Goal: Information Seeking & Learning: Learn about a topic

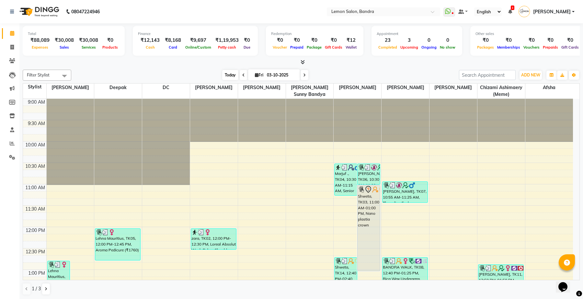
click at [235, 72] on span "Today" at bounding box center [230, 75] width 16 height 10
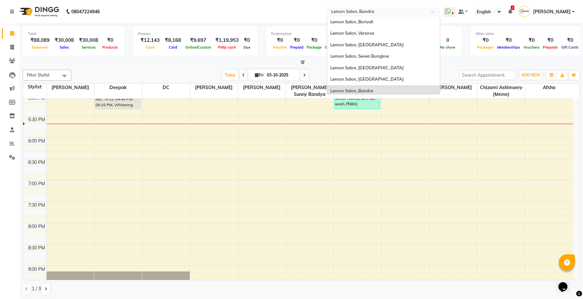
click at [352, 10] on input "text" at bounding box center [377, 12] width 94 height 6
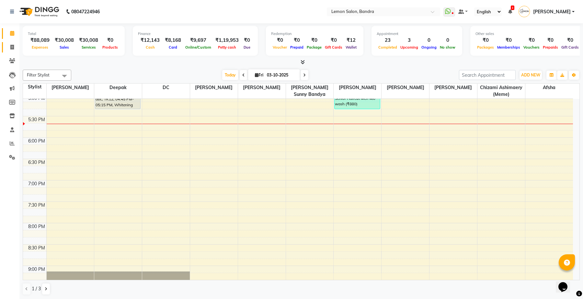
click at [8, 43] on link "Invoice" at bounding box center [10, 47] width 16 height 11
select select "563"
select select "service"
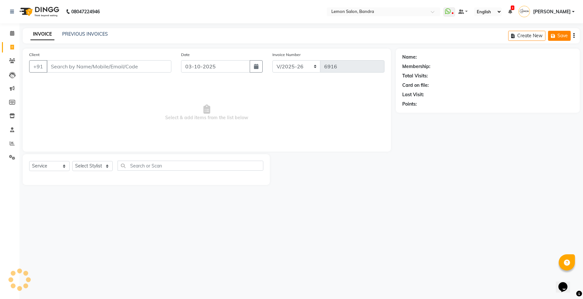
click at [557, 33] on div "Create New Save" at bounding box center [544, 35] width 72 height 15
click at [396, 12] on input "text" at bounding box center [377, 12] width 94 height 6
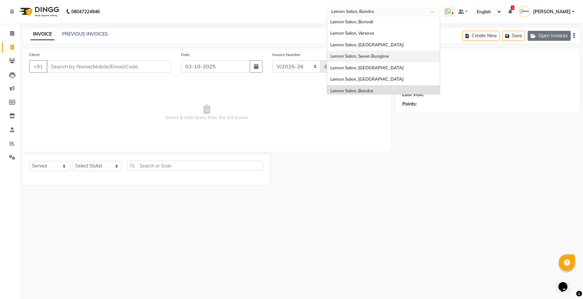
click at [543, 34] on button "Open Invoices" at bounding box center [549, 36] width 43 height 10
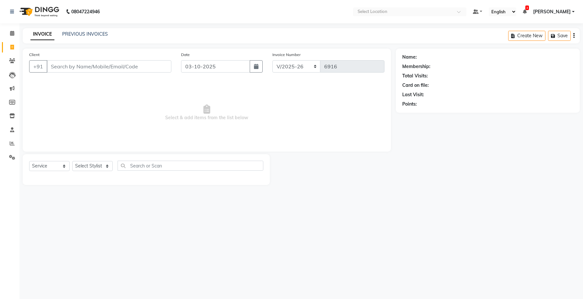
select select "563"
select select "service"
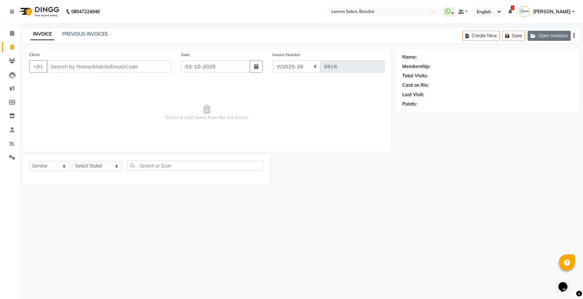
click at [560, 35] on button "Open Invoices" at bounding box center [549, 36] width 43 height 10
select select "563"
select select "service"
click at [561, 37] on button "Open Invoices" at bounding box center [549, 36] width 43 height 10
select select "563"
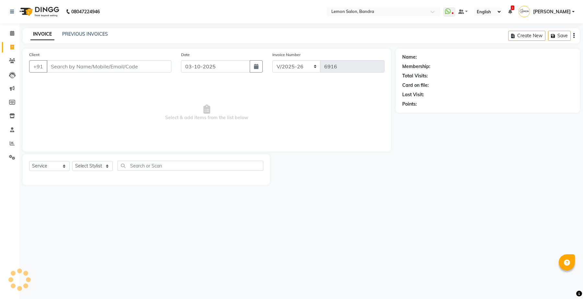
select select "service"
click at [560, 35] on button "Open Invoices" at bounding box center [549, 36] width 43 height 10
click at [541, 29] on div "Create New Save Open Invoices" at bounding box center [521, 35] width 117 height 15
click at [548, 31] on button "Open Invoices" at bounding box center [549, 36] width 43 height 10
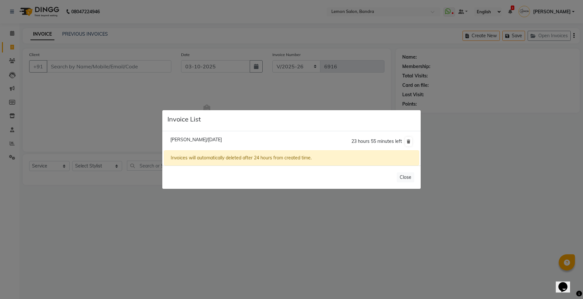
click at [182, 138] on span "Anam Syed/03 October 2025" at bounding box center [196, 140] width 52 height 6
type input "9769299698"
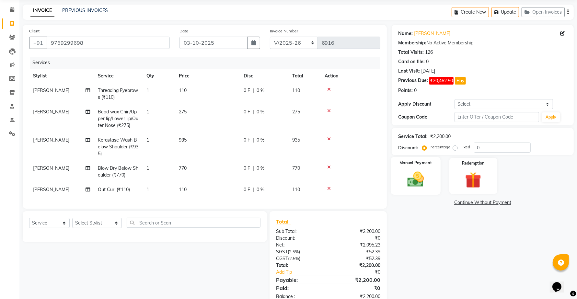
scroll to position [46, 0]
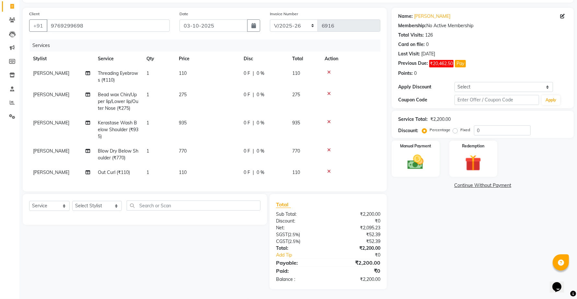
click at [470, 127] on label "Fixed" at bounding box center [465, 130] width 10 height 6
click at [459, 128] on input "Fixed" at bounding box center [456, 130] width 5 height 5
radio input "true"
click at [476, 125] on input "0" at bounding box center [502, 130] width 57 height 10
type input "50"
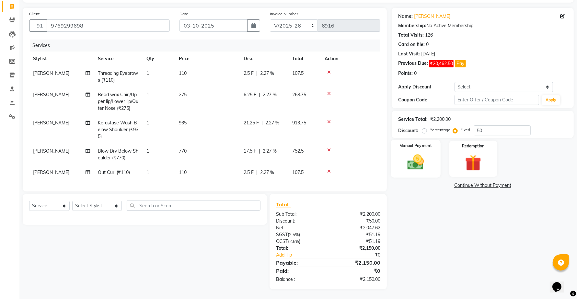
click at [424, 156] on img at bounding box center [415, 162] width 27 height 19
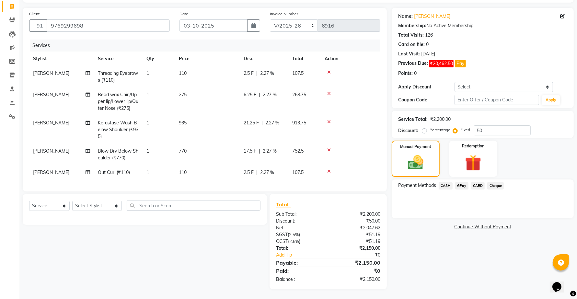
click at [446, 183] on span "CASH" at bounding box center [446, 185] width 14 height 7
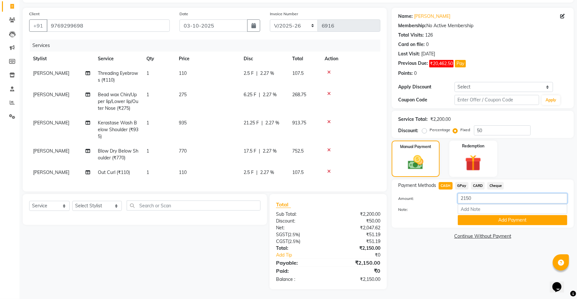
click at [467, 193] on input "2150" at bounding box center [513, 198] width 110 height 10
type input "0"
click at [474, 215] on button "Add Payment" at bounding box center [513, 220] width 110 height 10
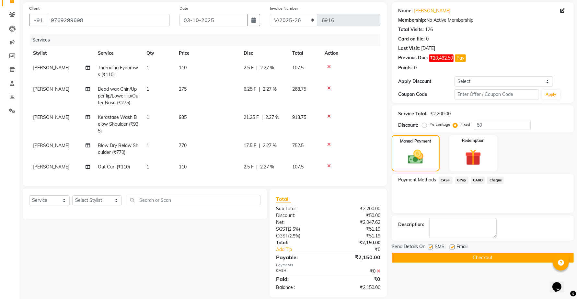
click at [474, 259] on button "Checkout" at bounding box center [483, 258] width 182 height 10
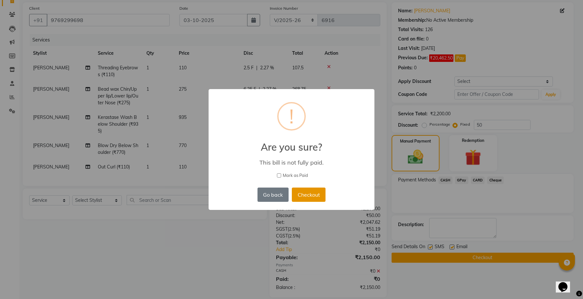
click at [309, 197] on button "Checkout" at bounding box center [309, 195] width 34 height 14
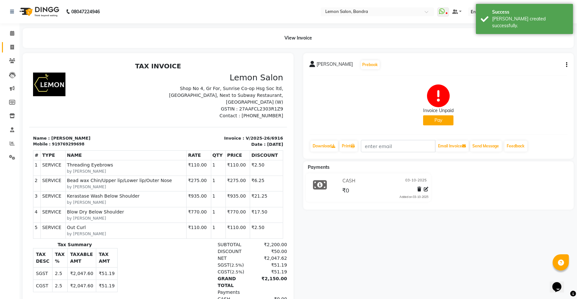
click at [13, 42] on link "Invoice" at bounding box center [10, 47] width 16 height 11
select select "service"
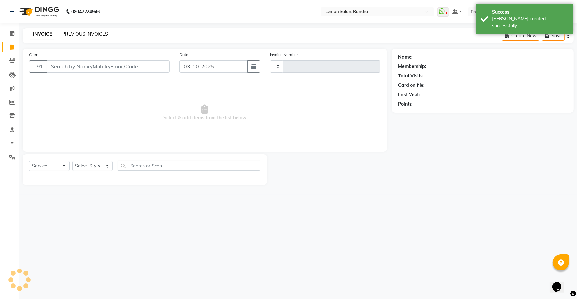
type input "6917"
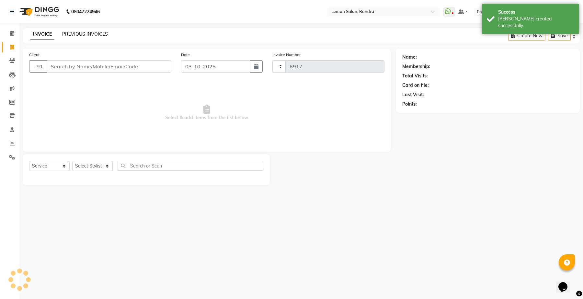
select select "563"
click at [78, 31] on link "PREVIOUS INVOICES" at bounding box center [85, 34] width 46 height 6
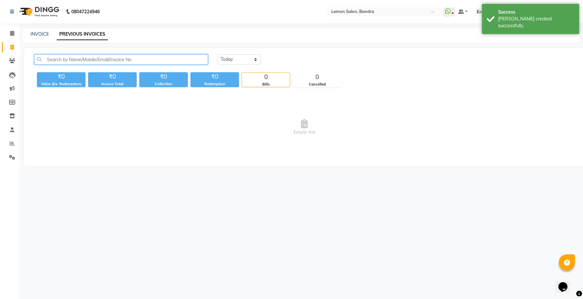
click at [105, 59] on input "text" at bounding box center [121, 59] width 174 height 10
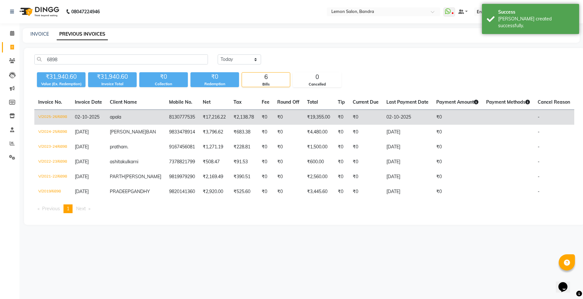
click at [165, 118] on td "8130777535" at bounding box center [182, 117] width 34 height 15
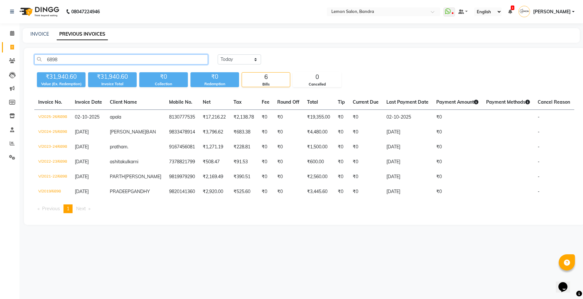
click at [112, 62] on input "6898" at bounding box center [121, 59] width 174 height 10
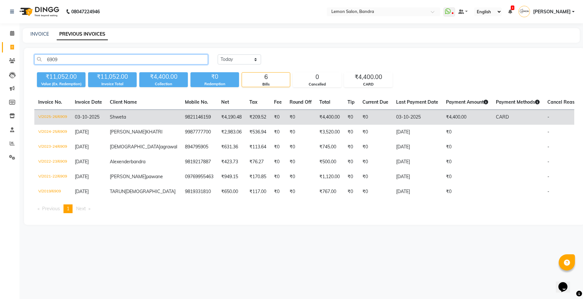
type input "6909"
click at [126, 116] on span "Shweta" at bounding box center [118, 117] width 16 height 6
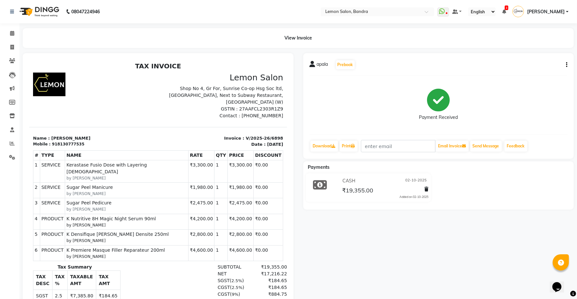
click at [567, 66] on div "apala Prebook Payment Received Download Print Email Invoice Send Message Feedba…" at bounding box center [438, 106] width 271 height 106
click at [566, 65] on button "button" at bounding box center [566, 65] width 4 height 7
click at [535, 64] on div "Edit Item Staff" at bounding box center [534, 65] width 44 height 8
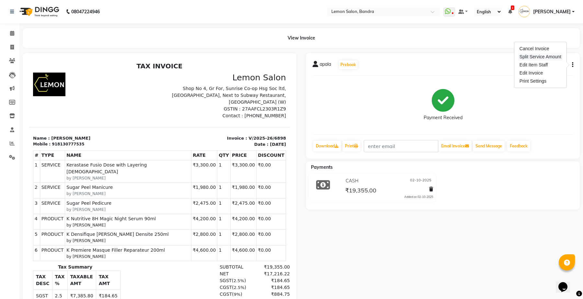
select select
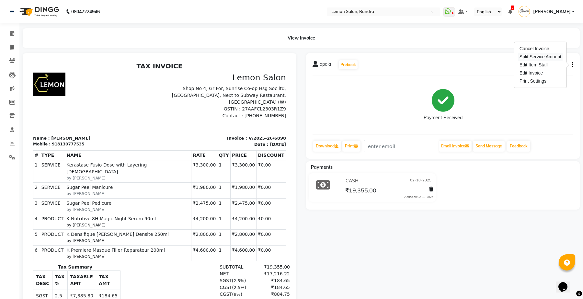
select select
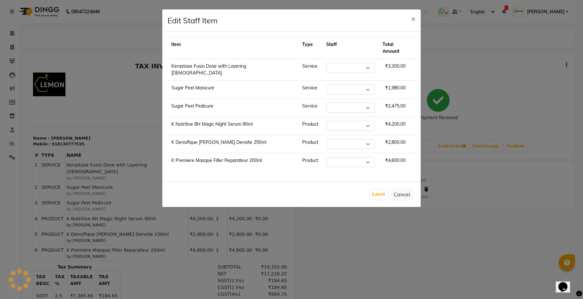
select select "12113"
select select "39333"
select select "24464"
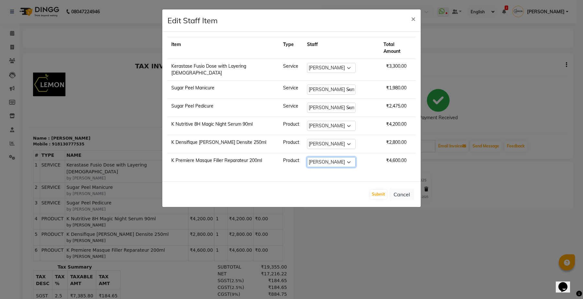
click at [323, 157] on select "Select Afsha Chizami Ashimaery (Meme) DC Deepak Elma Sunny Bandya Javed Shaikh …" at bounding box center [331, 162] width 49 height 10
select select "12113"
click at [307, 157] on select "Select Afsha Chizami Ashimaery (Meme) DC Deepak Elma Sunny Bandya Javed Shaikh …" at bounding box center [331, 162] width 49 height 10
click at [377, 190] on button "Submit" at bounding box center [378, 194] width 17 height 9
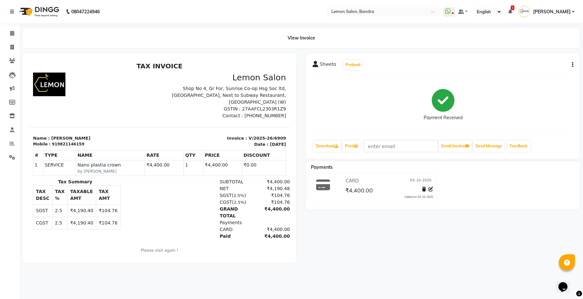
click at [571, 63] on button "button" at bounding box center [572, 65] width 4 height 7
click at [529, 72] on div "Edit Invoice" at bounding box center [541, 73] width 44 height 8
select select "service"
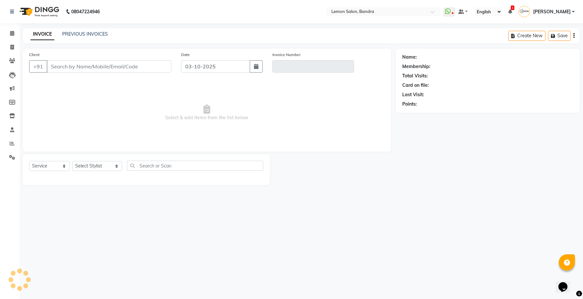
type input "9821146159"
type input "V/2025-26/6909"
select select "select"
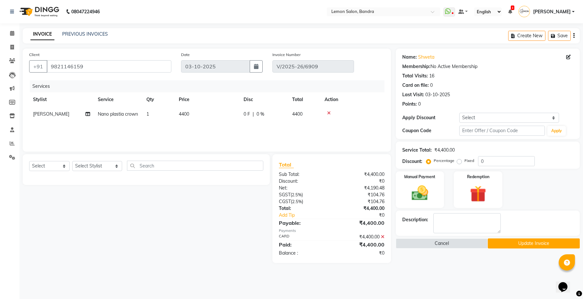
click at [229, 117] on td "4400" at bounding box center [207, 114] width 65 height 15
select select "57965"
click at [279, 120] on input "0" at bounding box center [283, 116] width 19 height 10
type input "400"
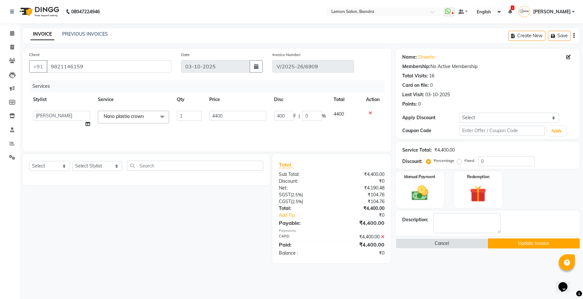
click at [305, 94] on tr "Stylist Service Qty Price Disc Total Action" at bounding box center [207, 99] width 356 height 15
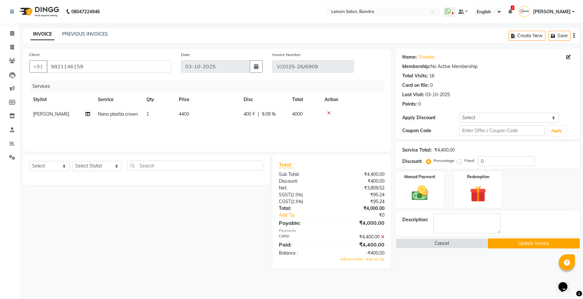
click at [383, 235] on icon at bounding box center [383, 237] width 4 height 5
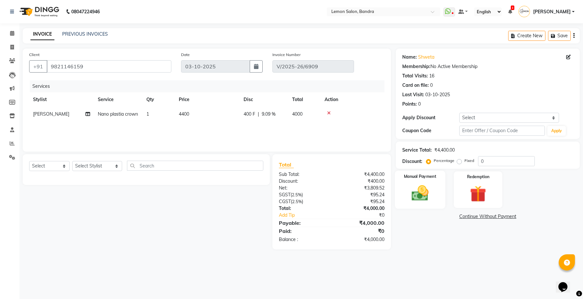
click at [431, 191] on img at bounding box center [420, 193] width 28 height 20
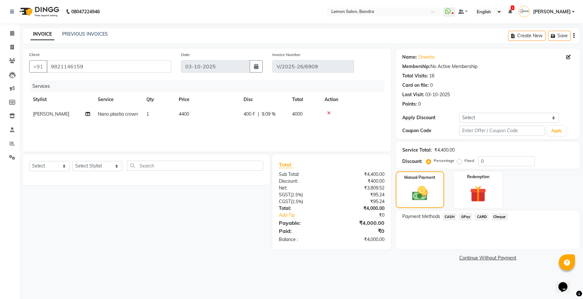
drag, startPoint x: 482, startPoint y: 215, endPoint x: 476, endPoint y: 223, distance: 10.4
click at [482, 215] on span "CARD" at bounding box center [482, 216] width 14 height 7
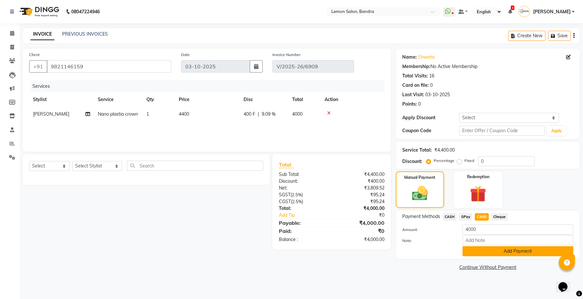
click at [485, 254] on button "Add Payment" at bounding box center [518, 251] width 111 height 10
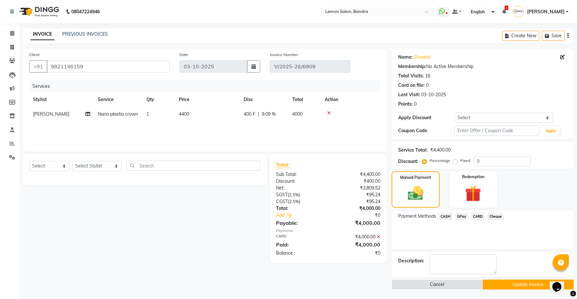
click at [508, 290] on main "INVOICE PREVIOUS INVOICES Create New Save Client +91 9821146159 Date 03-10-2025…" at bounding box center [298, 163] width 558 height 271
click at [510, 284] on button "Update Invoice" at bounding box center [528, 285] width 91 height 10
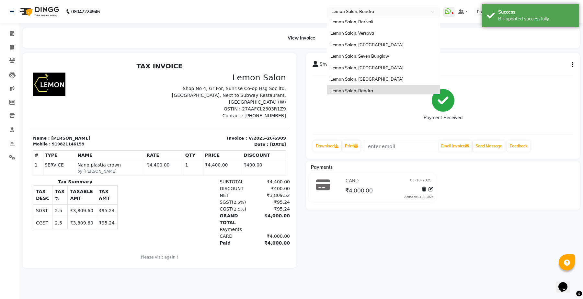
click at [367, 10] on input "text" at bounding box center [377, 12] width 94 height 6
click at [379, 72] on div "Lemon Salon, [GEOGRAPHIC_DATA]" at bounding box center [383, 68] width 113 height 12
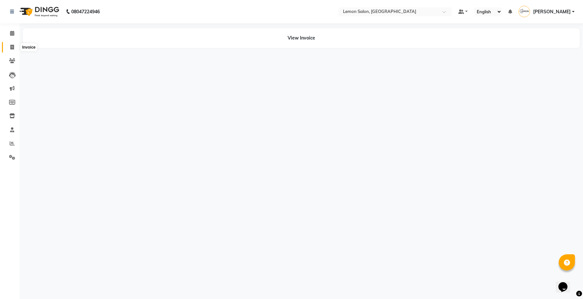
click at [11, 45] on icon at bounding box center [12, 47] width 4 height 5
select select "561"
select select "service"
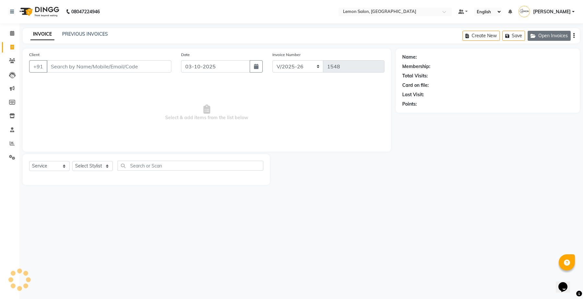
click at [565, 32] on button "Open Invoices" at bounding box center [549, 36] width 43 height 10
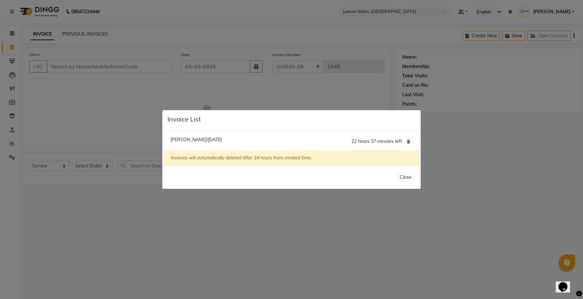
click at [192, 138] on span "Samarth Gupta/03 October 2025" at bounding box center [196, 140] width 52 height 6
type input "9838831904"
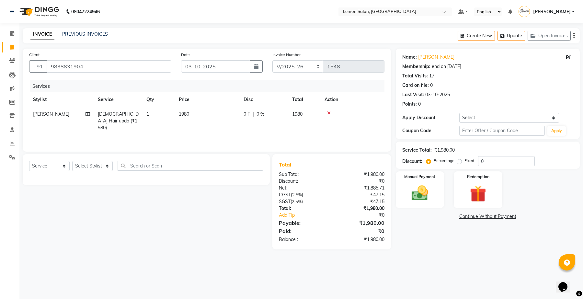
click at [188, 110] on td "1980" at bounding box center [207, 121] width 65 height 28
select select "60399"
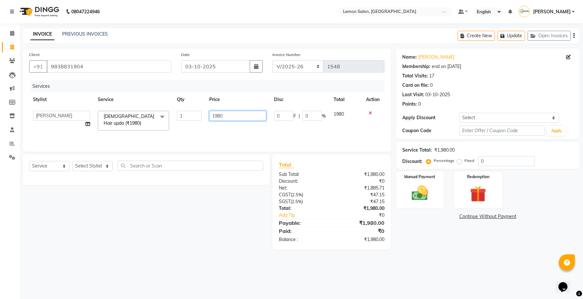
click at [218, 119] on input "1980" at bounding box center [237, 116] width 57 height 10
type input "2000"
click at [227, 180] on div "Select Service Product Membership Package Voucher Prepaid Gift Card Select Styl…" at bounding box center [146, 169] width 247 height 31
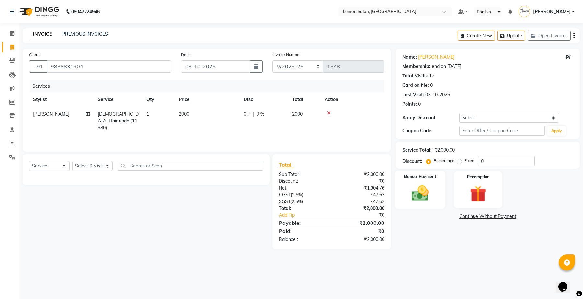
click at [412, 183] on img at bounding box center [420, 193] width 28 height 20
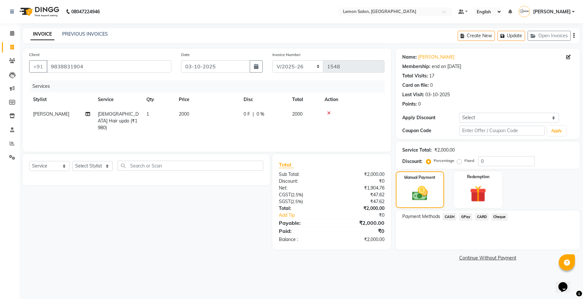
click at [481, 215] on span "CARD" at bounding box center [482, 216] width 14 height 7
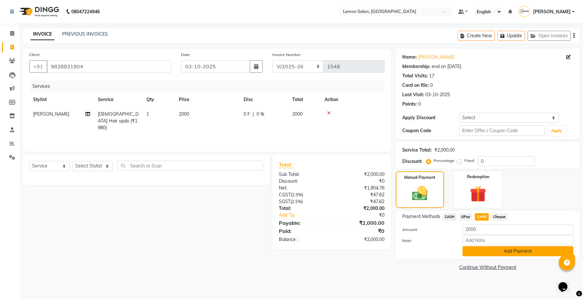
click at [475, 249] on button "Add Payment" at bounding box center [518, 251] width 111 height 10
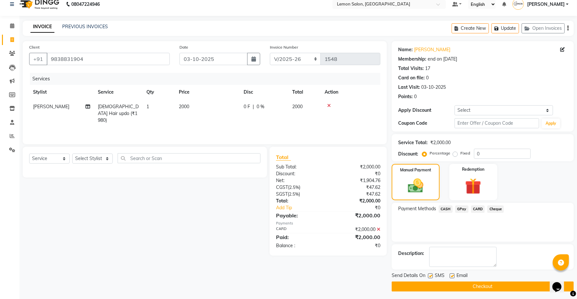
scroll to position [10, 0]
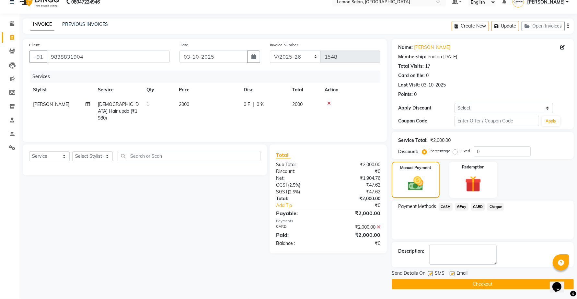
click at [484, 281] on button "Checkout" at bounding box center [483, 284] width 182 height 10
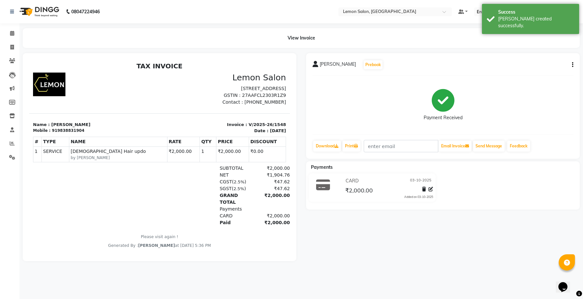
click at [362, 6] on nav "08047224946 Select Location × Lemon Salon, Malad Default Panel My Panel English…" at bounding box center [291, 11] width 583 height 23
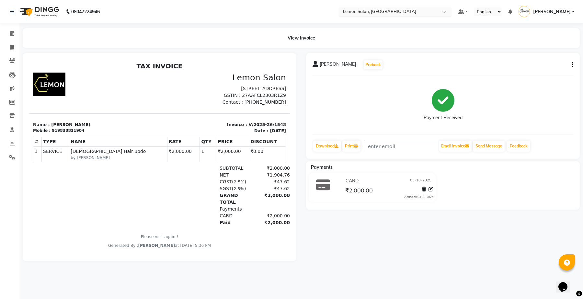
click at [368, 16] on ng-select "Select Location × Lemon Salon, Malad" at bounding box center [395, 11] width 113 height 9
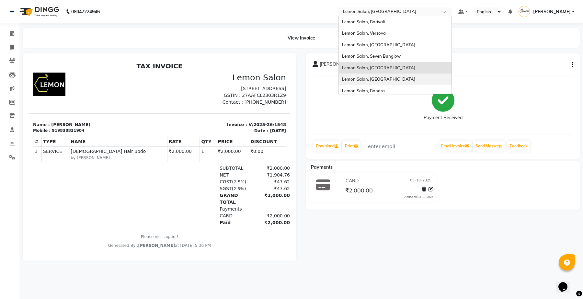
click at [389, 80] on span "Lemon Salon, [GEOGRAPHIC_DATA]" at bounding box center [378, 78] width 73 height 5
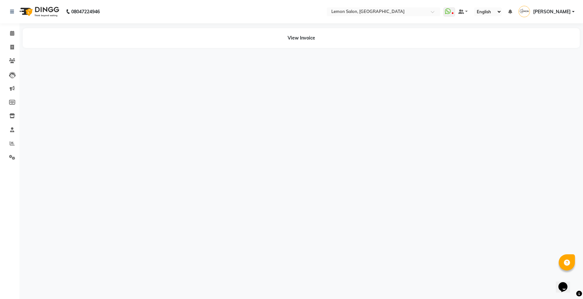
click at [12, 41] on li "Invoice" at bounding box center [9, 48] width 19 height 14
click at [14, 46] on span at bounding box center [11, 47] width 11 height 7
select select "service"
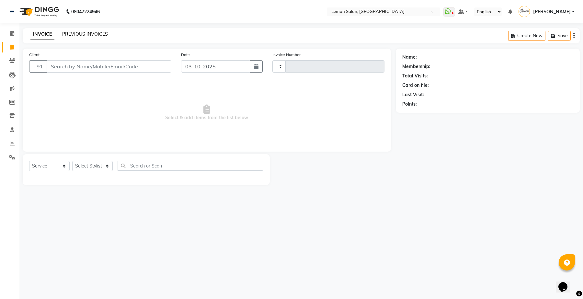
type input "1900"
select select "569"
click at [81, 33] on link "PREVIOUS INVOICES" at bounding box center [85, 34] width 46 height 6
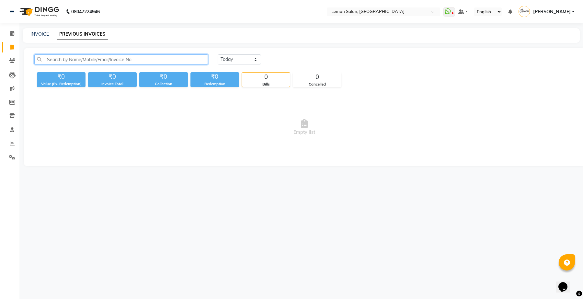
click at [96, 59] on input "text" at bounding box center [121, 59] width 174 height 10
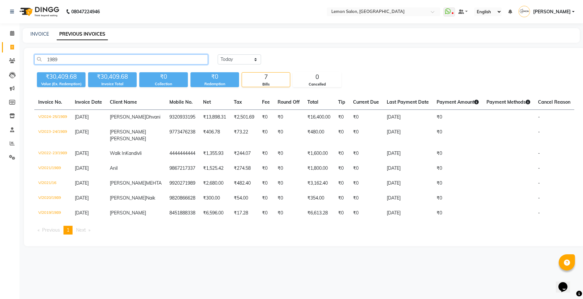
click at [98, 59] on input "1989" at bounding box center [121, 59] width 174 height 10
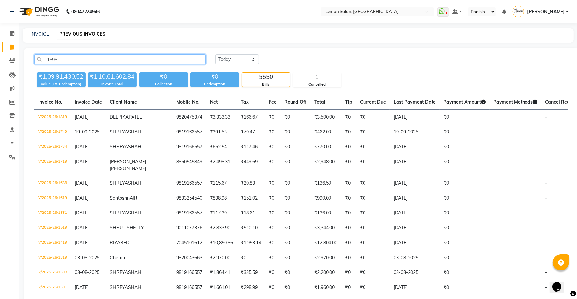
type input "1898"
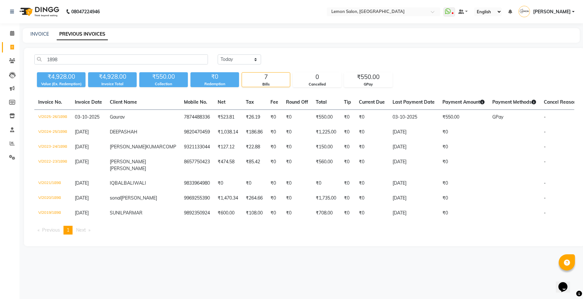
click at [143, 113] on td "Gaurav" at bounding box center [143, 117] width 74 height 15
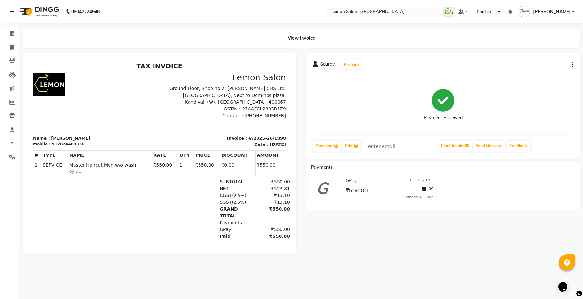
click at [572, 65] on icon "button" at bounding box center [572, 65] width 1 height 0
click at [545, 64] on div "Edit Item Staff" at bounding box center [541, 65] width 44 height 8
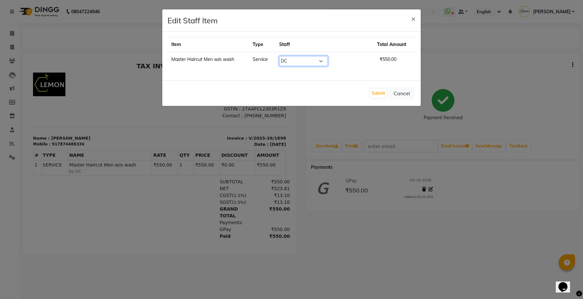
click at [311, 60] on select "Select Arun Arndive [PERSON_NAME] Danish [PERSON_NAME] [PERSON_NAME] [PERSON_NA…" at bounding box center [303, 61] width 49 height 10
select select "76754"
click at [291, 56] on select "Select Arun Arndive Ashfak Danish Mansoori DC Faheem Malik Kajal Pawar Payal Ma…" at bounding box center [303, 61] width 49 height 10
click at [376, 91] on button "Submit" at bounding box center [378, 93] width 17 height 9
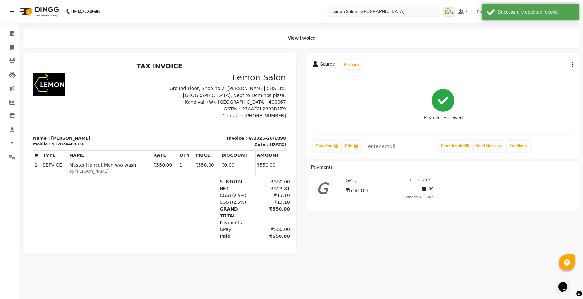
click at [378, 15] on input "text" at bounding box center [377, 12] width 94 height 6
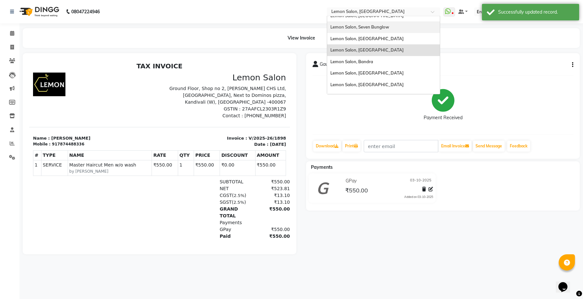
scroll to position [60, 0]
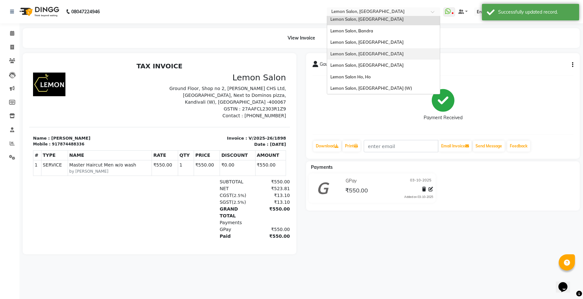
click at [393, 52] on div "Lemon Salon, [GEOGRAPHIC_DATA]" at bounding box center [383, 54] width 113 height 12
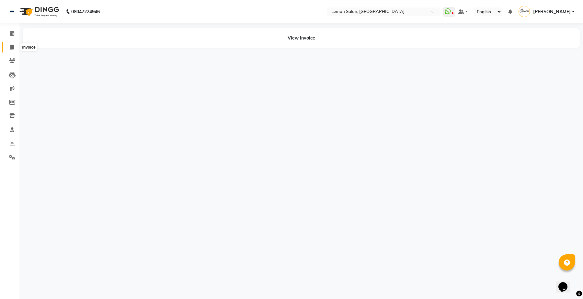
click at [11, 44] on span at bounding box center [11, 47] width 11 height 7
select select "551"
select select "service"
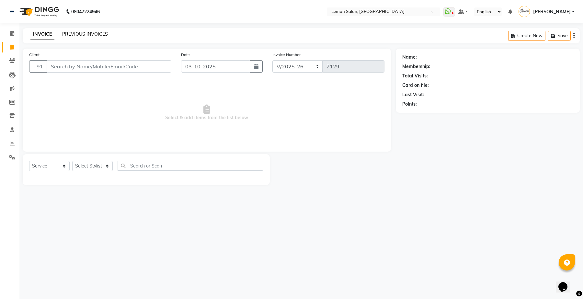
click at [83, 34] on link "PREVIOUS INVOICES" at bounding box center [85, 34] width 46 height 6
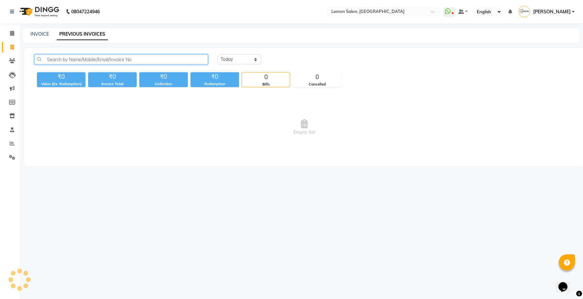
click at [100, 59] on input "text" at bounding box center [121, 59] width 174 height 10
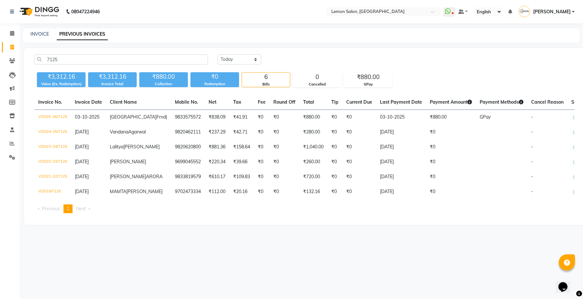
click at [148, 118] on td "Chandni Frnd)" at bounding box center [138, 117] width 65 height 15
click at [178, 60] on input "7125" at bounding box center [121, 59] width 174 height 10
type input "7125"
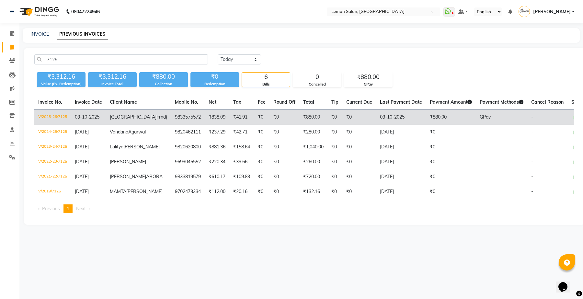
click at [171, 114] on td "9833575572" at bounding box center [188, 117] width 34 height 15
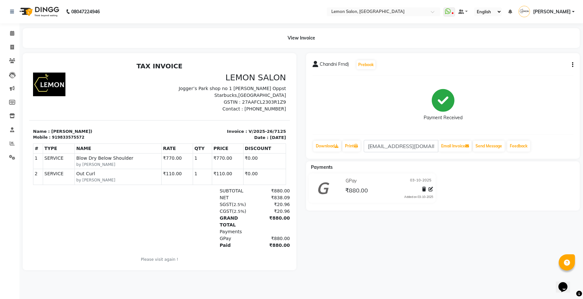
click at [572, 65] on icon "button" at bounding box center [572, 65] width 1 height 0
click at [532, 71] on div "Edit Invoice" at bounding box center [541, 73] width 44 height 8
select select "service"
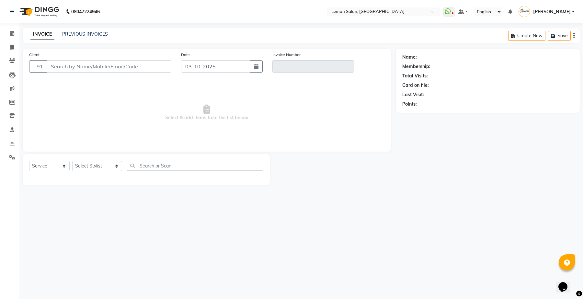
type input "9833575572"
type input "V/2025-26/7125"
select select "1: Object"
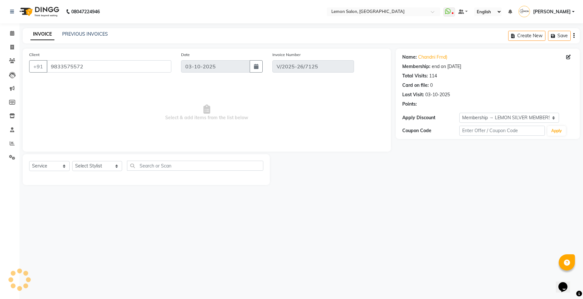
select select "select"
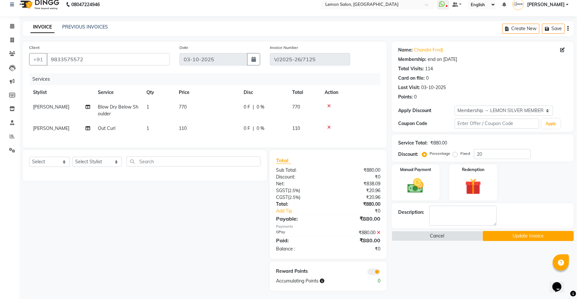
scroll to position [14, 0]
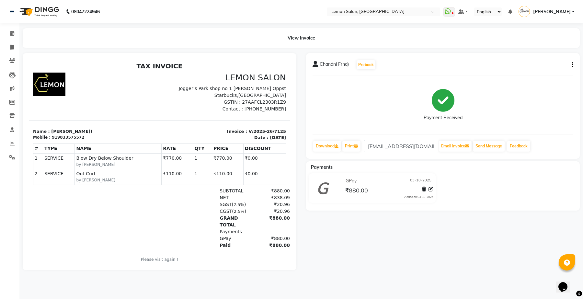
click at [569, 65] on div "Chandni Frnd) Prebook" at bounding box center [443, 65] width 261 height 10
click at [571, 62] on button "button" at bounding box center [572, 65] width 4 height 7
click at [543, 70] on div "Edit Invoice" at bounding box center [541, 73] width 44 height 8
select select "service"
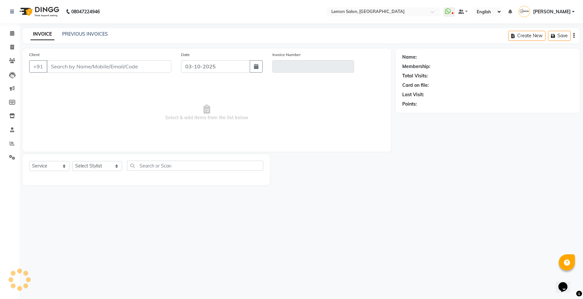
type input "9833575572"
type input "V/2025-26/7125"
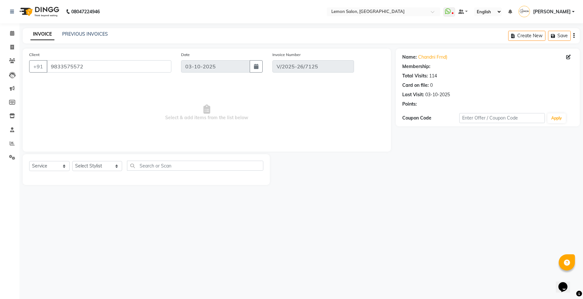
select select "select"
select select "1: Object"
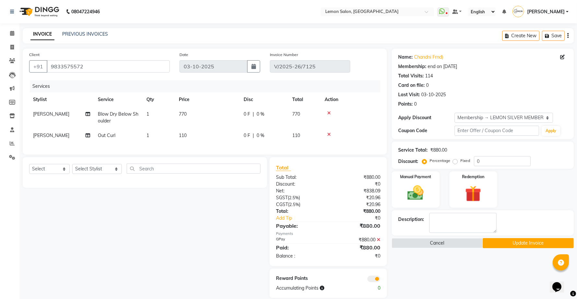
type input "20"
click at [165, 119] on td "1" at bounding box center [159, 117] width 32 height 21
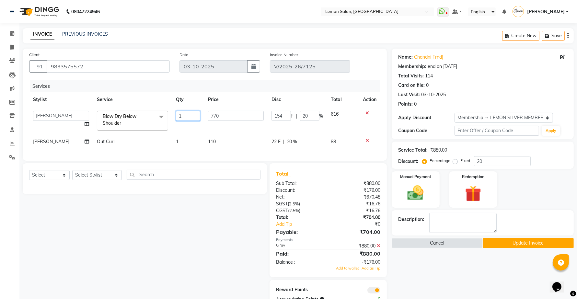
click at [186, 115] on input "1" at bounding box center [188, 116] width 24 height 10
type input "2"
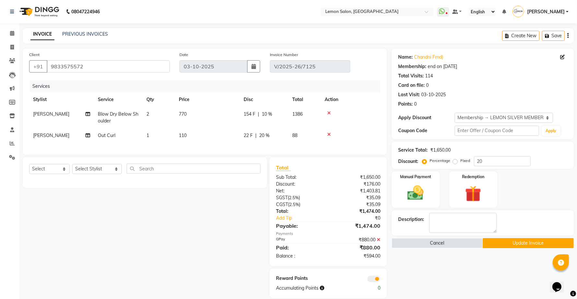
click at [181, 139] on tr "Aalam Saifi Out Curl 1 110 22 F | 20 % 88" at bounding box center [204, 135] width 351 height 15
click at [166, 130] on td "1" at bounding box center [159, 135] width 32 height 15
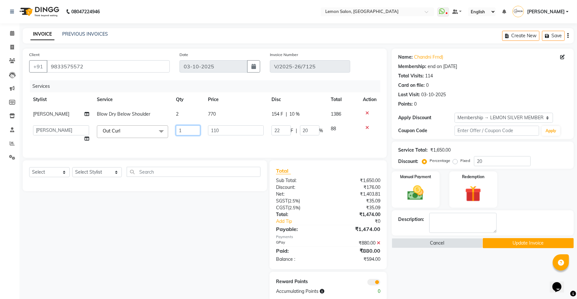
click at [181, 130] on input "1" at bounding box center [188, 130] width 24 height 10
type input "2"
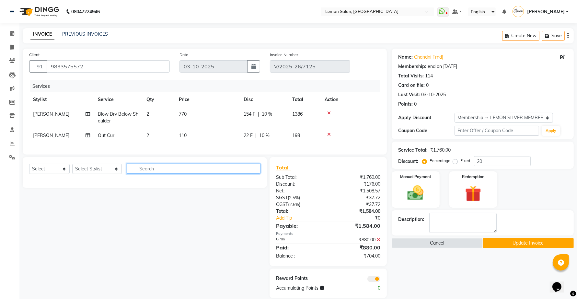
click at [181, 174] on input "text" at bounding box center [194, 169] width 134 height 10
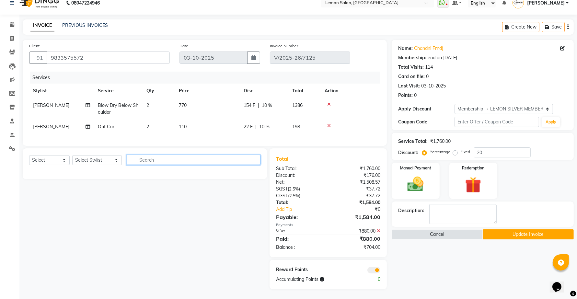
scroll to position [14, 0]
click at [156, 216] on div "Select Service Product Membership Package Voucher Prepaid Gift Card Select Styl…" at bounding box center [142, 218] width 249 height 141
click at [483, 148] on input "20" at bounding box center [502, 152] width 57 height 10
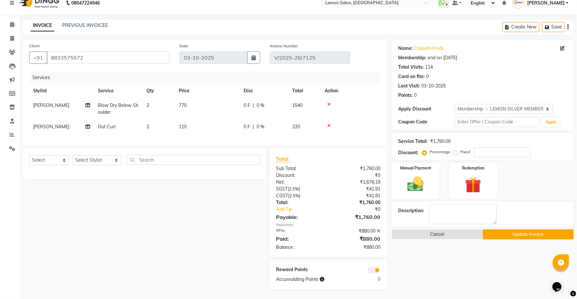
click at [466, 283] on div "Name: Chandni Frnd) Membership: end on 16-12-2025 Total Visits: 114 Card on fil…" at bounding box center [485, 165] width 187 height 250
click at [376, 230] on div "₹880.00" at bounding box center [356, 231] width 57 height 7
click at [379, 232] on icon at bounding box center [379, 231] width 4 height 5
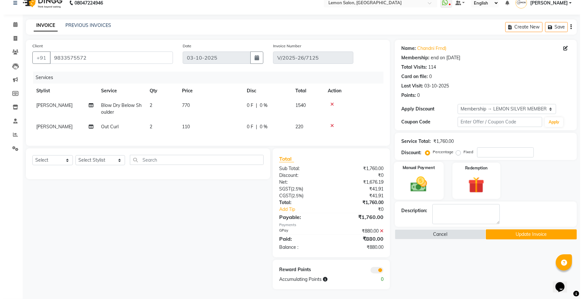
scroll to position [0, 0]
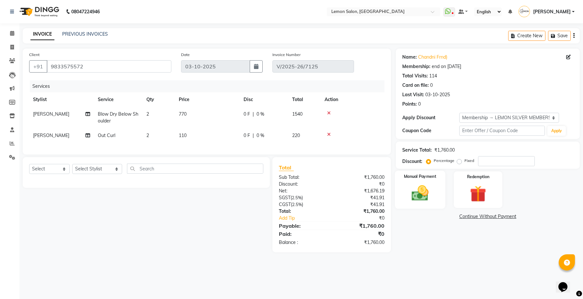
click at [424, 183] on img at bounding box center [420, 193] width 28 height 20
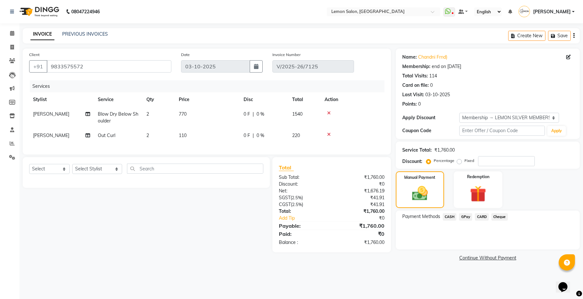
click at [466, 216] on span "GPay" at bounding box center [465, 216] width 13 height 7
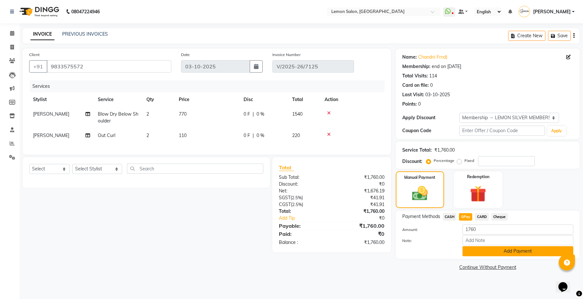
click at [472, 250] on button "Add Payment" at bounding box center [518, 251] width 111 height 10
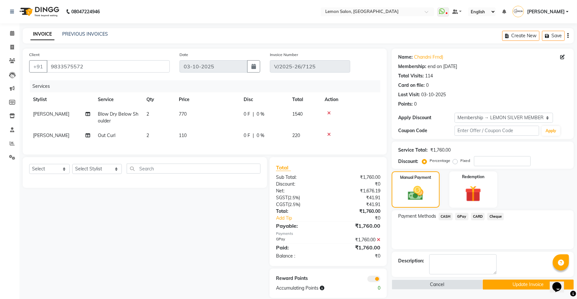
click at [511, 288] on button "Update Invoice" at bounding box center [528, 285] width 91 height 10
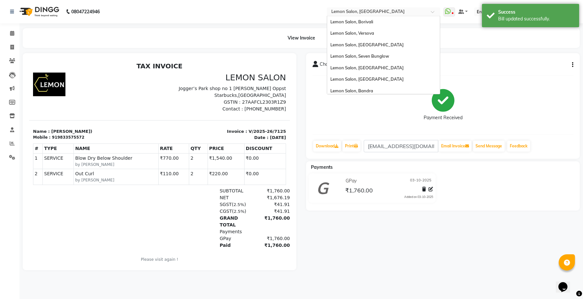
click at [369, 10] on input "text" at bounding box center [377, 12] width 94 height 6
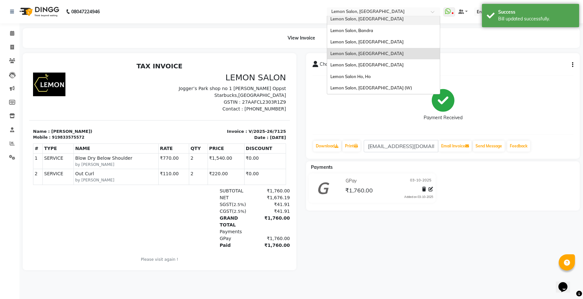
click at [383, 22] on div "Lemon Salon, Kandivali" at bounding box center [383, 19] width 113 height 12
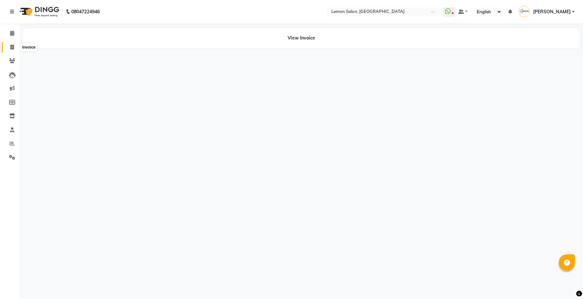
click at [12, 47] on icon at bounding box center [12, 47] width 4 height 5
select select "service"
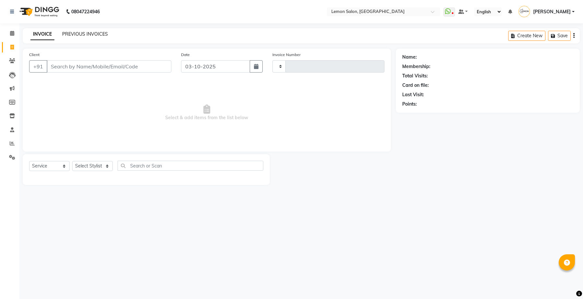
click at [85, 33] on link "PREVIOUS INVOICES" at bounding box center [85, 34] width 46 height 6
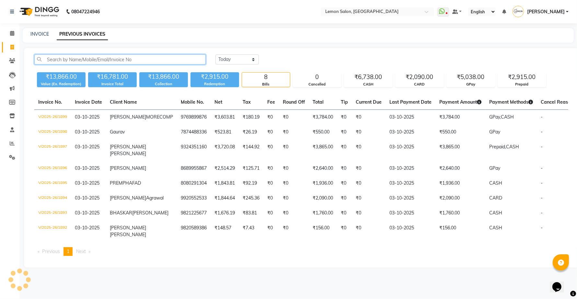
click at [124, 59] on input "text" at bounding box center [119, 59] width 171 height 10
click at [9, 50] on span at bounding box center [11, 47] width 11 height 7
select select "569"
select select "service"
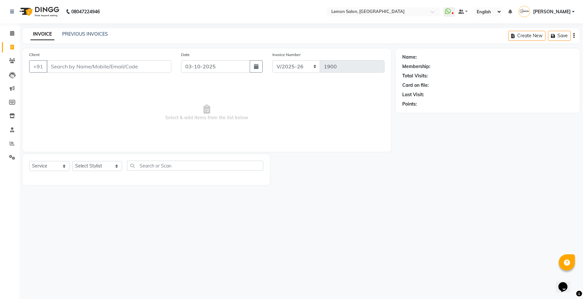
click at [158, 66] on input "Client" at bounding box center [109, 66] width 125 height 12
click at [92, 79] on span "9820070747" at bounding box center [83, 81] width 32 height 6
type input "9820070747"
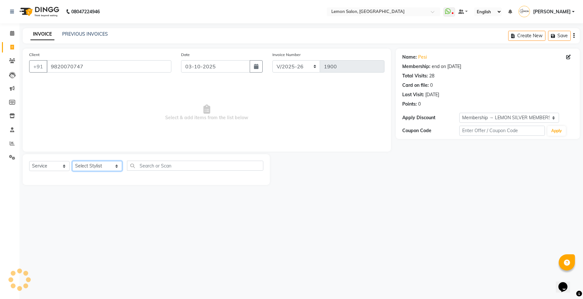
click at [100, 164] on select "Select Stylist Arun Arndive Ashfak Danish Mansoori DC Faheem Malik Kajal Pawar …" at bounding box center [97, 166] width 50 height 10
select select "4: Object"
select select "7383"
click at [72, 161] on select "Select Stylist Arun Arndive Ashfak Danish Mansoori DC Faheem Malik Kajal Pawar …" at bounding box center [97, 166] width 50 height 10
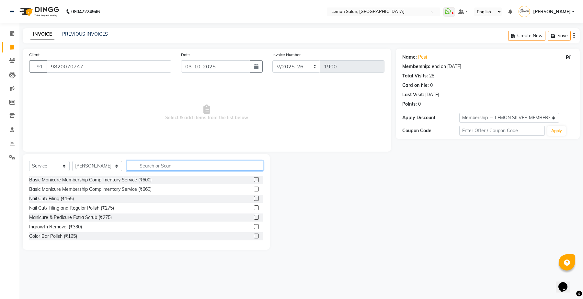
click at [151, 166] on input "text" at bounding box center [195, 166] width 136 height 10
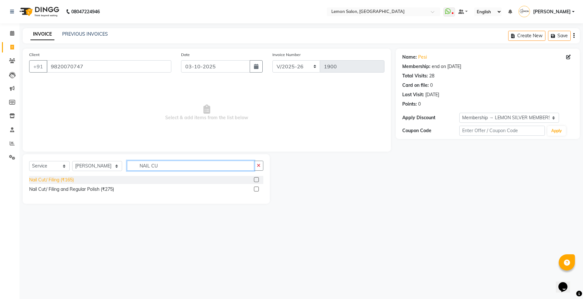
type input "NAIL CU"
click at [59, 177] on div "Nail Cut/ Filing (₹165)" at bounding box center [51, 180] width 45 height 7
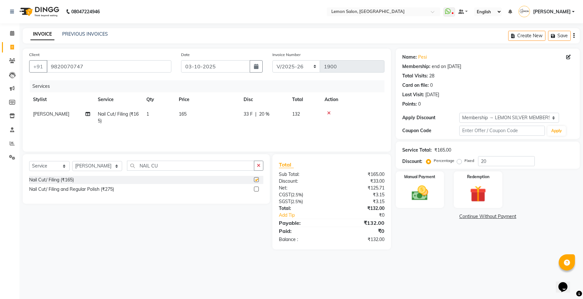
checkbox input "false"
drag, startPoint x: 177, startPoint y: 118, endPoint x: 172, endPoint y: 119, distance: 4.3
click at [175, 118] on td "165" at bounding box center [207, 117] width 65 height 21
select select "7383"
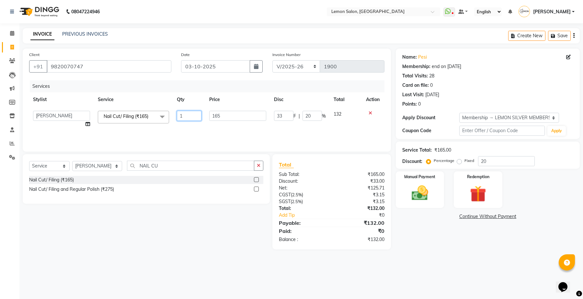
click at [181, 114] on input "1" at bounding box center [189, 116] width 25 height 10
type input "3"
drag, startPoint x: 185, startPoint y: 210, endPoint x: 242, endPoint y: 198, distance: 58.4
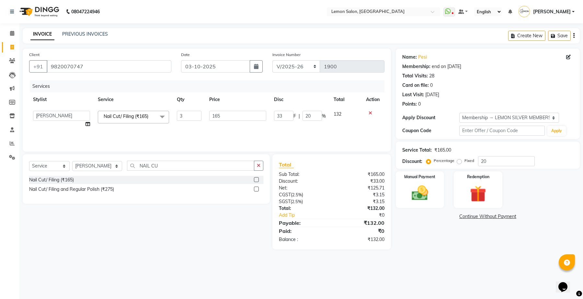
click at [186, 210] on div "Select Service Product Membership Package Voucher Prepaid Gift Card Select Styl…" at bounding box center [144, 201] width 252 height 95
click at [185, 114] on span "165" at bounding box center [183, 114] width 8 height 6
select select "7383"
click at [277, 118] on input "99" at bounding box center [283, 116] width 19 height 10
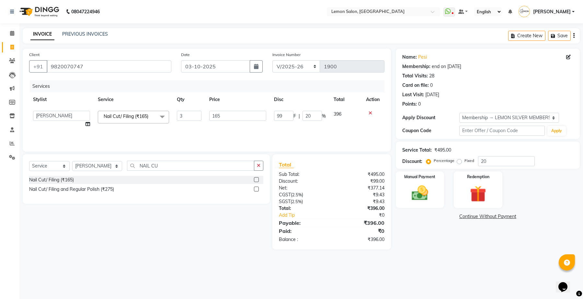
click at [267, 89] on div "Services" at bounding box center [210, 86] width 360 height 12
click at [250, 111] on span "99 F" at bounding box center [248, 114] width 9 height 7
select select "7383"
click at [276, 119] on input "99" at bounding box center [283, 116] width 19 height 10
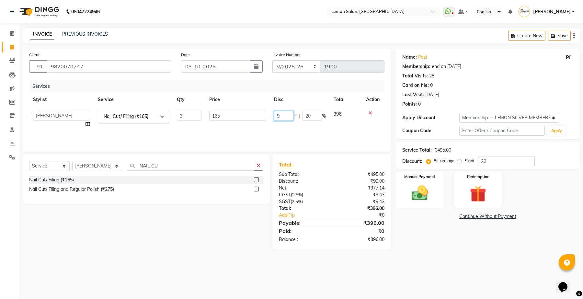
type input "95"
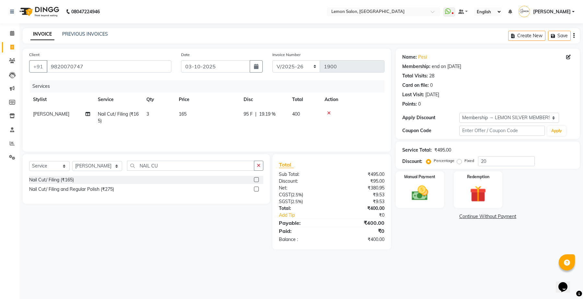
click at [297, 99] on tr "Stylist Service Qty Price Disc Total Action" at bounding box center [207, 99] width 356 height 15
click at [430, 188] on img at bounding box center [420, 193] width 28 height 20
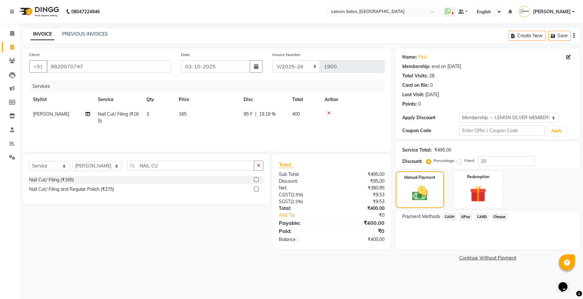
click at [477, 218] on span "CARD" at bounding box center [482, 216] width 14 height 7
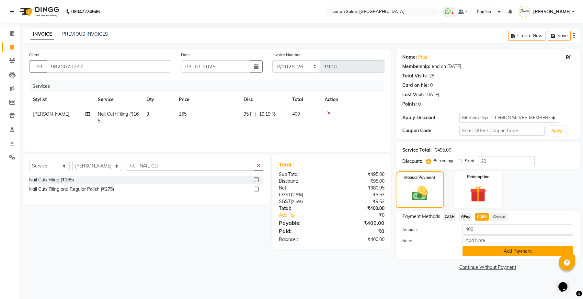
click at [488, 249] on button "Add Payment" at bounding box center [518, 251] width 111 height 10
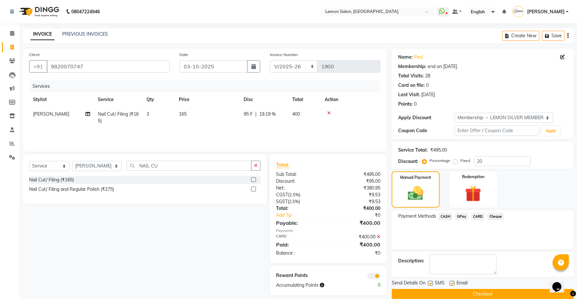
click at [502, 290] on button "Checkout" at bounding box center [483, 294] width 182 height 10
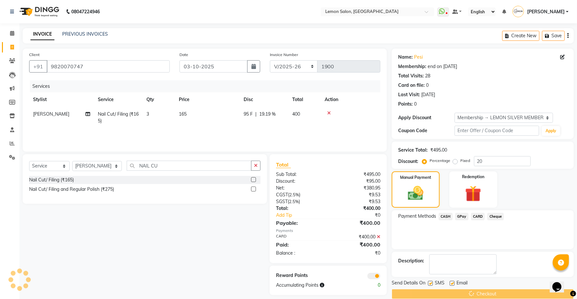
click at [433, 285] on label at bounding box center [430, 283] width 5 height 5
click at [432, 285] on input "checkbox" at bounding box center [430, 284] width 4 height 4
checkbox input "false"
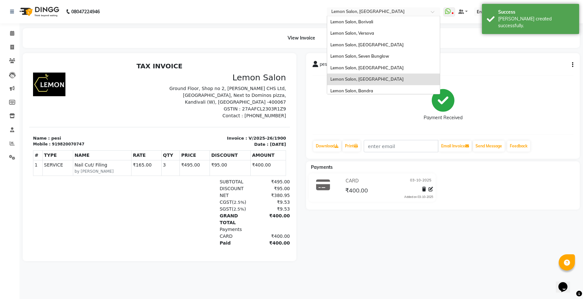
click at [367, 13] on input "text" at bounding box center [377, 12] width 94 height 6
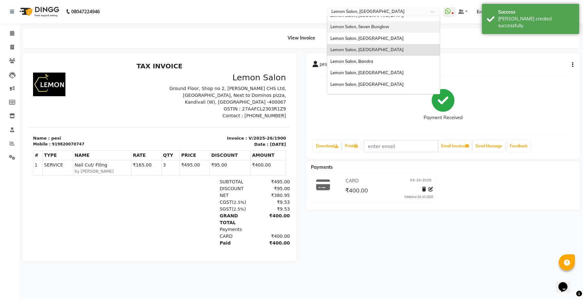
scroll to position [60, 0]
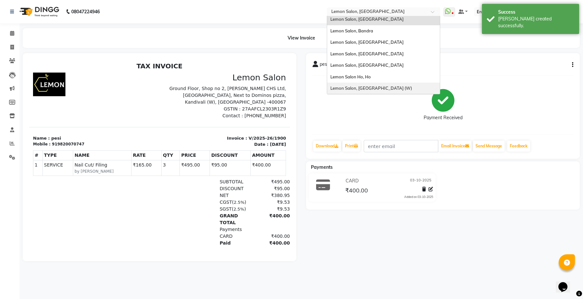
click at [377, 87] on span "Lemon Salon, [GEOGRAPHIC_DATA] (W)" at bounding box center [372, 88] width 82 height 5
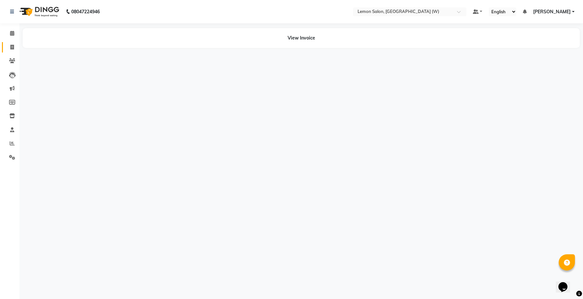
click at [11, 47] on icon at bounding box center [12, 47] width 4 height 5
select select "8053"
select select "service"
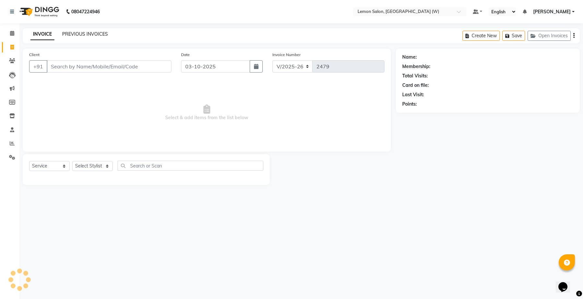
click at [86, 33] on link "PREVIOUS INVOICES" at bounding box center [85, 34] width 46 height 6
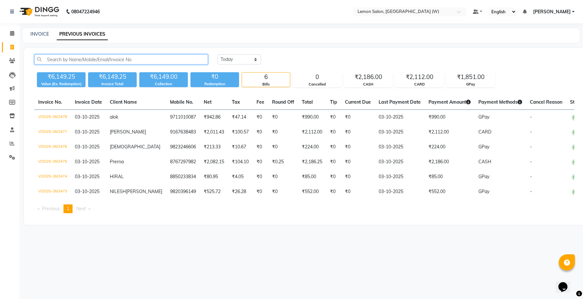
click at [99, 58] on input "text" at bounding box center [121, 59] width 174 height 10
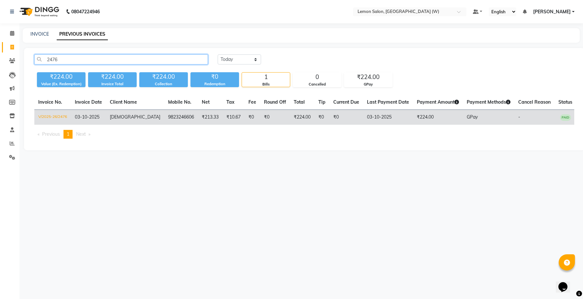
type input "2476"
click at [164, 111] on td "9823246606" at bounding box center [181, 117] width 34 height 15
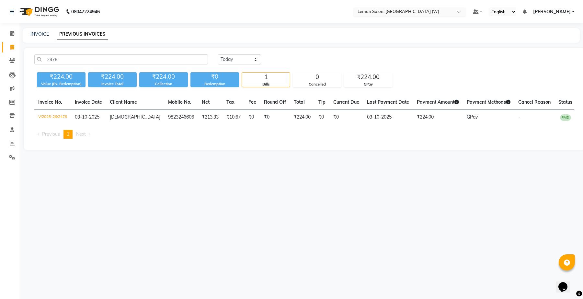
drag, startPoint x: 388, startPoint y: 6, endPoint x: 390, endPoint y: 13, distance: 6.8
click at [388, 8] on nav "08047224946 Select Location × [GEOGRAPHIC_DATA], [GEOGRAPHIC_DATA] (W) Default …" at bounding box center [291, 11] width 583 height 23
click at [377, 12] on input "text" at bounding box center [403, 12] width 94 height 6
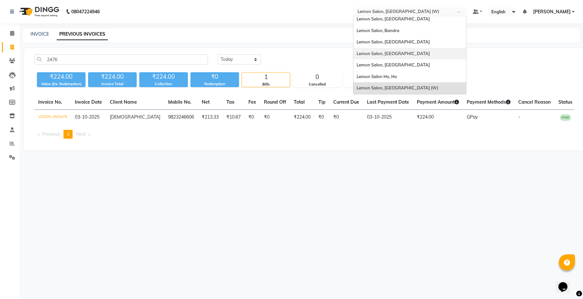
scroll to position [20, 0]
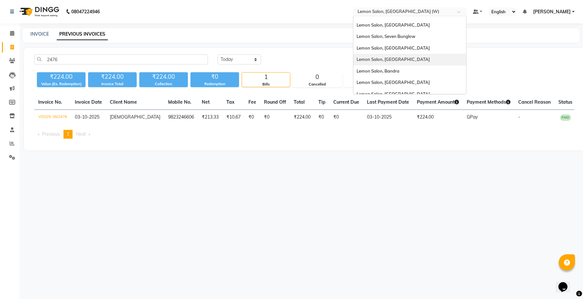
click at [403, 59] on span "Lemon Salon, [GEOGRAPHIC_DATA]" at bounding box center [393, 59] width 73 height 5
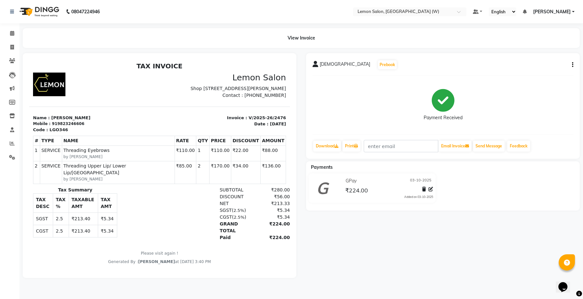
click at [572, 65] on icon "button" at bounding box center [572, 65] width 1 height 0
click at [543, 62] on div "Edit Item Staff" at bounding box center [541, 65] width 44 height 8
select select "93364"
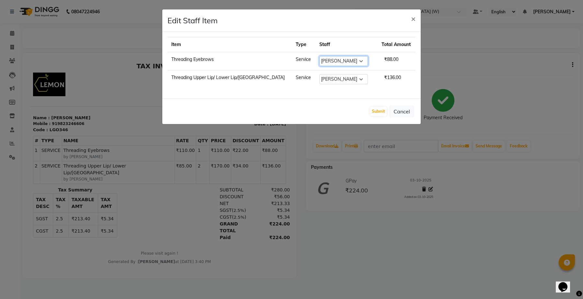
click at [324, 59] on select "Select Akancha Subba DC Faheem Shaikh Faizan Ganesh Motewad Kassar Sahil Manish…" at bounding box center [344, 61] width 49 height 10
select select "93374"
click at [320, 56] on select "Select Akancha Subba DC Faheem Shaikh Faizan Ganesh Motewad Kassar Sahil Manish…" at bounding box center [344, 61] width 49 height 10
click at [326, 80] on select "Select Akancha Subba DC Faheem Shaikh Faizan Ganesh Motewad Kassar Sahil Manish…" at bounding box center [344, 79] width 49 height 10
select select "93374"
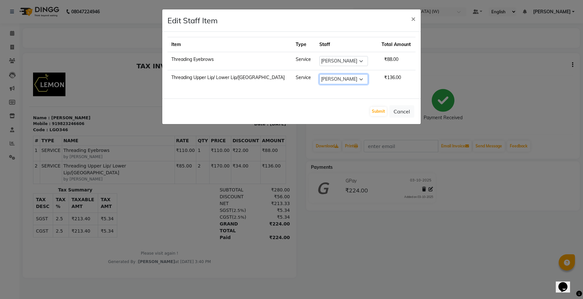
click at [320, 75] on select "Select Akancha Subba DC Faheem Shaikh Faizan Ganesh Motewad Kassar Sahil Manish…" at bounding box center [344, 79] width 49 height 10
click at [382, 114] on button "Submit" at bounding box center [378, 111] width 17 height 9
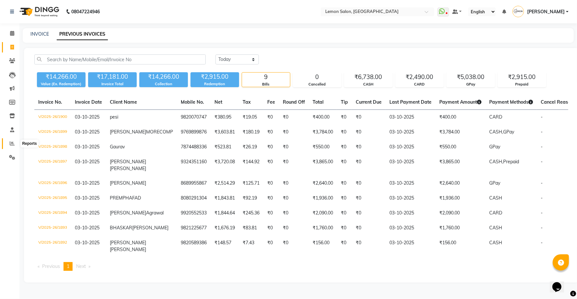
click at [12, 143] on icon at bounding box center [12, 143] width 5 height 5
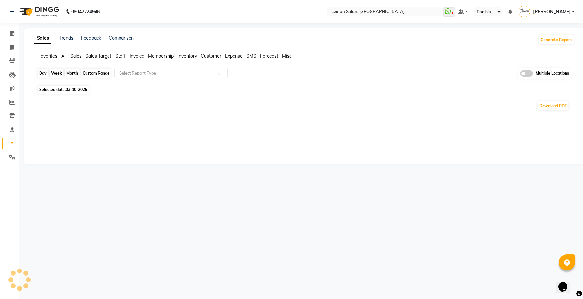
click at [44, 73] on div "Day" at bounding box center [43, 73] width 11 height 9
select select "10"
select select "2025"
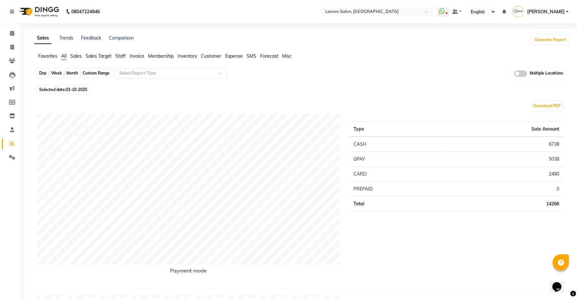
click at [44, 74] on div "Day" at bounding box center [43, 73] width 11 height 9
select select "10"
select select "2025"
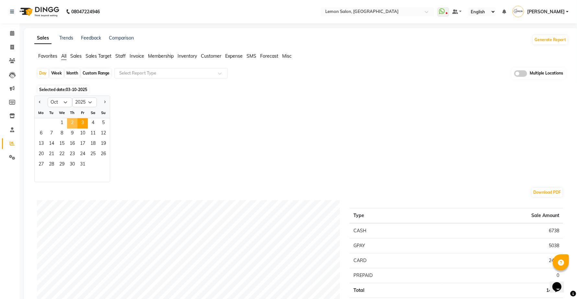
click at [67, 125] on span "2" at bounding box center [72, 123] width 10 height 10
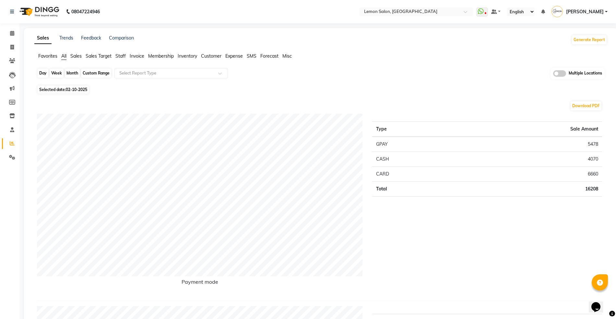
click at [38, 72] on div "Day" at bounding box center [43, 73] width 11 height 9
select select "10"
select select "2025"
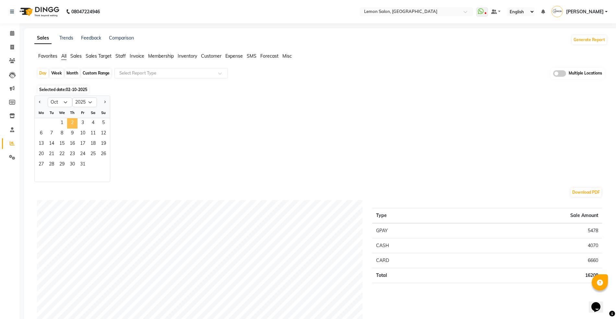
click at [69, 122] on span "2" at bounding box center [72, 123] width 10 height 10
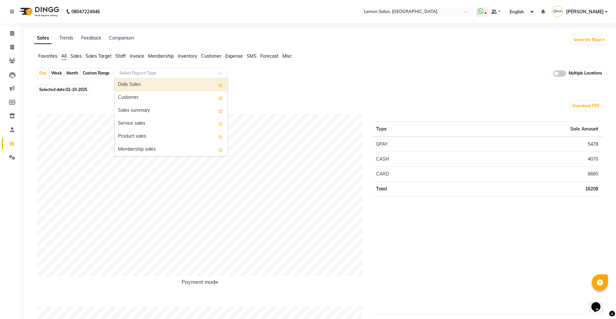
click at [146, 71] on input "text" at bounding box center [164, 73] width 93 height 6
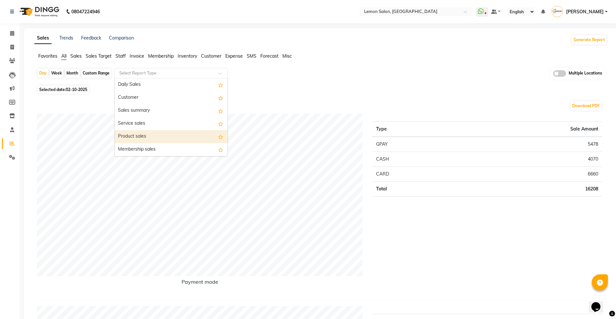
click at [150, 134] on div "Product sales" at bounding box center [171, 136] width 113 height 13
select select "full_report"
select select "csv"
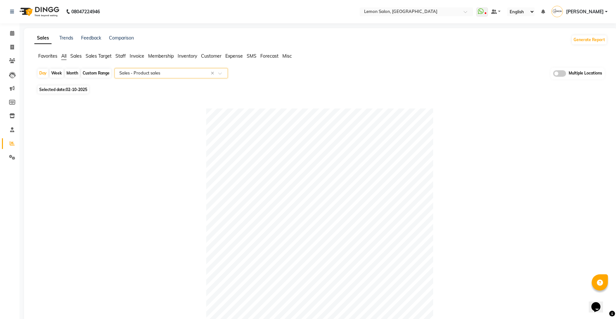
click at [172, 74] on input "text" at bounding box center [164, 73] width 93 height 6
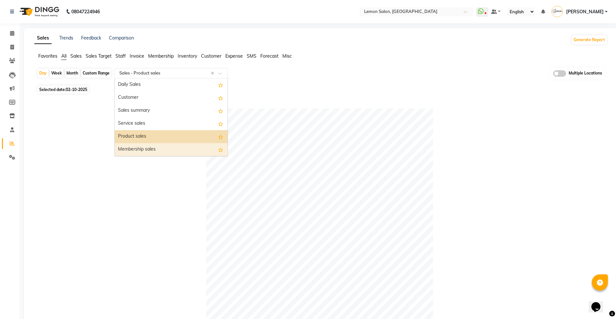
click at [161, 146] on div "Membership sales" at bounding box center [171, 149] width 113 height 13
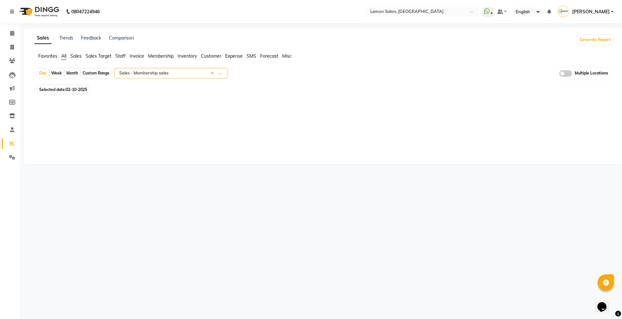
click at [62, 54] on span "All" at bounding box center [63, 56] width 5 height 6
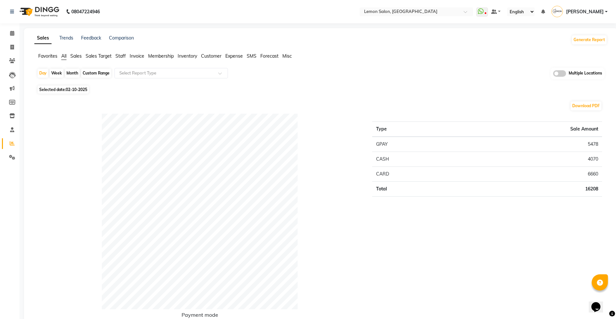
click at [89, 70] on div "Custom Range" at bounding box center [96, 73] width 30 height 9
select select "10"
select select "2025"
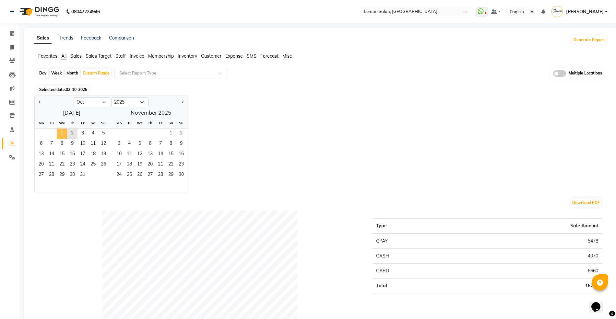
click at [60, 132] on span "1" at bounding box center [62, 134] width 10 height 10
click at [72, 132] on span "2" at bounding box center [72, 134] width 10 height 10
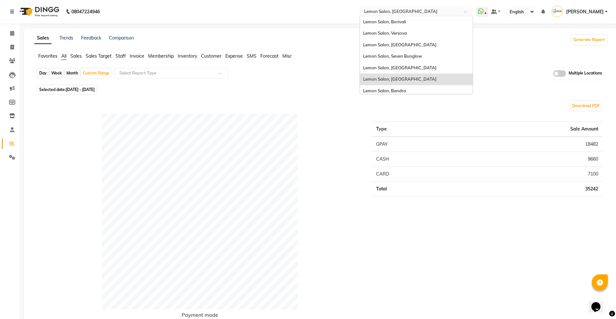
click at [394, 13] on input "text" at bounding box center [410, 12] width 94 height 6
click at [406, 69] on span "Lemon Salon, [GEOGRAPHIC_DATA]" at bounding box center [399, 67] width 73 height 5
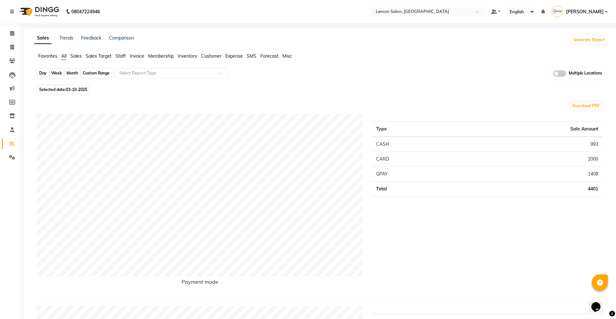
click at [42, 70] on div "Day" at bounding box center [43, 73] width 11 height 9
select select "10"
select select "2025"
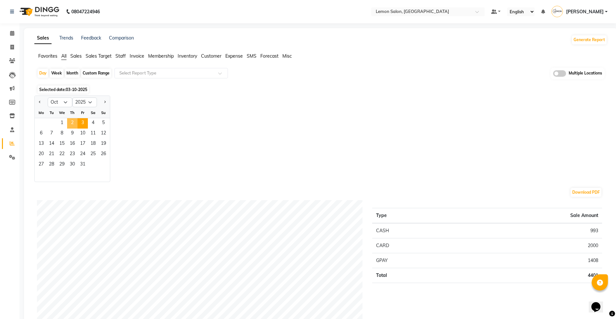
click at [74, 121] on span "2" at bounding box center [72, 123] width 10 height 10
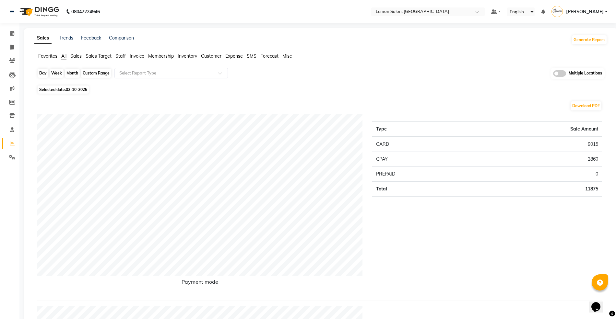
click at [39, 69] on div "Day" at bounding box center [43, 73] width 11 height 9
select select "10"
select select "2025"
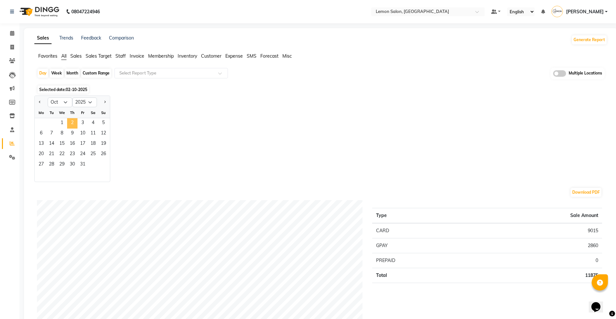
click at [72, 126] on span "2" at bounding box center [72, 123] width 10 height 10
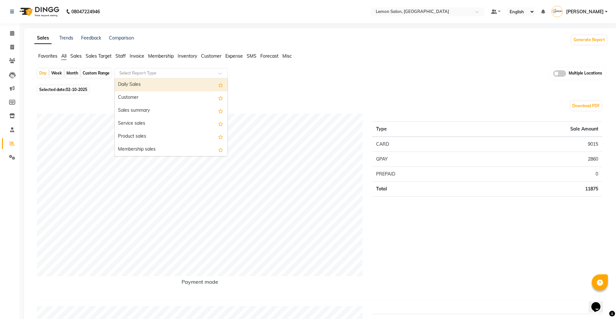
click at [140, 73] on input "text" at bounding box center [164, 73] width 93 height 6
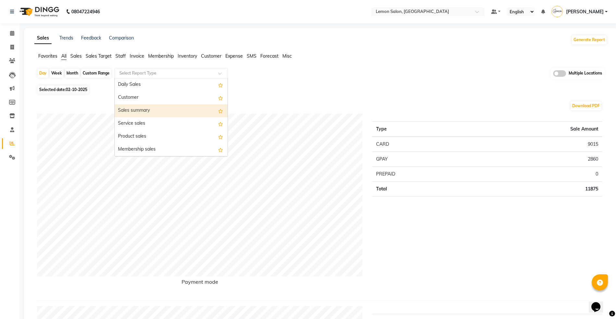
click at [94, 72] on div "Custom Range" at bounding box center [96, 73] width 30 height 9
select select "10"
select select "2025"
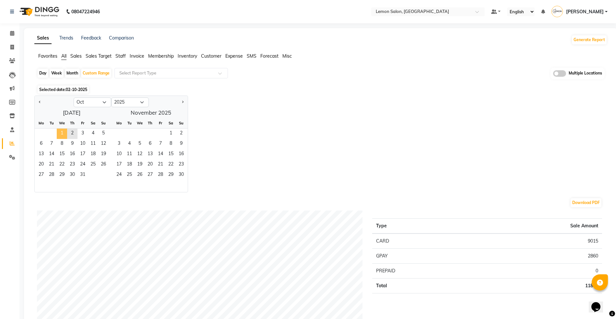
click at [60, 133] on span "1" at bounding box center [62, 134] width 10 height 10
click at [73, 133] on span "2" at bounding box center [72, 134] width 10 height 10
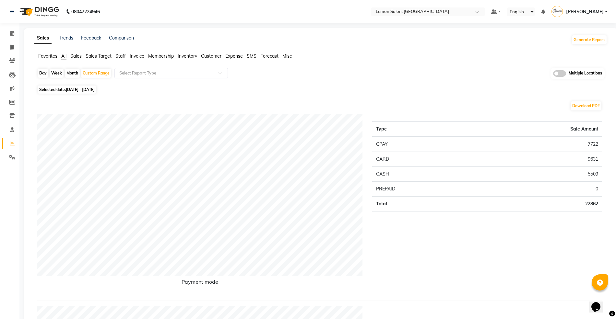
click at [44, 70] on div "Day" at bounding box center [43, 73] width 11 height 9
select select "10"
select select "2025"
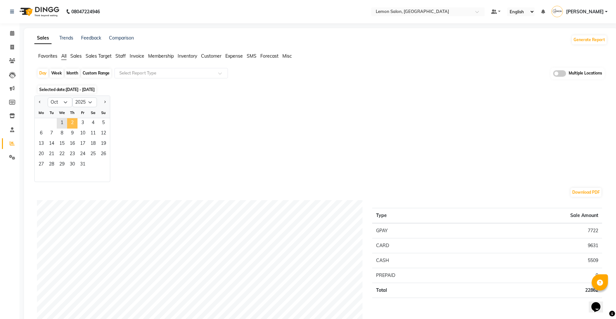
click at [70, 122] on span "2" at bounding box center [72, 123] width 10 height 10
click at [151, 69] on div "Select Report Type" at bounding box center [170, 73] width 113 height 10
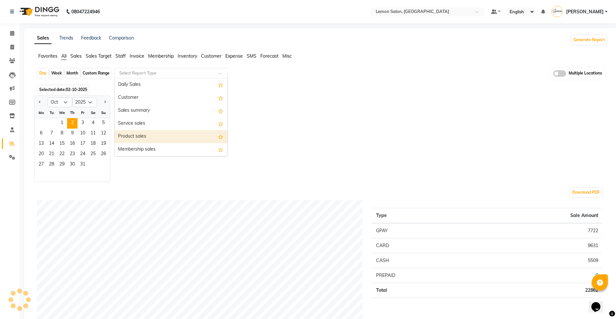
click at [149, 134] on div "Product sales" at bounding box center [171, 136] width 113 height 13
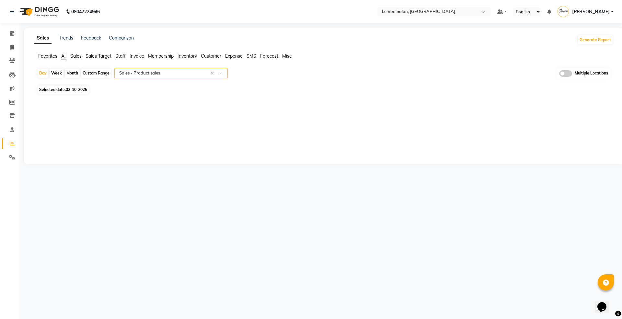
click at [165, 74] on input "text" at bounding box center [164, 73] width 93 height 6
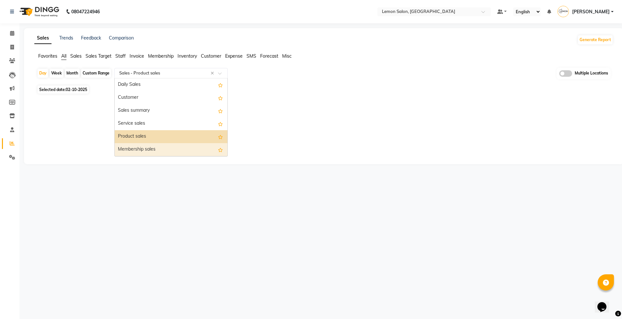
click at [152, 148] on div "Membership sales" at bounding box center [171, 149] width 113 height 13
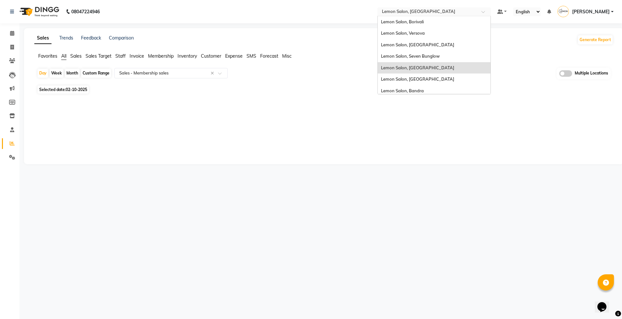
drag, startPoint x: 445, startPoint y: 7, endPoint x: 432, endPoint y: 21, distance: 18.8
click at [444, 8] on div "Select Location × Lemon Salon, Malad" at bounding box center [434, 11] width 113 height 9
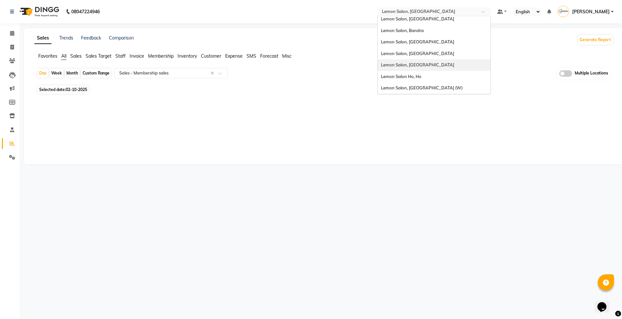
click at [428, 61] on div "Lemon Salon, [GEOGRAPHIC_DATA]" at bounding box center [434, 65] width 113 height 12
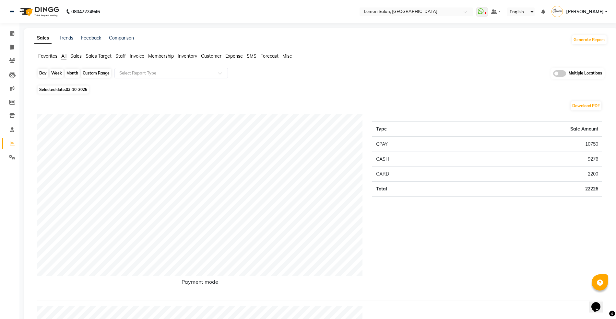
click at [41, 72] on div "Day" at bounding box center [43, 73] width 11 height 9
select select "10"
select select "2025"
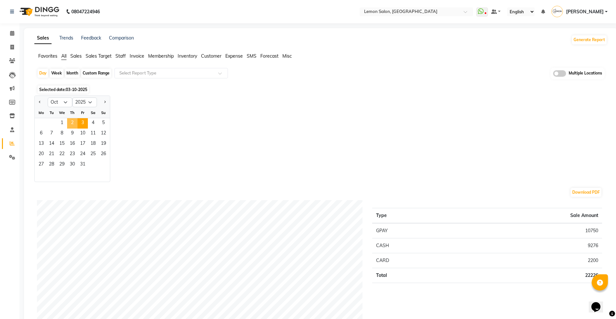
click at [74, 124] on span "2" at bounding box center [72, 123] width 10 height 10
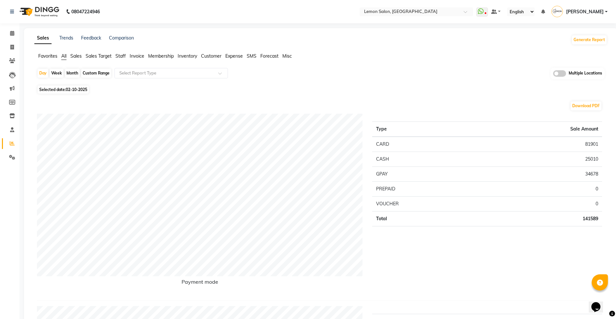
click at [86, 69] on div "Custom Range" at bounding box center [96, 73] width 30 height 9
select select "10"
select select "2025"
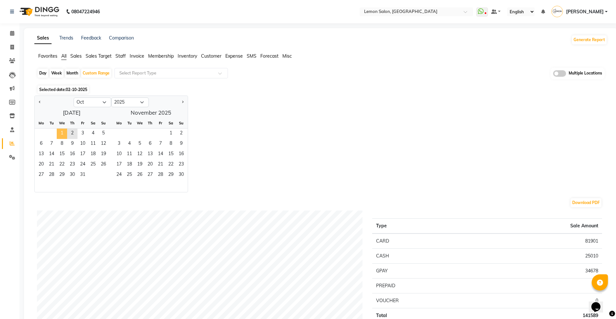
click at [61, 132] on span "1" at bounding box center [62, 134] width 10 height 10
click at [73, 132] on span "2" at bounding box center [72, 134] width 10 height 10
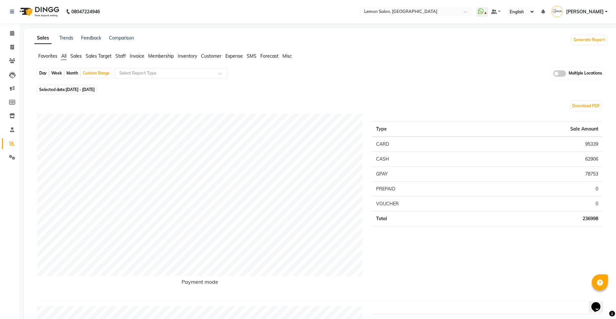
click at [42, 74] on div "Day" at bounding box center [43, 73] width 11 height 9
select select "10"
select select "2025"
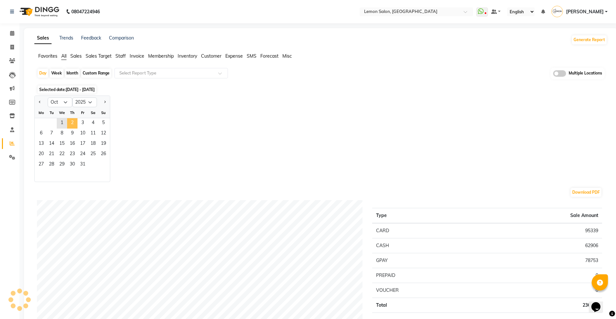
click at [71, 122] on span "2" at bounding box center [72, 123] width 10 height 10
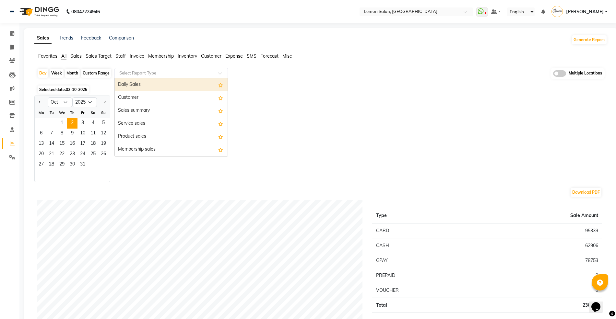
click at [135, 77] on div "Select Report Type" at bounding box center [170, 73] width 113 height 10
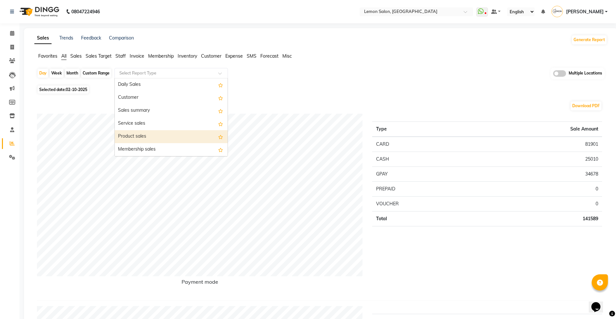
click at [141, 135] on div "Product sales" at bounding box center [171, 136] width 113 height 13
select select "full_report"
select select "csv"
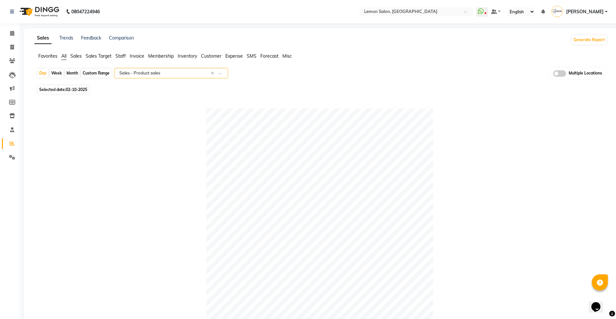
click at [157, 76] on input "text" at bounding box center [164, 73] width 93 height 6
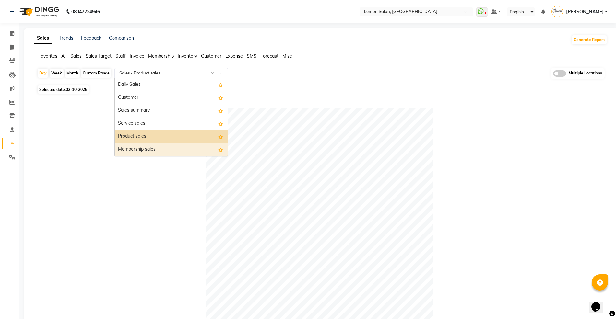
click at [163, 150] on div "Membership sales" at bounding box center [171, 149] width 113 height 13
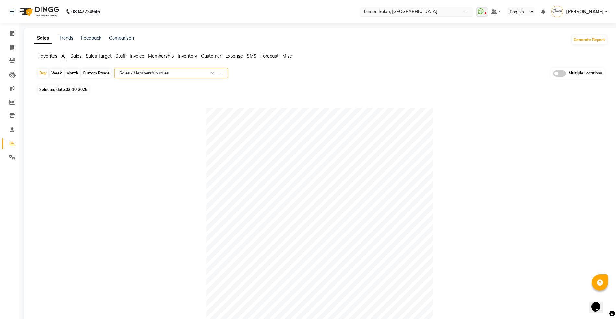
click at [400, 7] on div "Select Location × Lemon Salon, Oshiwara" at bounding box center [415, 11] width 113 height 9
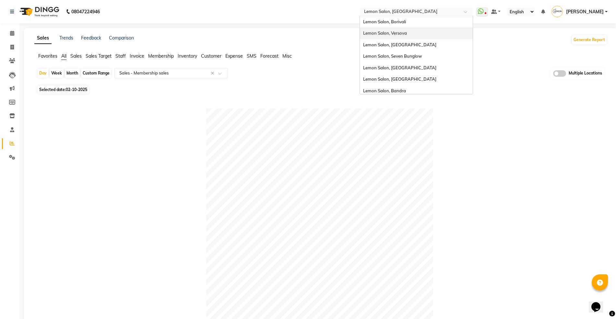
click at [401, 33] on span "Lemon Salon, Versova" at bounding box center [385, 32] width 44 height 5
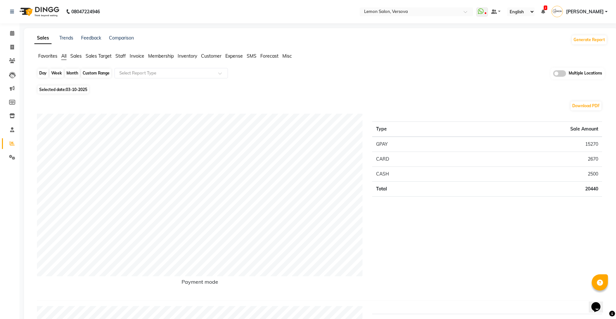
click at [43, 74] on div "Day" at bounding box center [43, 73] width 11 height 9
select select "10"
select select "2025"
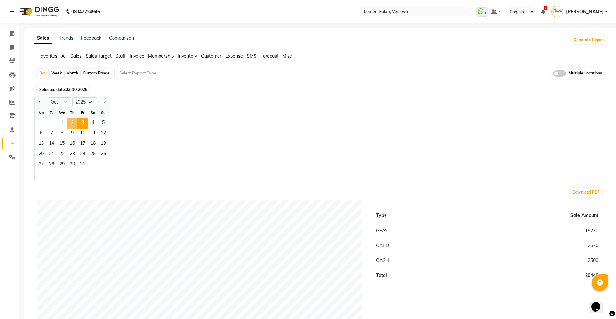
click at [73, 122] on span "2" at bounding box center [72, 123] width 10 height 10
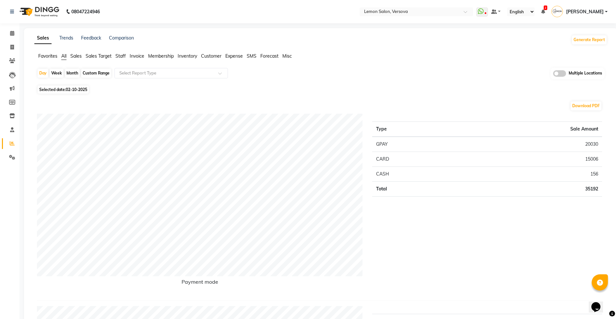
drag, startPoint x: 63, startPoint y: 54, endPoint x: 83, endPoint y: 64, distance: 22.5
click at [64, 54] on span "All" at bounding box center [63, 56] width 5 height 6
click at [93, 73] on div "Custom Range" at bounding box center [96, 73] width 30 height 9
select select "10"
select select "2025"
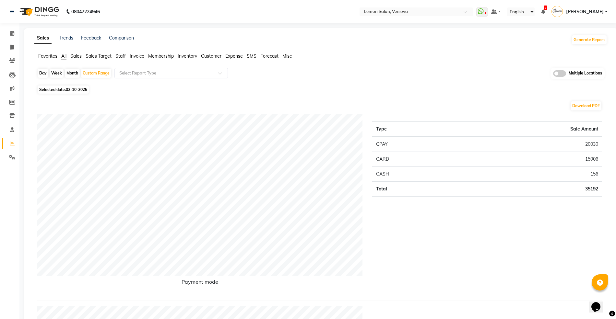
drag, startPoint x: 86, startPoint y: 78, endPoint x: 81, endPoint y: 79, distance: 5.7
click at [88, 73] on div "Custom Range" at bounding box center [96, 73] width 30 height 9
select select "10"
select select "2025"
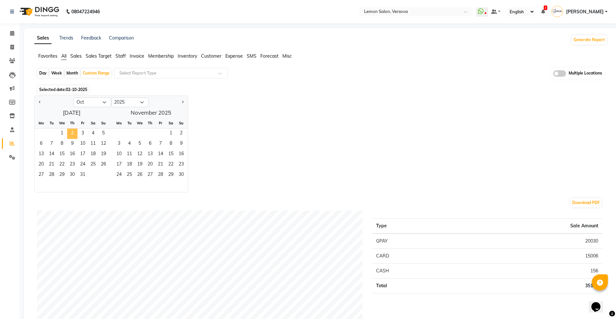
click at [68, 132] on span "2" at bounding box center [72, 134] width 10 height 10
click at [63, 132] on span "1" at bounding box center [62, 134] width 10 height 10
click at [69, 132] on span "2" at bounding box center [72, 134] width 10 height 10
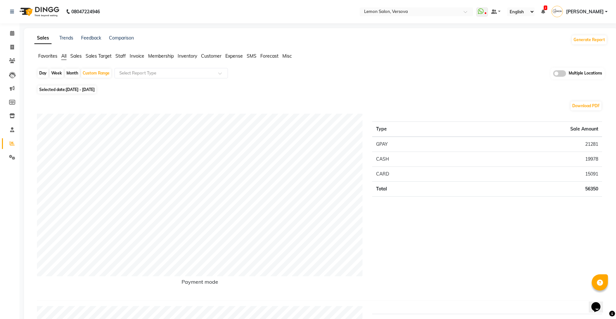
click at [43, 71] on div "Day" at bounding box center [43, 73] width 11 height 9
select select "10"
select select "2025"
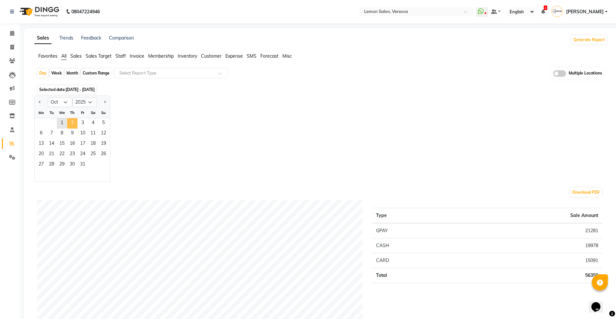
click at [69, 121] on span "2" at bounding box center [72, 123] width 10 height 10
click at [134, 74] on input "text" at bounding box center [164, 73] width 93 height 6
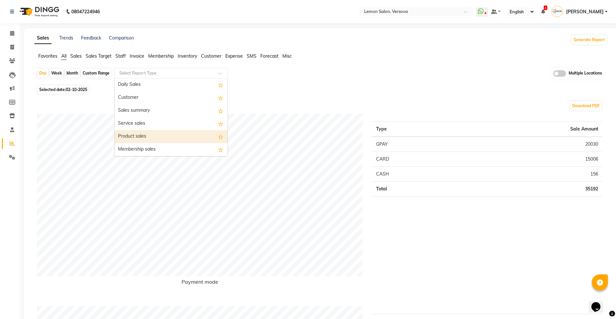
click at [135, 138] on div "Product sales" at bounding box center [171, 136] width 113 height 13
select select "full_report"
select select "csv"
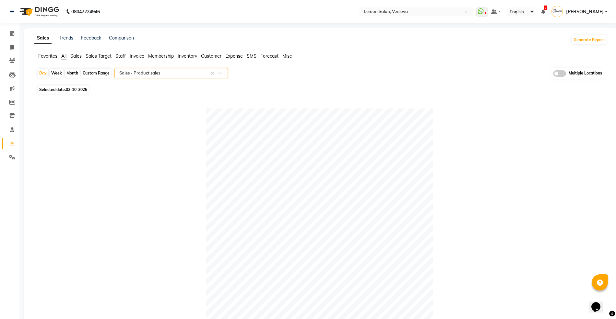
click at [183, 65] on app-reports "Favorites All Sales Sales Target Staff Invoice Membership Inventory Customer Ex…" at bounding box center [320, 255] width 580 height 404
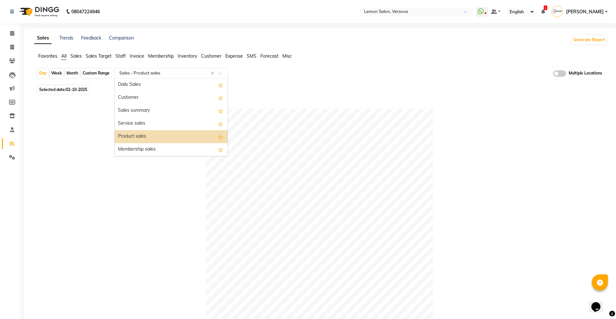
click at [172, 73] on input "text" at bounding box center [164, 73] width 93 height 6
click at [159, 152] on div "Membership sales" at bounding box center [171, 149] width 113 height 13
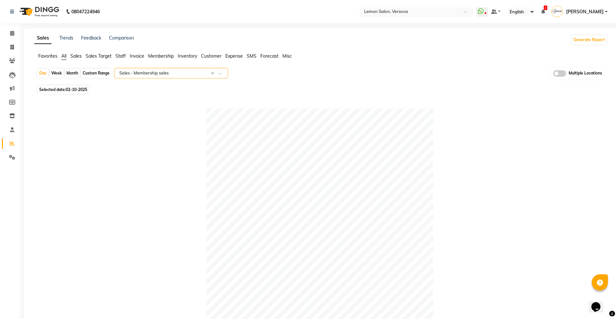
click at [398, 11] on input "text" at bounding box center [410, 12] width 94 height 6
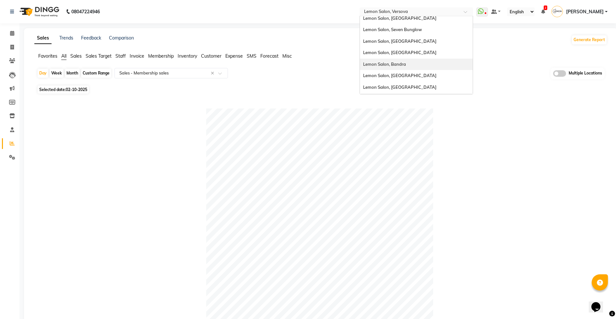
scroll to position [60, 0]
click at [411, 43] on span "Lemon Salon, [GEOGRAPHIC_DATA]" at bounding box center [399, 41] width 73 height 5
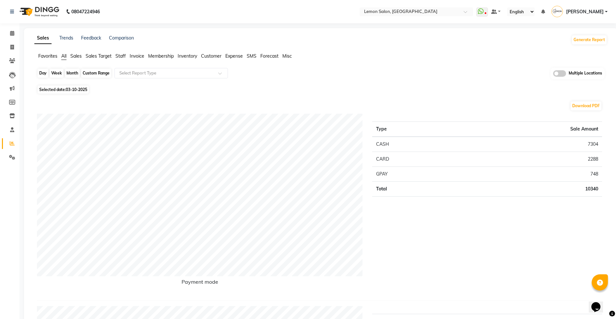
click at [48, 73] on div "Day" at bounding box center [43, 73] width 11 height 9
select select "10"
select select "2025"
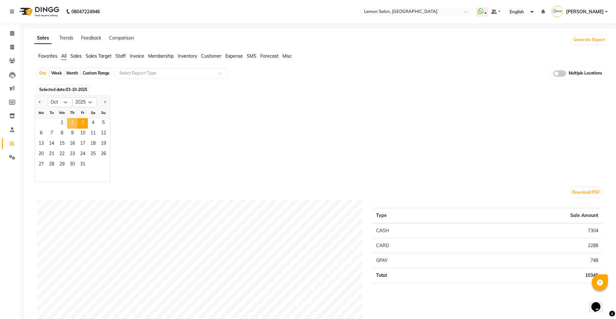
click at [74, 126] on span "2" at bounding box center [72, 123] width 10 height 10
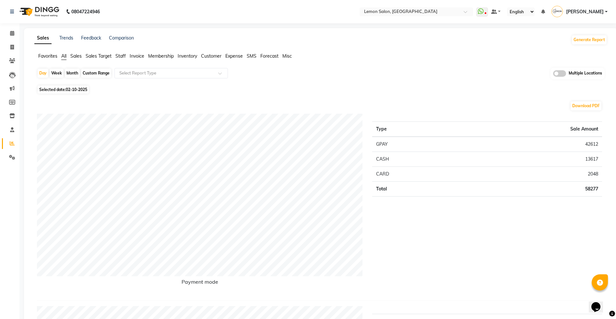
click at [109, 71] on div "Custom Range" at bounding box center [96, 73] width 30 height 9
select select "10"
select select "2025"
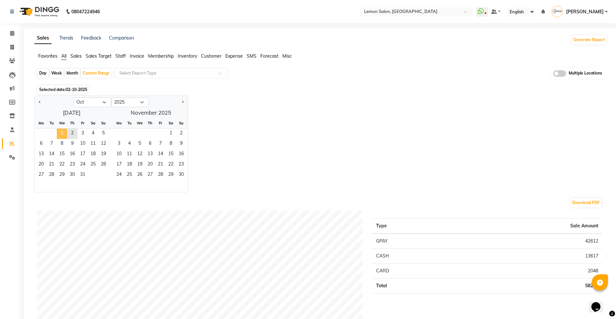
click at [59, 131] on span "1" at bounding box center [62, 134] width 10 height 10
click at [71, 133] on span "2" at bounding box center [72, 134] width 10 height 10
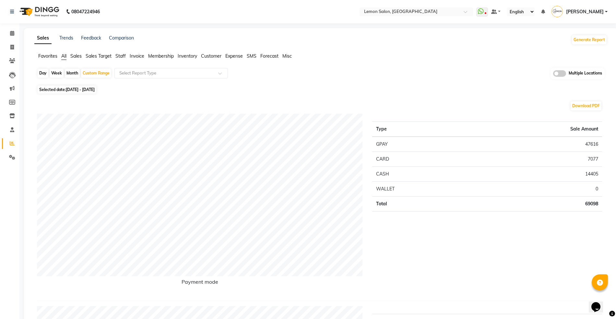
click at [41, 71] on div "Day" at bounding box center [43, 73] width 11 height 9
select select "10"
select select "2025"
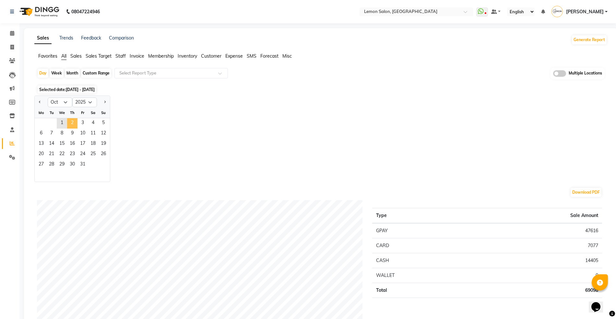
click at [71, 119] on span "2" at bounding box center [72, 123] width 10 height 10
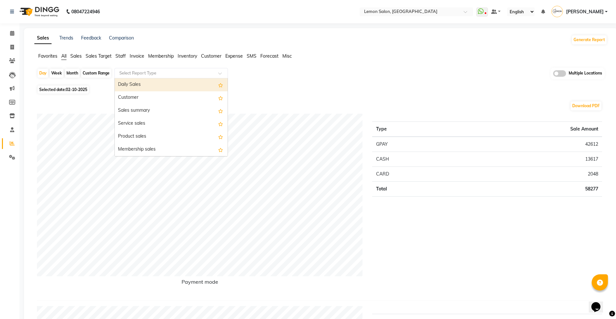
click at [126, 72] on input "text" at bounding box center [164, 73] width 93 height 6
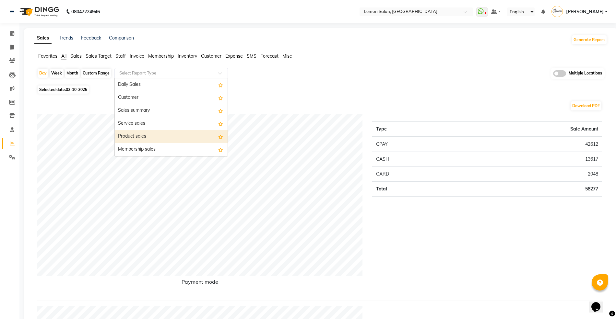
click at [139, 134] on div "Product sales" at bounding box center [171, 136] width 113 height 13
select select "full_report"
select select "csv"
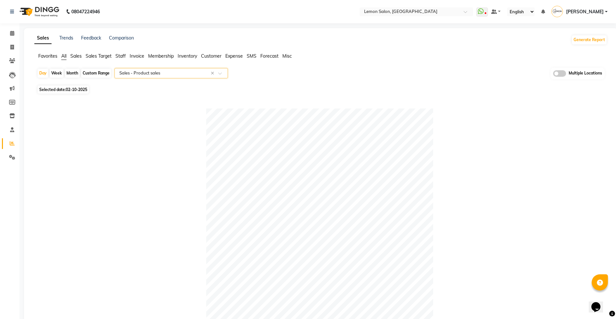
click at [157, 73] on input "text" at bounding box center [164, 73] width 93 height 6
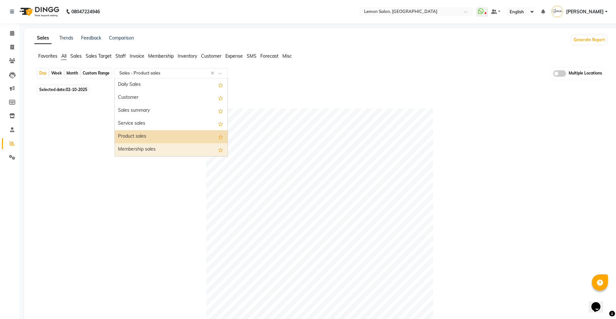
click at [143, 145] on div "Membership sales" at bounding box center [171, 149] width 113 height 13
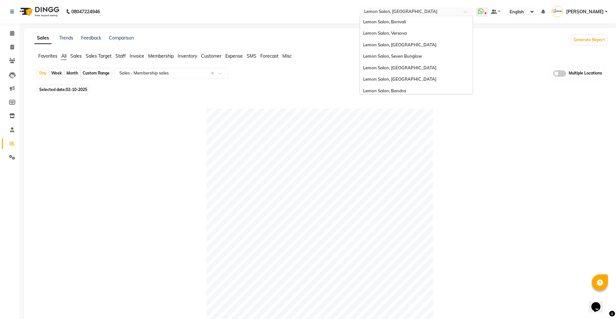
click at [412, 9] on input "text" at bounding box center [410, 12] width 94 height 6
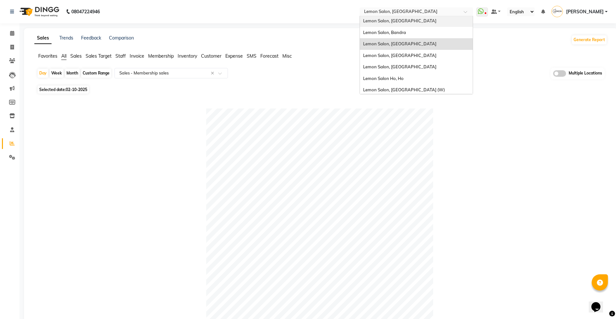
scroll to position [60, 0]
click at [418, 51] on span "Lemon Salon, Lokhandwala" at bounding box center [399, 53] width 73 height 5
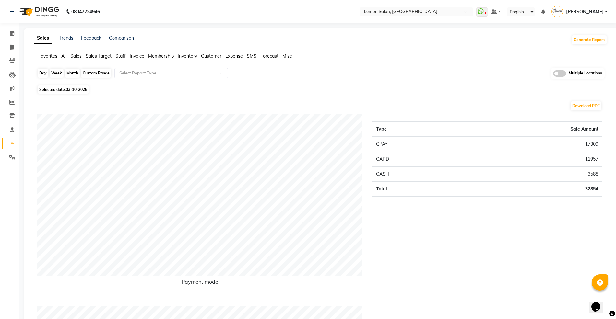
click at [43, 73] on div "Day" at bounding box center [43, 73] width 11 height 9
select select "10"
select select "2025"
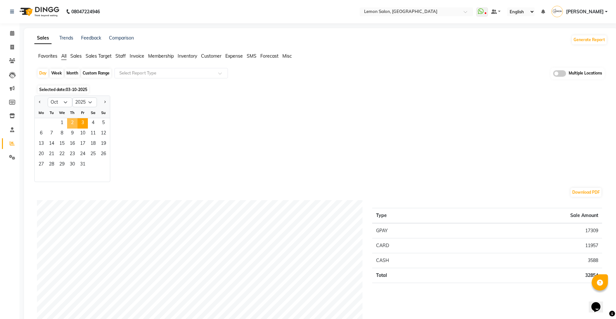
click at [72, 120] on span "2" at bounding box center [72, 123] width 10 height 10
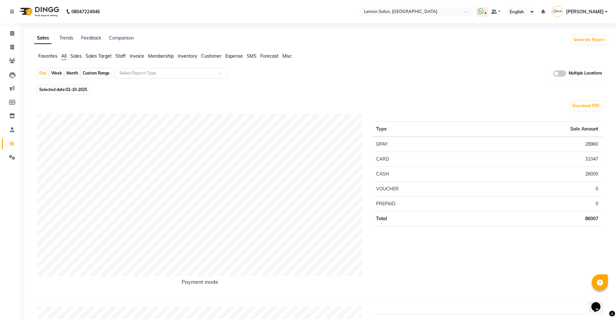
click at [135, 71] on input "text" at bounding box center [164, 73] width 93 height 6
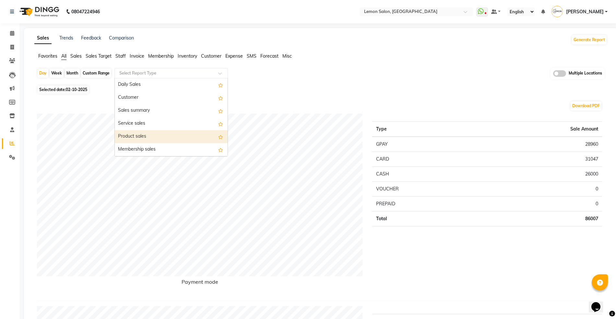
click at [134, 137] on div "Product sales" at bounding box center [171, 136] width 113 height 13
select select "full_report"
select select "csv"
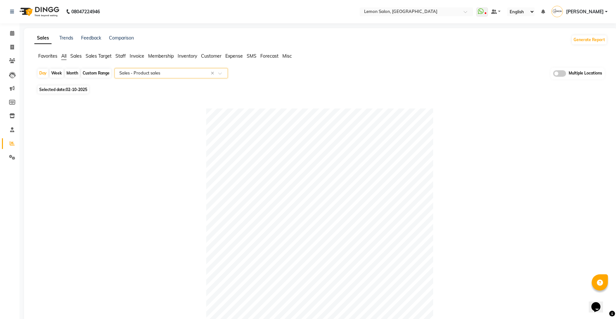
click at [159, 71] on input "text" at bounding box center [164, 73] width 93 height 6
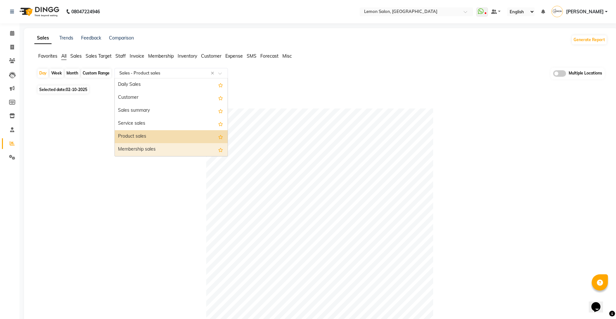
click at [150, 146] on div "Membership sales" at bounding box center [171, 149] width 113 height 13
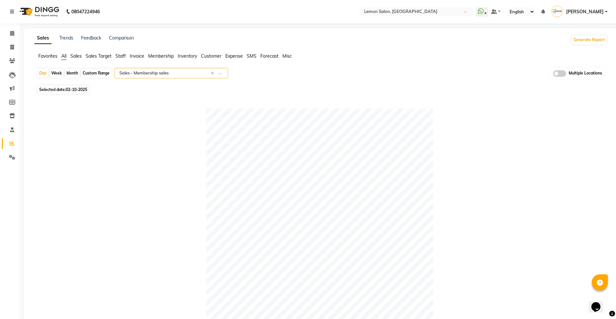
click at [67, 57] on ul "Favorites All Sales Sales Target Staff Invoice Membership Inventory Customer Ex…" at bounding box center [320, 56] width 573 height 7
click at [63, 54] on span "All" at bounding box center [63, 56] width 5 height 6
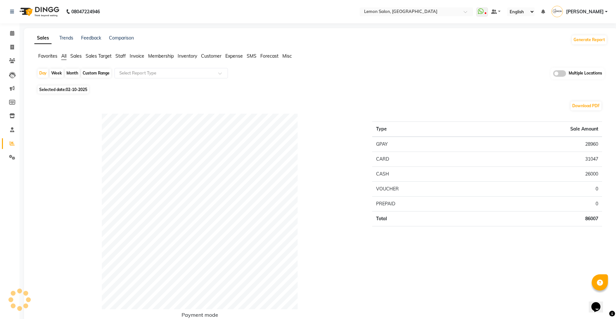
click at [100, 75] on div "Custom Range" at bounding box center [96, 73] width 30 height 9
select select "10"
select select "2025"
click at [60, 134] on div "Payment mode" at bounding box center [199, 221] width 335 height 215
click at [91, 71] on div "Custom Range" at bounding box center [96, 73] width 30 height 9
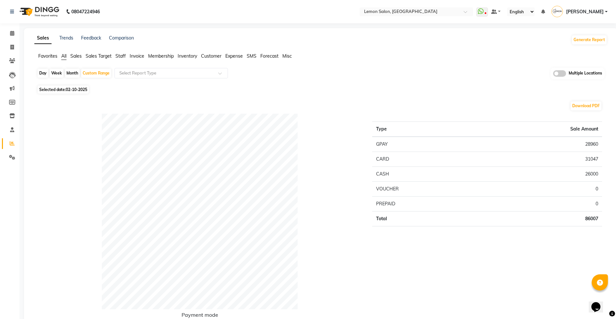
select select "10"
select select "2025"
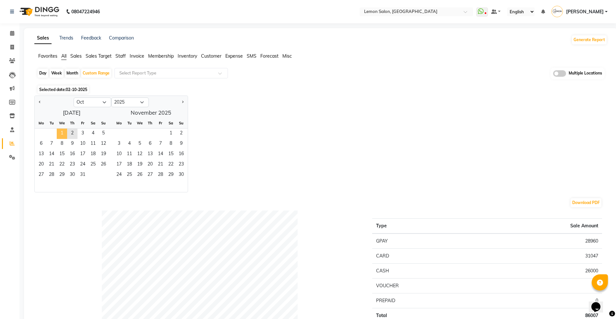
click at [62, 134] on span "1" at bounding box center [62, 134] width 10 height 10
click at [70, 134] on span "2" at bounding box center [72, 134] width 10 height 10
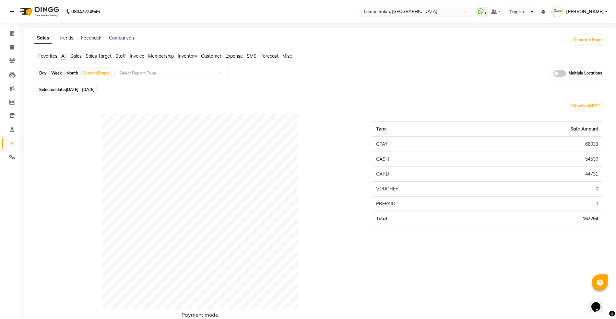
click at [401, 9] on input "text" at bounding box center [410, 12] width 94 height 6
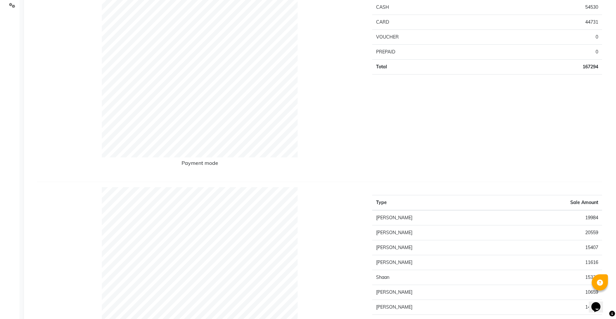
scroll to position [43, 0]
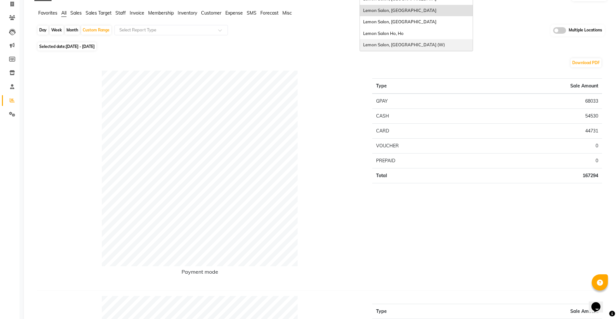
click at [410, 45] on span "Lemon Salon, [GEOGRAPHIC_DATA] (W)" at bounding box center [404, 44] width 82 height 5
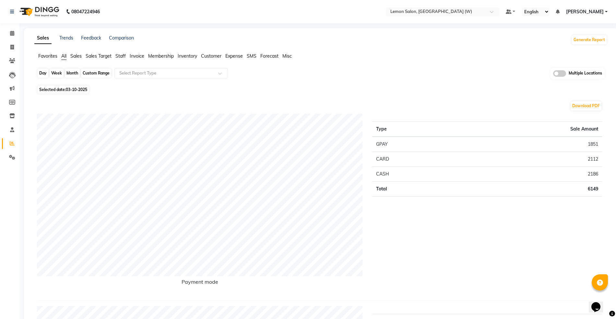
click at [41, 74] on div "Day" at bounding box center [43, 73] width 11 height 9
select select "10"
select select "2025"
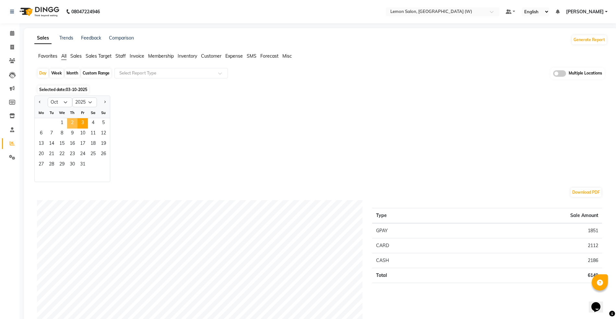
click at [73, 125] on span "2" at bounding box center [72, 123] width 10 height 10
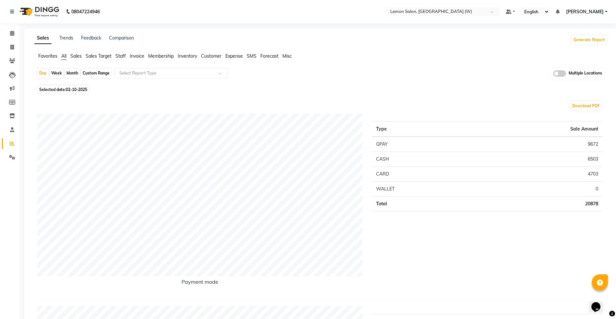
click at [101, 71] on div "Custom Range" at bounding box center [96, 73] width 30 height 9
select select "10"
select select "2025"
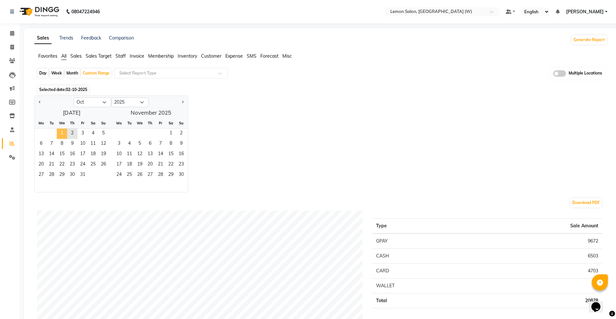
click at [58, 129] on span "1" at bounding box center [62, 134] width 10 height 10
click at [76, 134] on span "2" at bounding box center [72, 134] width 10 height 10
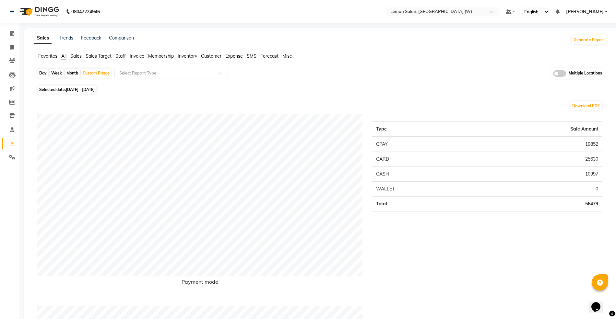
click at [43, 76] on div "Day" at bounding box center [43, 73] width 11 height 9
select select "10"
select select "2025"
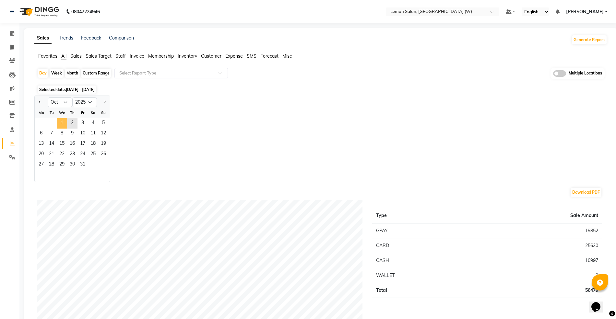
click at [67, 123] on span "1" at bounding box center [62, 123] width 10 height 10
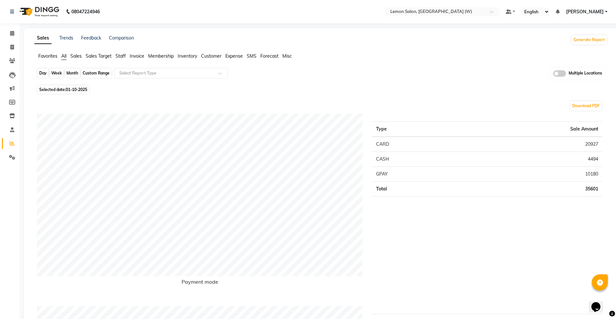
click at [45, 70] on div "Day" at bounding box center [43, 73] width 11 height 9
select select "10"
select select "2025"
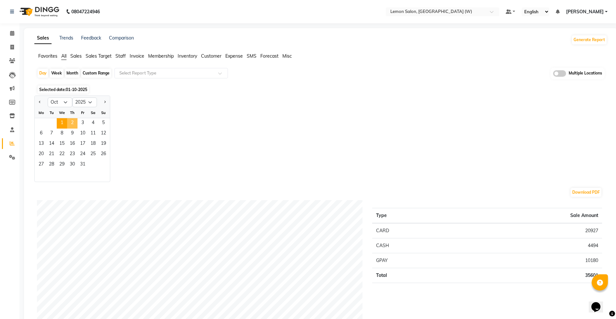
click at [73, 121] on span "2" at bounding box center [72, 123] width 10 height 10
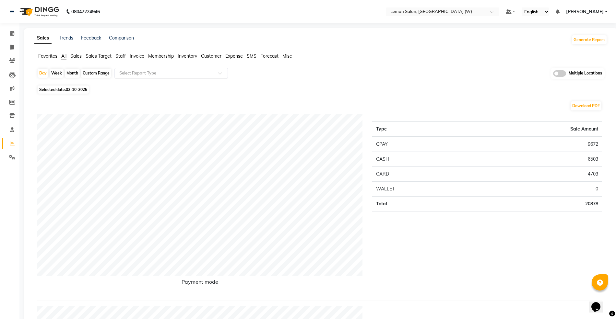
click at [122, 78] on ng-select "Select Report Type" at bounding box center [170, 73] width 113 height 10
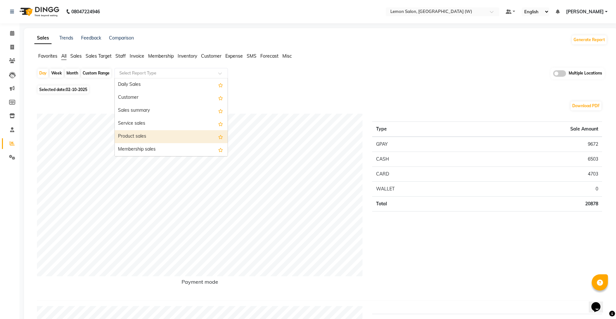
drag, startPoint x: 134, startPoint y: 129, endPoint x: 139, endPoint y: 135, distance: 8.5
click at [139, 135] on div "Product sales" at bounding box center [171, 136] width 113 height 13
select select "full_report"
select select "csv"
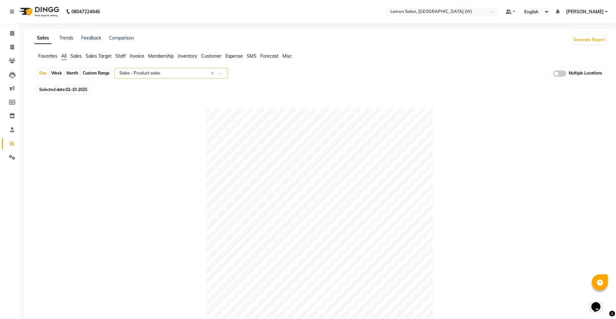
click at [181, 68] on div "Select Report Type × Sales - Product sales ×" at bounding box center [170, 73] width 113 height 10
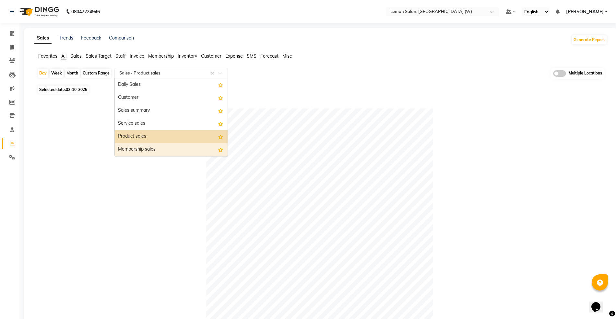
click at [168, 148] on div "Membership sales" at bounding box center [171, 149] width 113 height 13
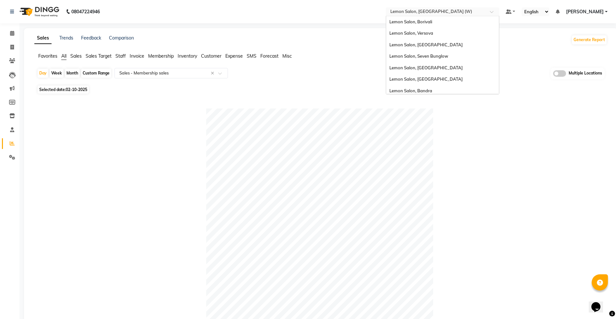
click at [407, 10] on input "text" at bounding box center [436, 12] width 94 height 6
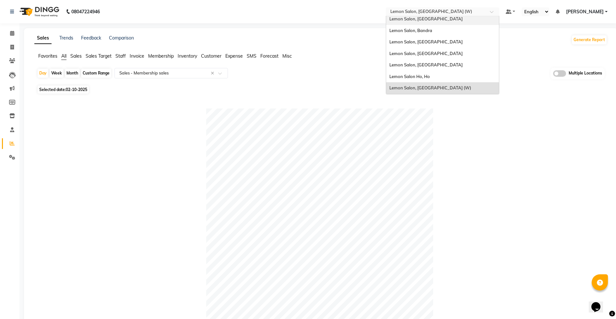
click at [445, 17] on div "Lemon Salon, [GEOGRAPHIC_DATA]" at bounding box center [442, 19] width 113 height 12
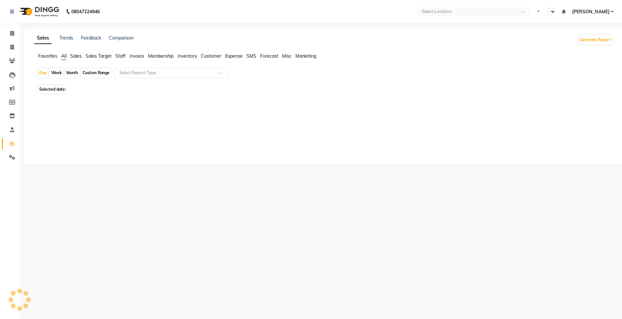
select select "en"
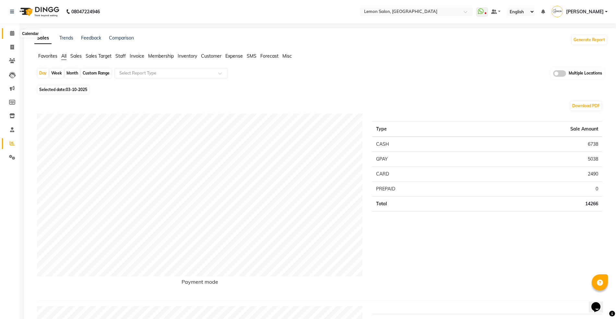
click at [12, 30] on span at bounding box center [11, 33] width 11 height 7
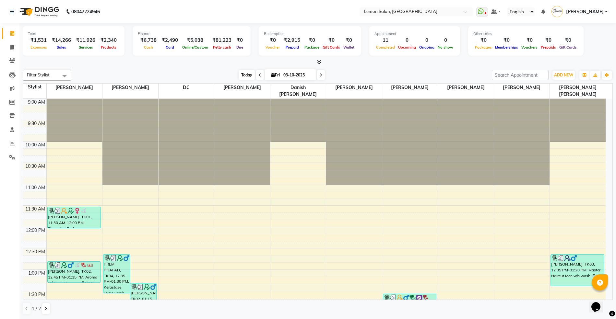
click at [245, 75] on span "Today" at bounding box center [247, 75] width 16 height 10
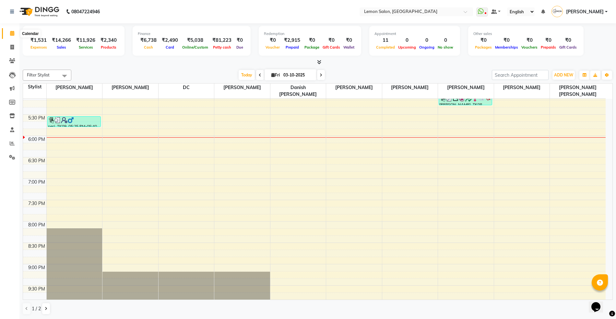
click at [13, 32] on icon at bounding box center [12, 33] width 4 height 5
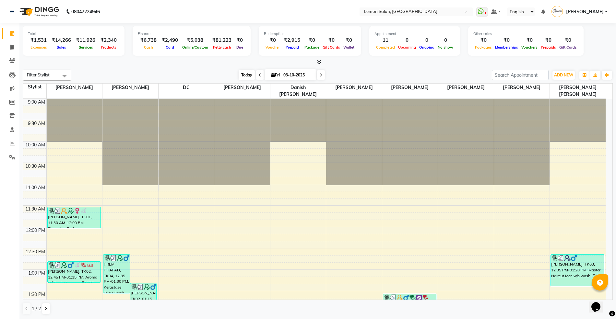
click at [239, 71] on span "Today" at bounding box center [247, 75] width 16 height 10
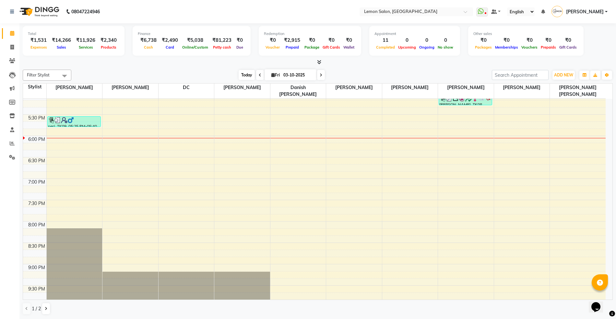
click at [242, 77] on span "Today" at bounding box center [247, 75] width 16 height 10
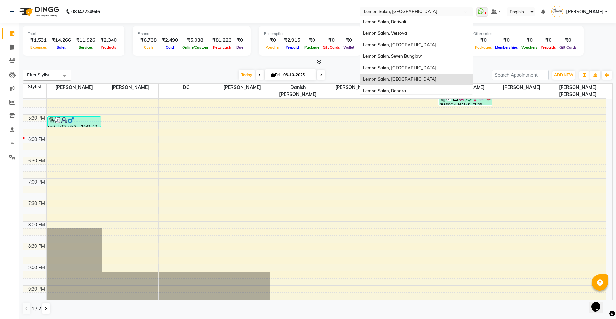
click at [386, 13] on input "text" at bounding box center [410, 12] width 94 height 6
click at [399, 56] on span "Lemon Salon, Seven Bunglow" at bounding box center [392, 55] width 59 height 5
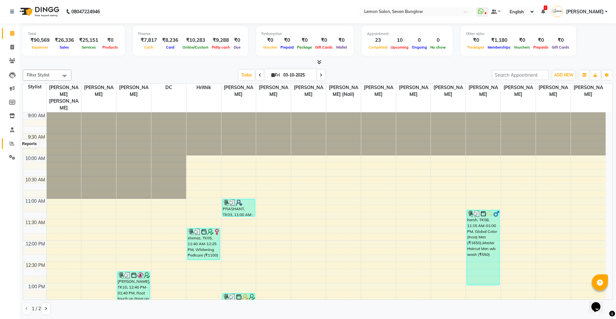
click at [13, 141] on icon at bounding box center [12, 143] width 5 height 5
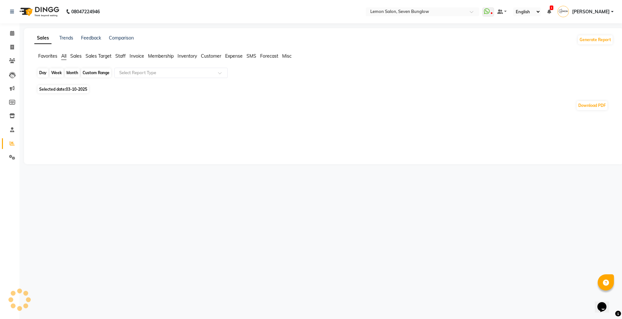
drag, startPoint x: 44, startPoint y: 66, endPoint x: 39, endPoint y: 71, distance: 6.9
click at [44, 66] on app-reports "Favorites All Sales Sales Target Staff Invoice Membership Inventory Customer Ex…" at bounding box center [323, 84] width 587 height 63
click at [39, 71] on div "Day" at bounding box center [43, 72] width 11 height 9
select select "10"
select select "2025"
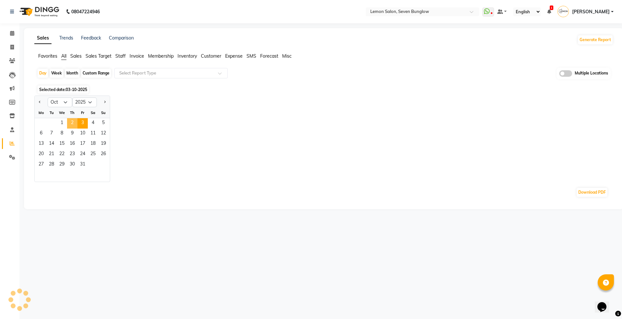
click at [74, 126] on span "2" at bounding box center [72, 123] width 10 height 10
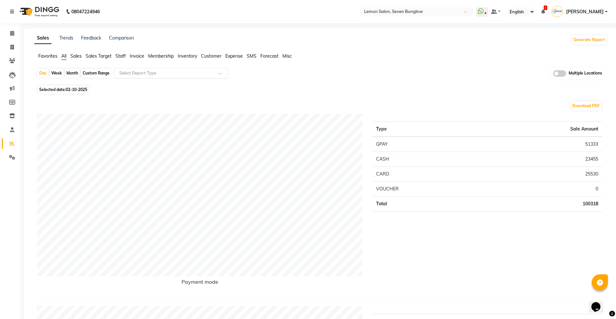
click at [157, 78] on ng-select "Select Report Type" at bounding box center [170, 73] width 113 height 10
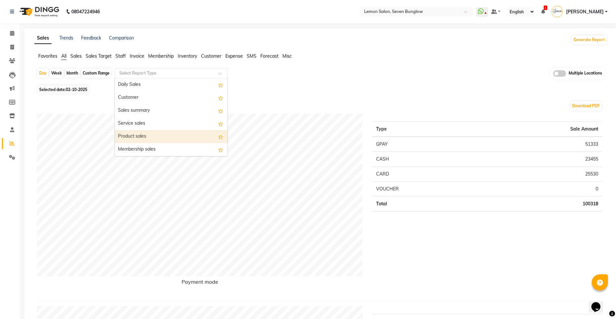
click at [147, 133] on div "Product sales" at bounding box center [171, 136] width 113 height 13
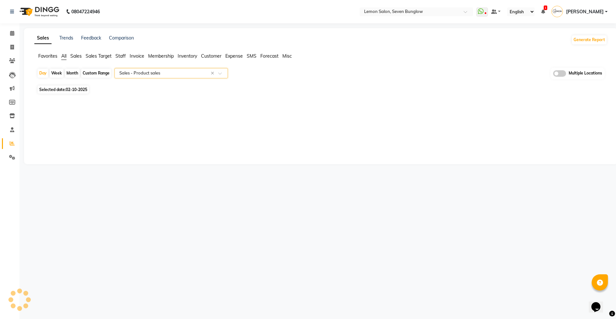
select select "full_report"
select select "csv"
click at [158, 75] on input "text" at bounding box center [164, 73] width 93 height 6
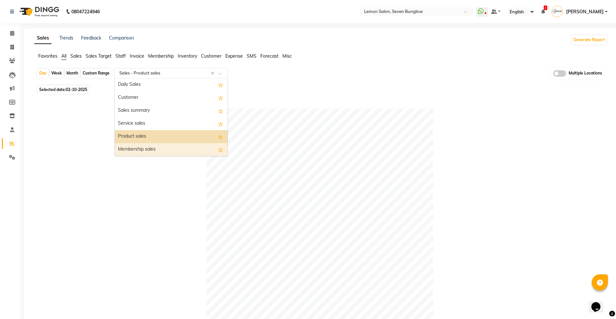
click at [152, 150] on div "Membership sales" at bounding box center [171, 149] width 113 height 13
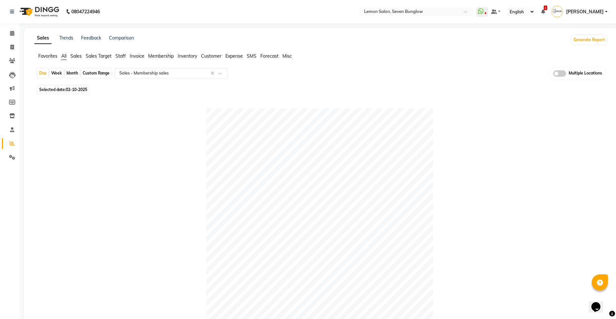
click at [61, 54] on ul "Favorites All Sales Sales Target Staff Invoice Membership Inventory Customer Ex…" at bounding box center [320, 56] width 573 height 7
click at [62, 58] on span "All" at bounding box center [63, 56] width 5 height 6
click at [99, 74] on div "Custom Range" at bounding box center [96, 73] width 30 height 9
select select "10"
select select "2025"
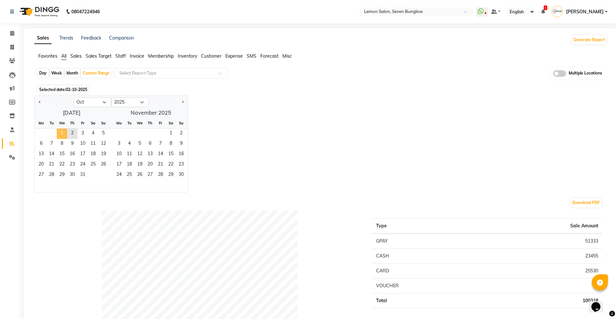
click at [65, 132] on span "1" at bounding box center [62, 134] width 10 height 10
click at [76, 134] on span "2" at bounding box center [72, 134] width 10 height 10
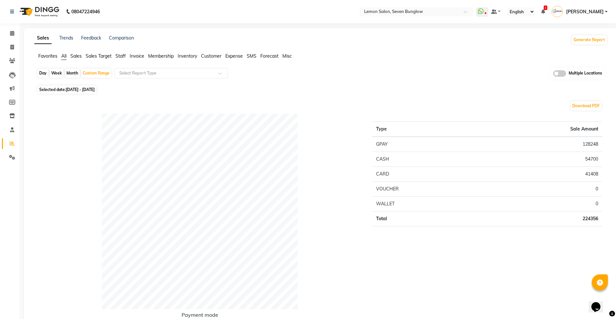
click at [40, 73] on div "Day" at bounding box center [43, 73] width 11 height 9
select select "10"
select select "2025"
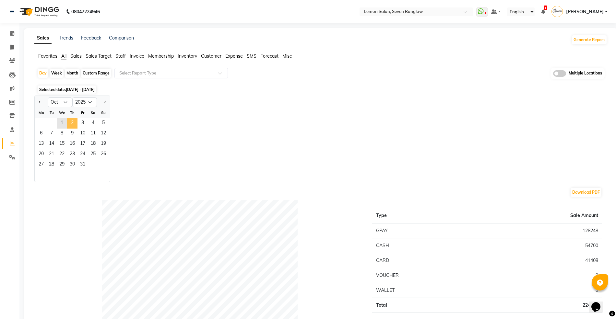
click at [70, 122] on span "2" at bounding box center [72, 123] width 10 height 10
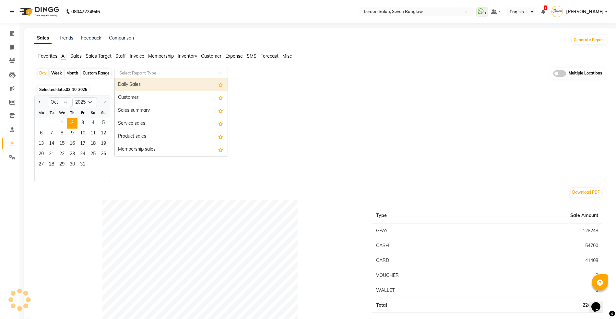
click at [131, 76] on input "text" at bounding box center [164, 73] width 93 height 6
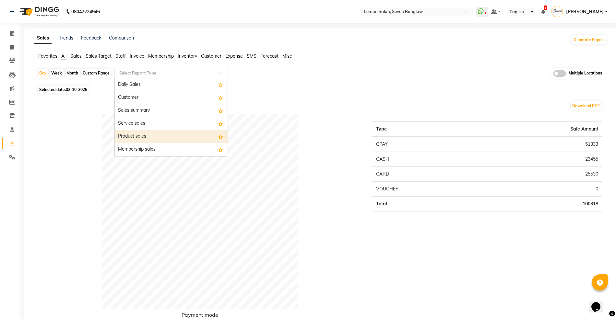
click at [135, 137] on div "Product sales" at bounding box center [171, 136] width 113 height 13
select select "full_report"
select select "csv"
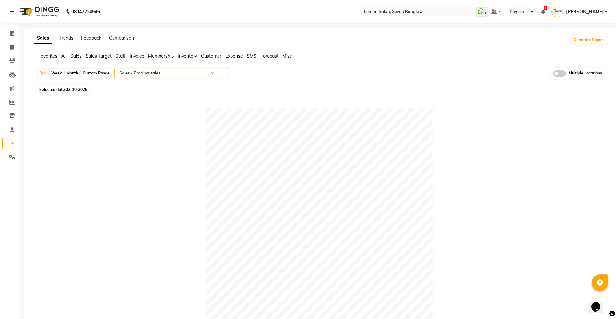
click at [154, 70] on input "text" at bounding box center [164, 73] width 93 height 6
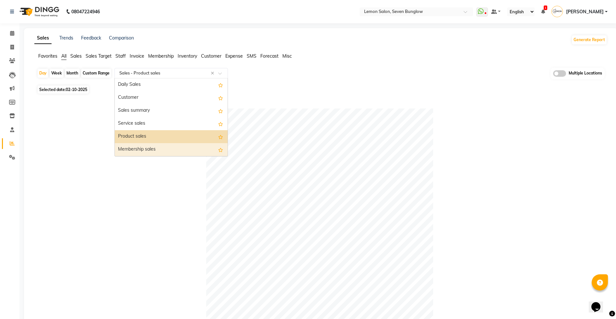
click at [148, 148] on div "Membership sales" at bounding box center [171, 149] width 113 height 13
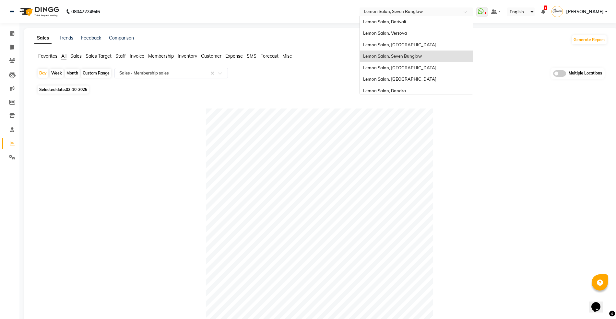
click at [399, 12] on input "text" at bounding box center [410, 12] width 94 height 6
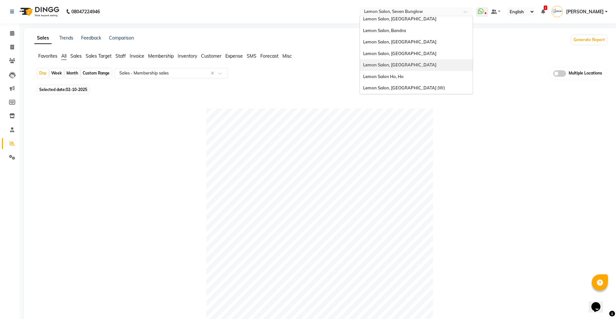
click at [406, 64] on span "Lemon Salon, [GEOGRAPHIC_DATA]" at bounding box center [399, 64] width 73 height 5
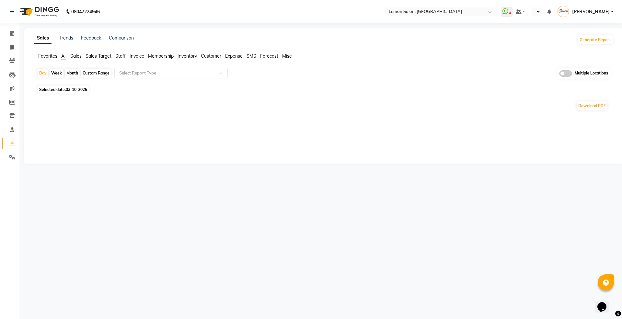
select select "en"
click at [41, 73] on div "Day" at bounding box center [43, 73] width 11 height 9
select select "10"
select select "2025"
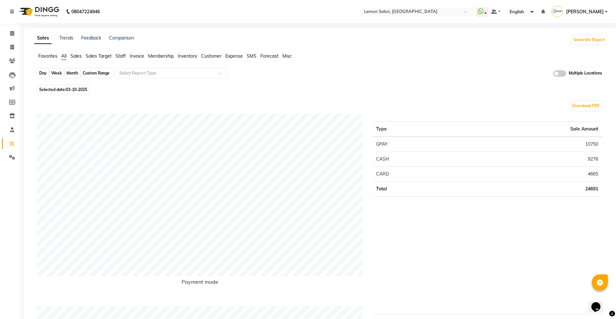
click at [46, 70] on div "Day" at bounding box center [43, 73] width 11 height 9
select select "10"
select select "2025"
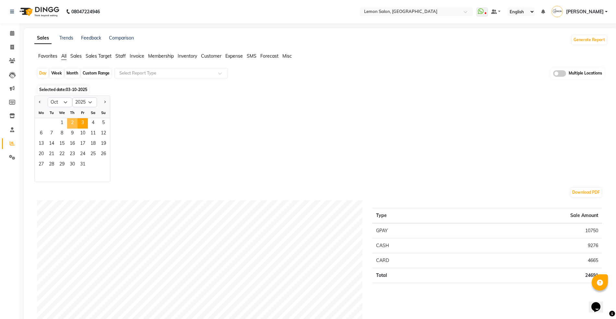
click at [73, 122] on span "2" at bounding box center [72, 123] width 10 height 10
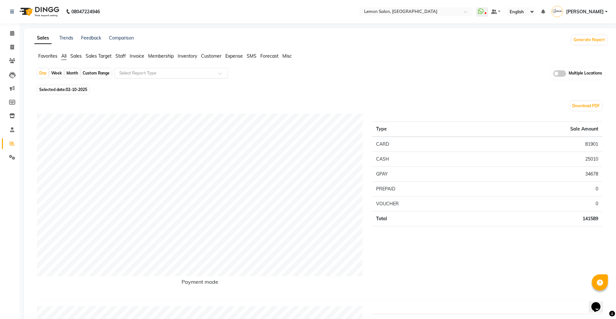
click at [154, 76] on input "text" at bounding box center [164, 73] width 93 height 6
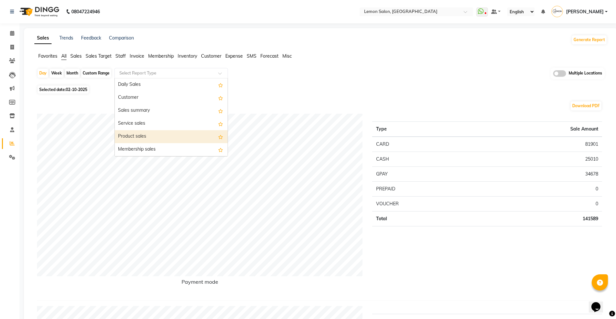
click at [148, 135] on div "Product sales" at bounding box center [171, 136] width 113 height 13
select select "full_report"
select select "csv"
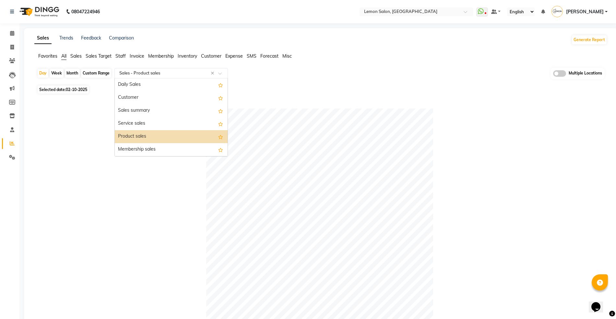
click at [157, 71] on input "text" at bounding box center [164, 73] width 93 height 6
click at [146, 153] on div "Membership sales" at bounding box center [171, 149] width 113 height 13
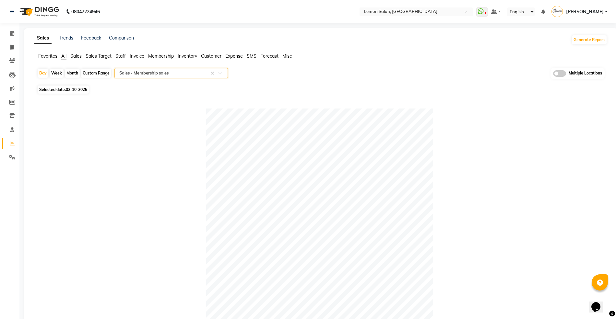
click at [61, 56] on ul "Favorites All Sales Sales Target Staff Invoice Membership Inventory Customer Ex…" at bounding box center [320, 56] width 573 height 7
click at [91, 71] on div "Custom Range" at bounding box center [96, 73] width 30 height 9
select select "10"
select select "2025"
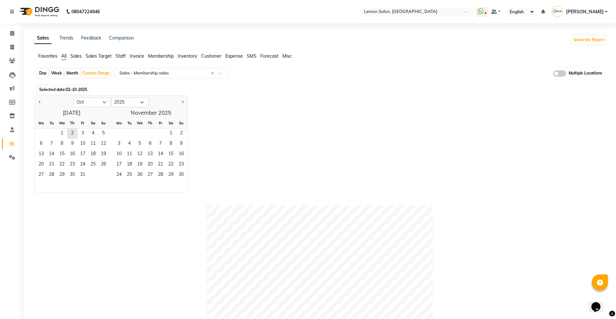
click at [64, 56] on span "All" at bounding box center [63, 56] width 5 height 6
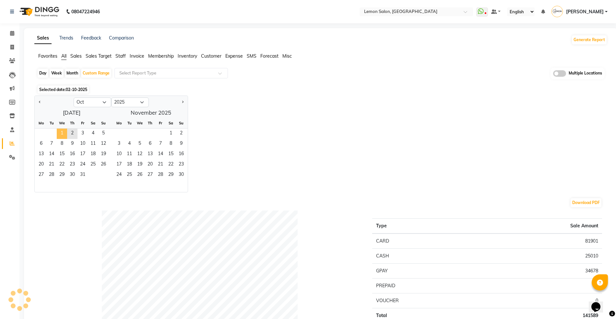
click at [57, 131] on span "1" at bounding box center [62, 134] width 10 height 10
click at [75, 134] on span "2" at bounding box center [72, 134] width 10 height 10
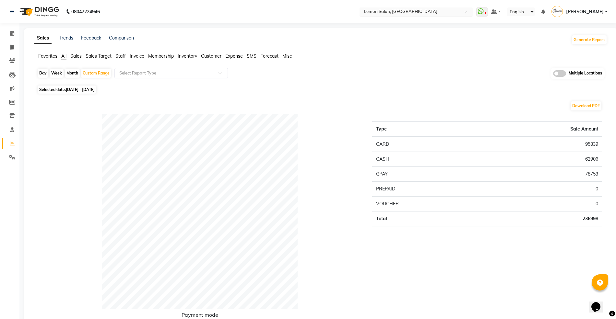
click at [406, 12] on input "text" at bounding box center [410, 12] width 94 height 6
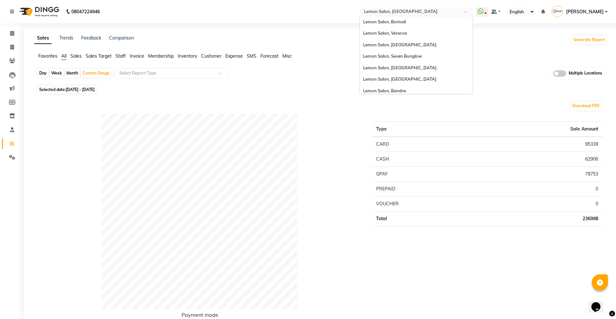
scroll to position [60, 0]
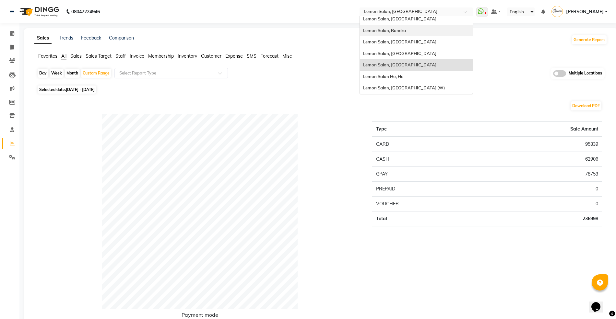
click at [406, 28] on span "Lemon Salon, Bandra" at bounding box center [384, 30] width 43 height 5
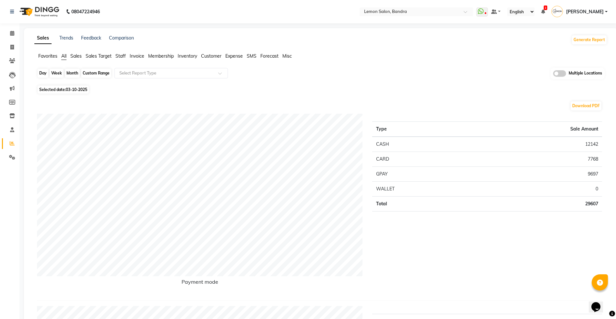
click at [41, 71] on div "Day" at bounding box center [43, 73] width 11 height 9
select select "10"
select select "2025"
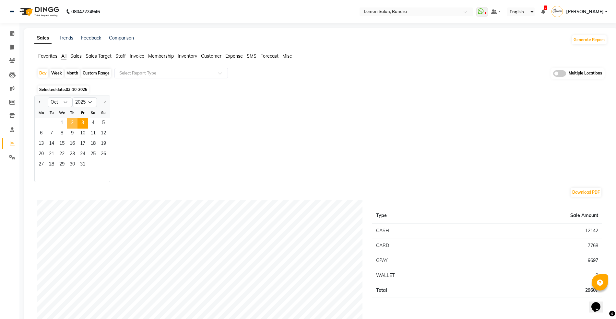
click at [76, 122] on span "2" at bounding box center [72, 123] width 10 height 10
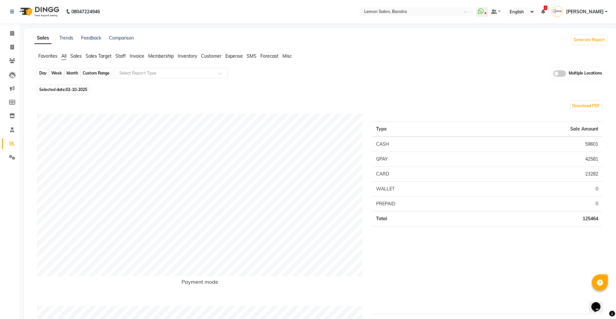
click at [44, 72] on div "Day" at bounding box center [43, 73] width 11 height 9
select select "10"
select select "2025"
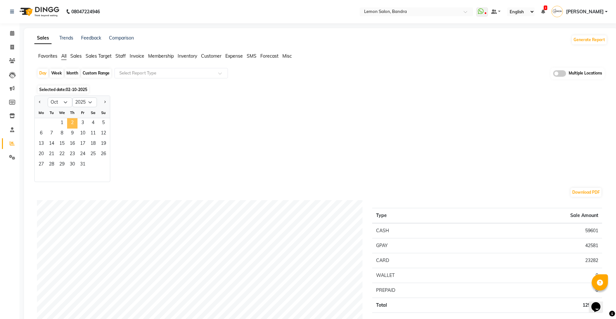
click at [73, 122] on span "2" at bounding box center [72, 123] width 10 height 10
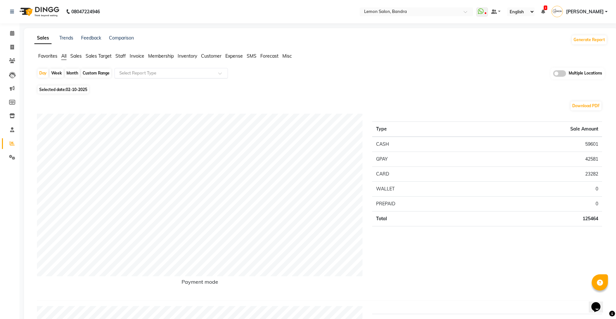
click at [163, 73] on input "text" at bounding box center [164, 73] width 93 height 6
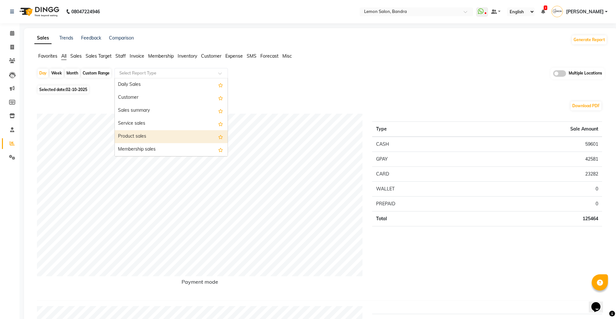
click at [152, 135] on div "Product sales" at bounding box center [171, 136] width 113 height 13
select select "full_report"
select select "csv"
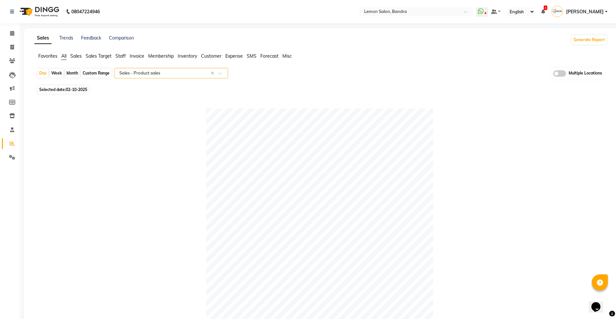
click at [167, 63] on div "Favorites All Sales Sales Target Staff Invoice Membership Inventory Customer Ex…" at bounding box center [320, 59] width 582 height 12
click at [163, 71] on input "text" at bounding box center [164, 73] width 93 height 6
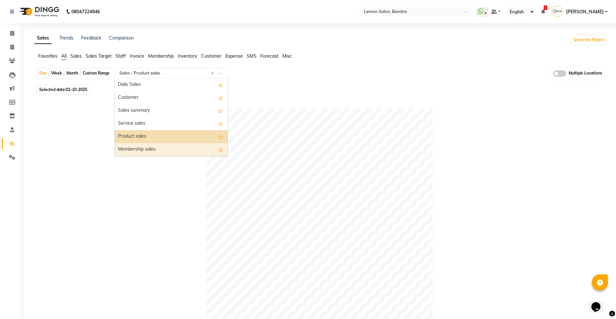
click at [148, 146] on div "Membership sales" at bounding box center [171, 149] width 113 height 13
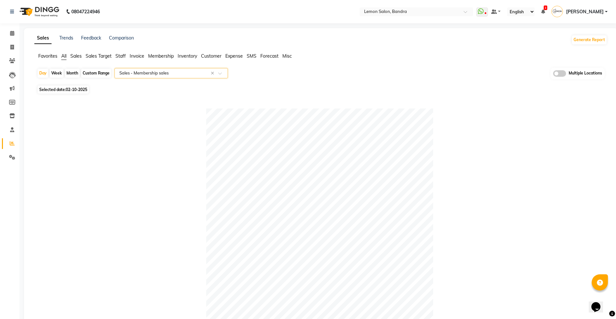
click at [410, 5] on nav "08047224946 Select Location × Lemon Salon, Bandra WhatsApp Status ✕ Status: Dis…" at bounding box center [308, 11] width 616 height 23
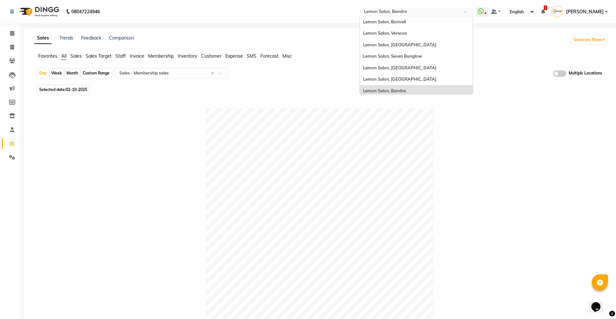
click at [405, 10] on input "text" at bounding box center [410, 12] width 94 height 6
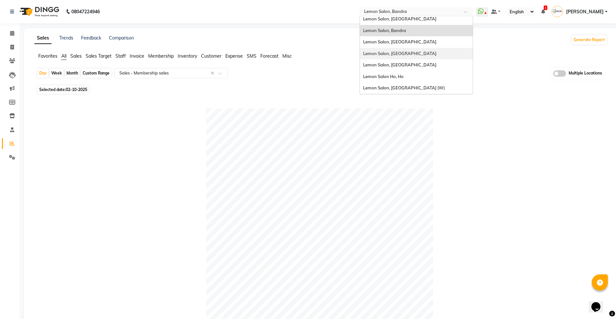
click at [415, 52] on span "Lemon Salon, [GEOGRAPHIC_DATA]" at bounding box center [399, 53] width 73 height 5
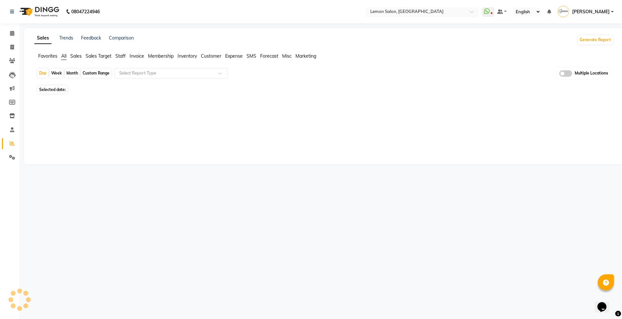
click at [412, 9] on input "text" at bounding box center [416, 12] width 94 height 6
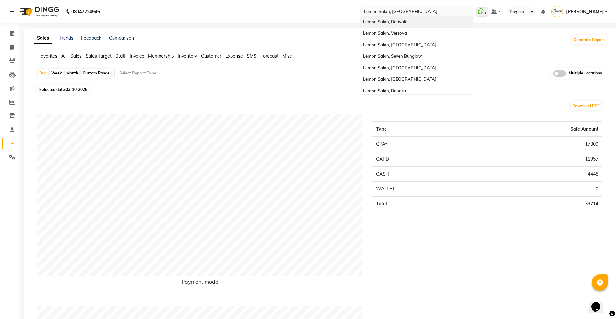
click at [424, 22] on div "Lemon Salon, Borivali" at bounding box center [416, 22] width 113 height 12
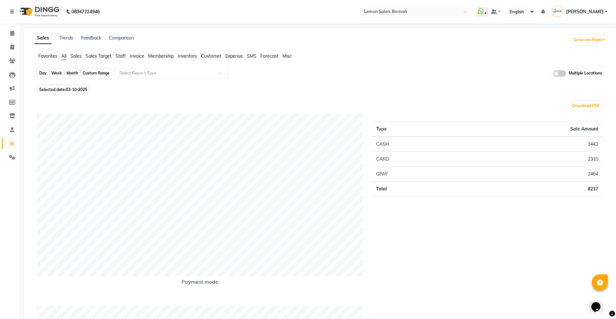
click at [43, 71] on div "Day" at bounding box center [43, 73] width 11 height 9
select select "10"
select select "2025"
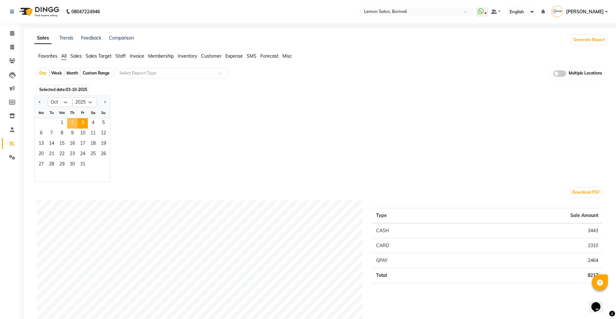
click at [73, 122] on span "2" at bounding box center [72, 123] width 10 height 10
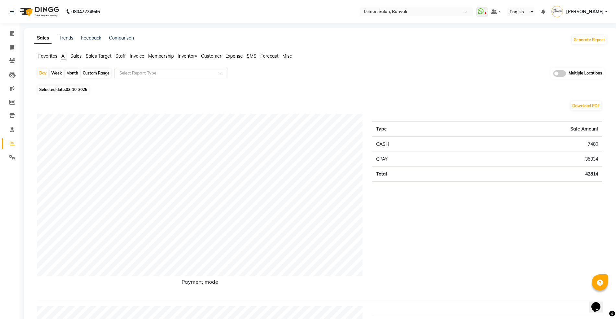
click at [94, 69] on div "Custom Range" at bounding box center [96, 73] width 30 height 9
select select "10"
select select "2025"
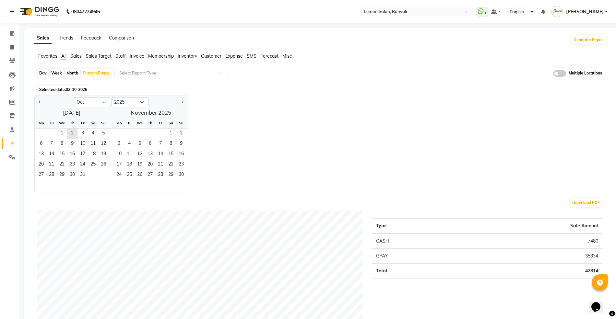
click at [54, 134] on div "1 2 3 4 5" at bounding box center [72, 134] width 74 height 10
click at [62, 133] on span "1" at bounding box center [62, 134] width 10 height 10
click at [70, 132] on span "2" at bounding box center [72, 134] width 10 height 10
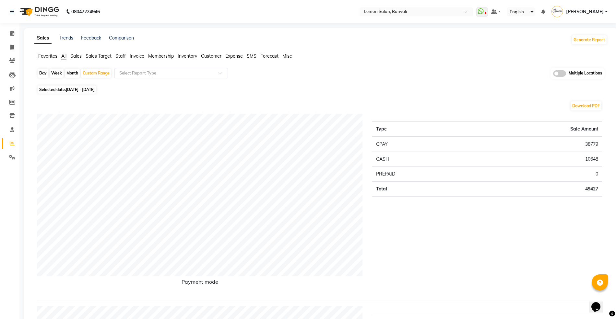
click at [41, 70] on div "Day" at bounding box center [43, 73] width 11 height 9
select select "10"
select select "2025"
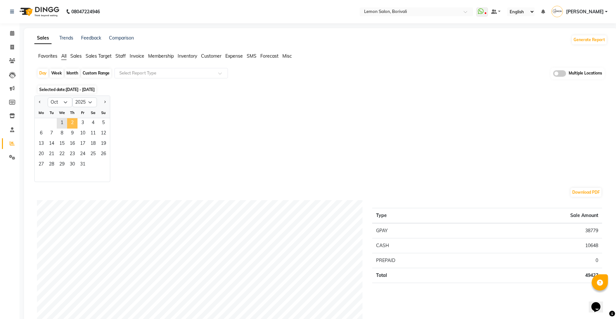
click at [69, 122] on span "2" at bounding box center [72, 123] width 10 height 10
click at [136, 73] on input "text" at bounding box center [164, 73] width 93 height 6
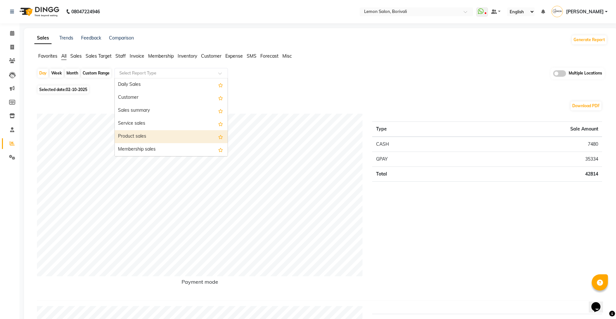
click at [148, 134] on div "Product sales" at bounding box center [171, 136] width 113 height 13
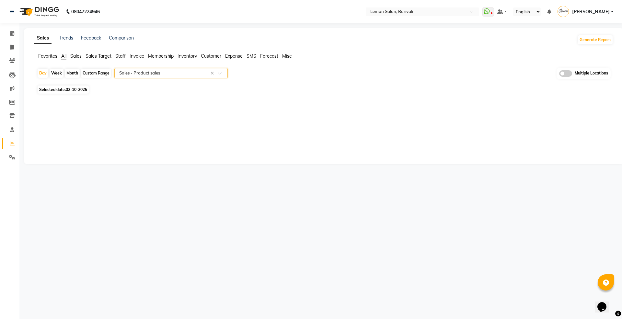
click at [148, 69] on div "Select Report Type × Sales - Product sales ×" at bounding box center [170, 73] width 113 height 10
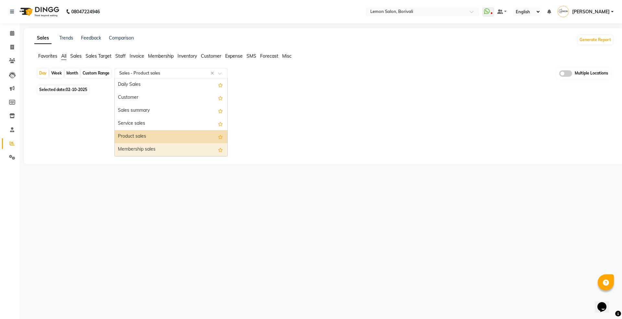
click at [145, 145] on div "Membership sales" at bounding box center [171, 149] width 113 height 13
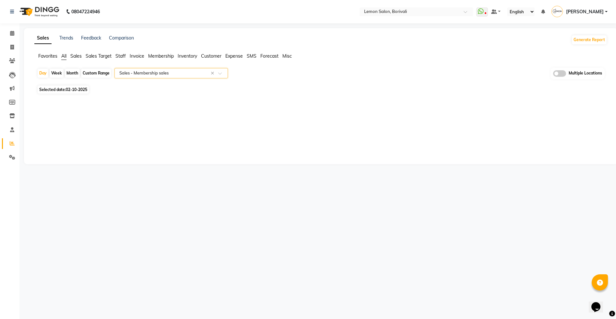
select select "full_report"
select select "csv"
click at [401, 10] on input "text" at bounding box center [410, 12] width 94 height 6
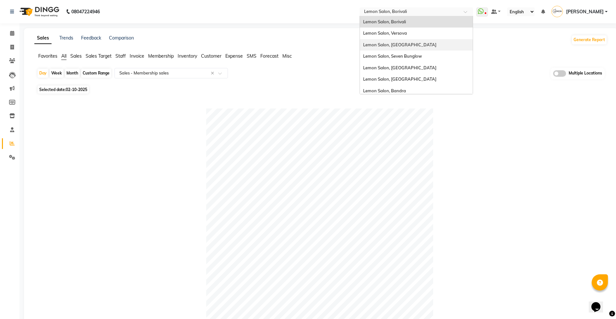
click at [406, 41] on div "Lemon Salon, [GEOGRAPHIC_DATA]" at bounding box center [416, 45] width 113 height 12
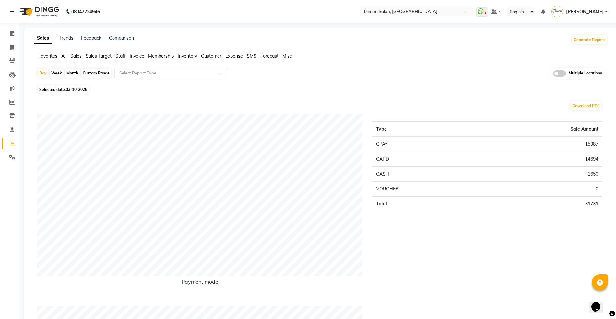
click at [42, 70] on div "Day" at bounding box center [43, 73] width 11 height 9
select select "10"
select select "2025"
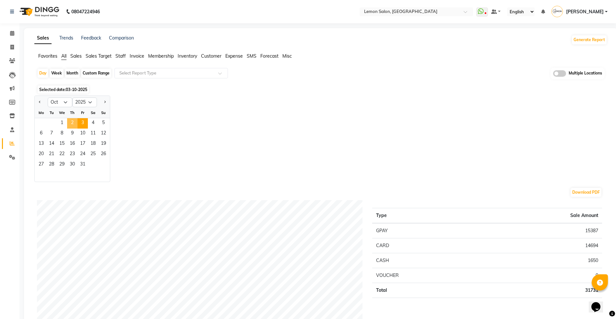
click at [75, 122] on span "2" at bounding box center [72, 123] width 10 height 10
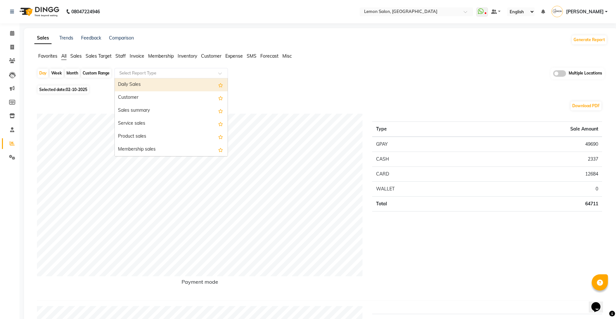
drag, startPoint x: 142, startPoint y: 74, endPoint x: 139, endPoint y: 146, distance: 71.7
click at [142, 75] on input "text" at bounding box center [164, 73] width 93 height 6
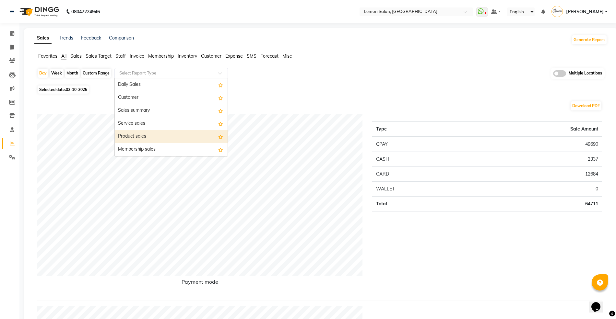
click at [139, 135] on div "Product sales" at bounding box center [171, 136] width 113 height 13
select select "full_report"
select select "csv"
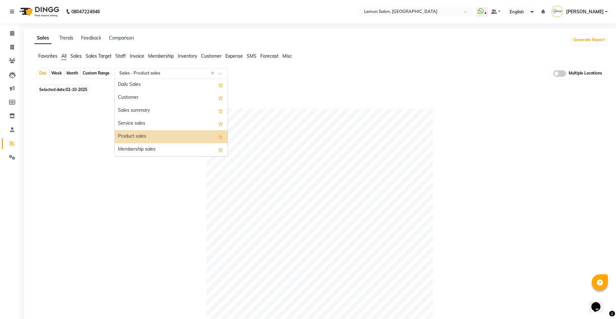
click at [165, 73] on input "text" at bounding box center [164, 73] width 93 height 6
click at [167, 146] on div "Membership sales" at bounding box center [171, 149] width 113 height 13
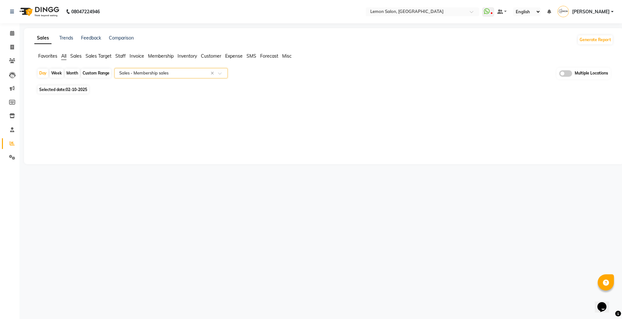
click at [61, 56] on ul "Favorites All Sales Sales Target Staff Invoice Membership Inventory Customer Ex…" at bounding box center [323, 56] width 579 height 7
click at [63, 56] on span "All" at bounding box center [63, 56] width 5 height 6
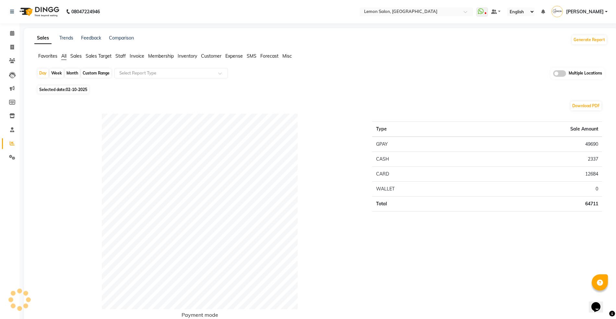
click at [96, 76] on div "Custom Range" at bounding box center [96, 73] width 30 height 9
select select "10"
select select "2025"
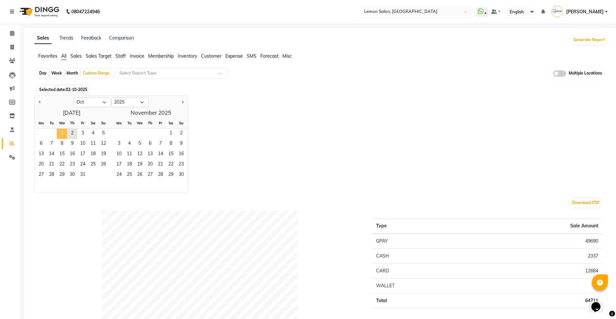
click at [64, 131] on span "1" at bounding box center [62, 134] width 10 height 10
click at [72, 133] on span "2" at bounding box center [72, 134] width 10 height 10
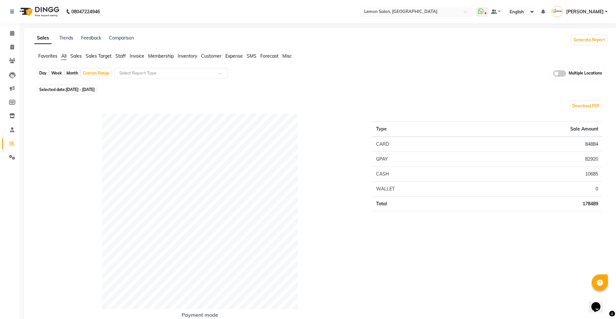
click at [434, 12] on input "text" at bounding box center [410, 12] width 94 height 6
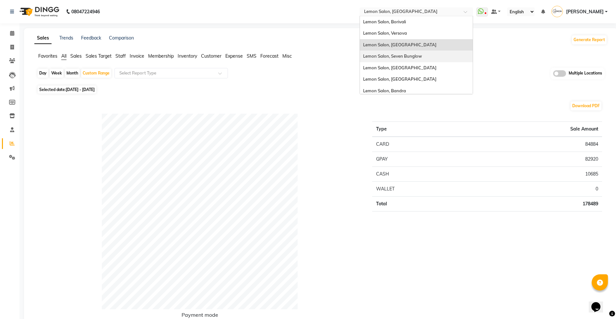
click at [430, 53] on div "Lemon Salon, Seven Bunglow" at bounding box center [416, 57] width 113 height 12
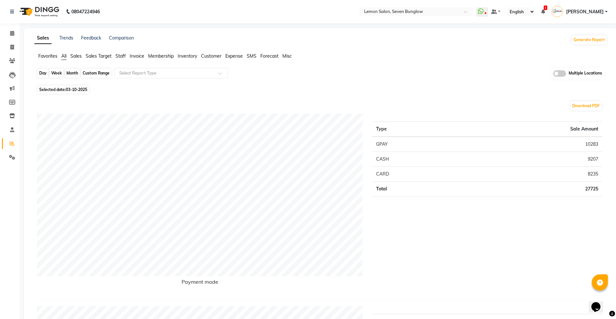
click at [43, 71] on div "Day" at bounding box center [43, 73] width 11 height 9
select select "10"
select select "2025"
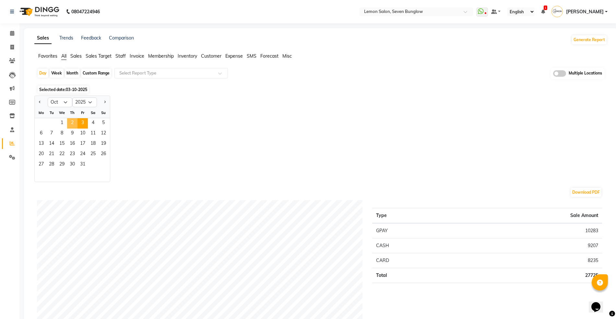
click at [75, 122] on span "2" at bounding box center [72, 123] width 10 height 10
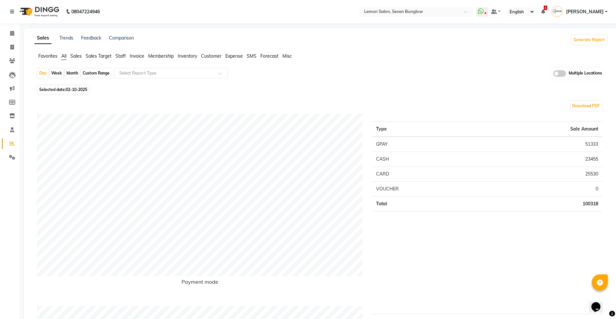
click at [426, 12] on input "text" at bounding box center [410, 12] width 94 height 6
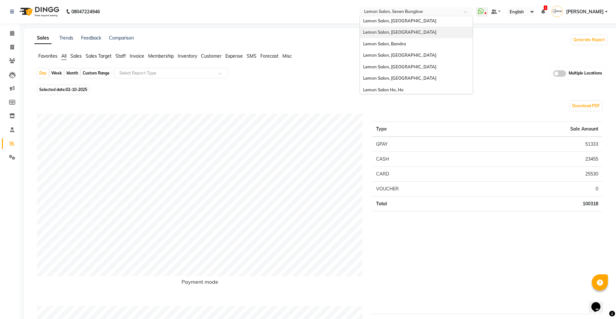
scroll to position [60, 0]
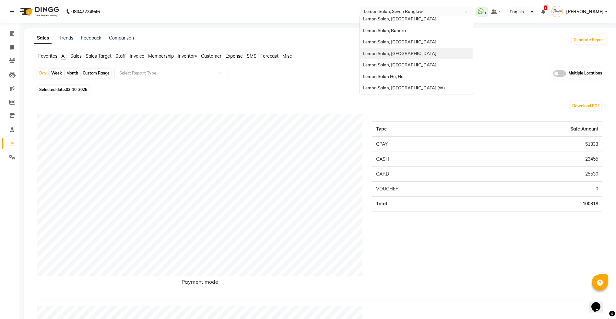
click at [423, 51] on div "Lemon Salon, [GEOGRAPHIC_DATA]" at bounding box center [416, 54] width 113 height 12
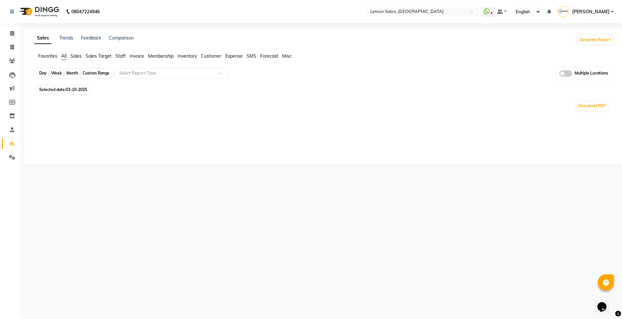
click at [43, 70] on div "Day" at bounding box center [43, 73] width 11 height 9
select select "10"
select select "2025"
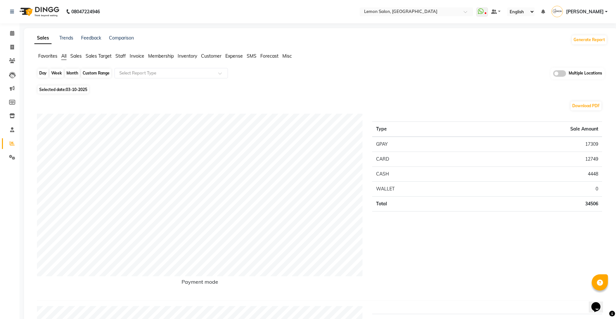
click at [41, 69] on div "Day" at bounding box center [43, 73] width 11 height 9
select select "10"
select select "2025"
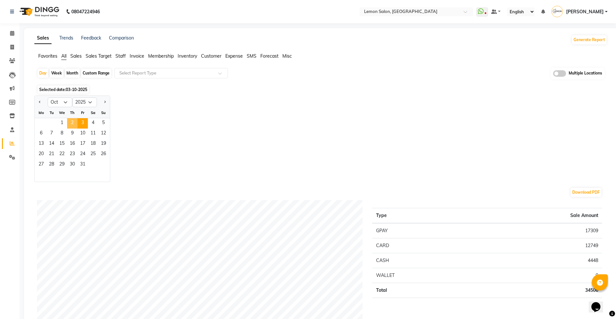
click at [69, 124] on span "2" at bounding box center [72, 123] width 10 height 10
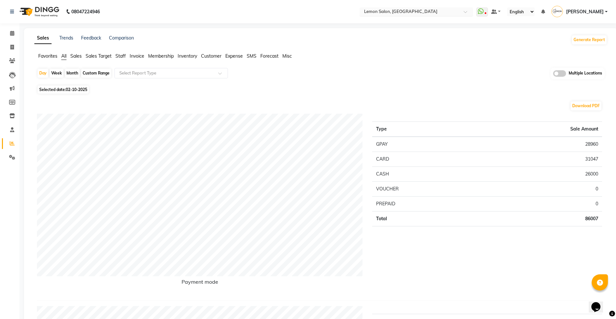
click at [405, 7] on div "Select Location × [GEOGRAPHIC_DATA], [GEOGRAPHIC_DATA]" at bounding box center [415, 11] width 113 height 9
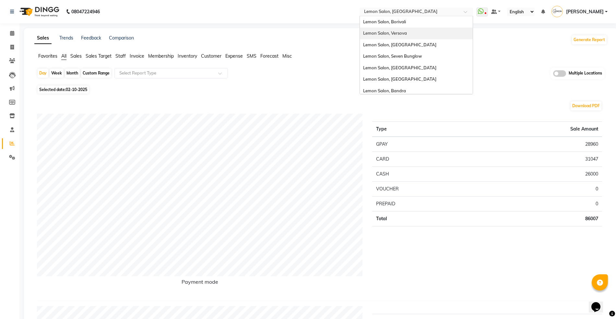
click at [407, 33] on span "Lemon Salon, Versova" at bounding box center [385, 32] width 44 height 5
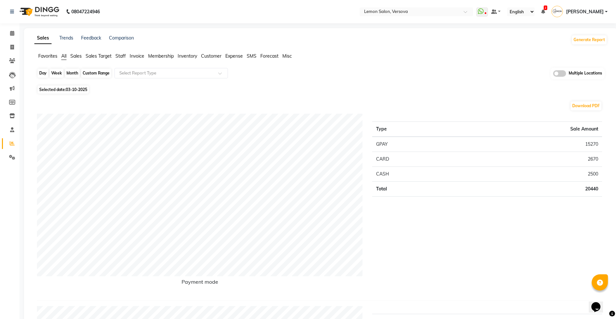
click at [44, 74] on div "Day" at bounding box center [43, 73] width 11 height 9
select select "10"
select select "2025"
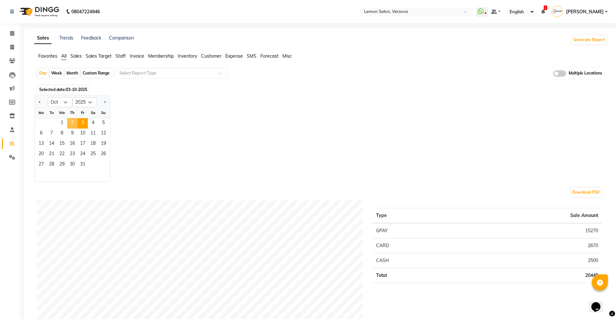
click at [70, 121] on span "2" at bounding box center [72, 123] width 10 height 10
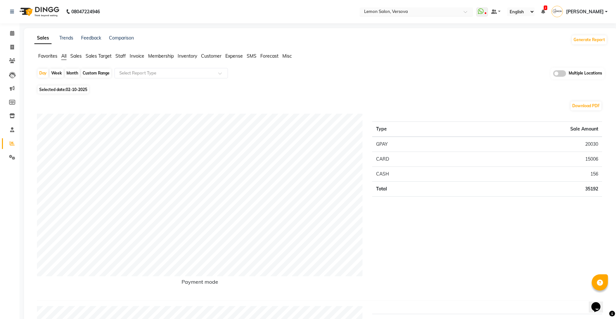
click at [415, 13] on input "text" at bounding box center [410, 12] width 94 height 6
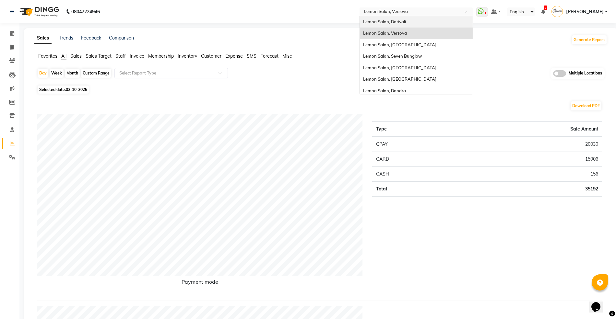
click at [413, 18] on div "Lemon Salon, Borivali" at bounding box center [416, 22] width 113 height 12
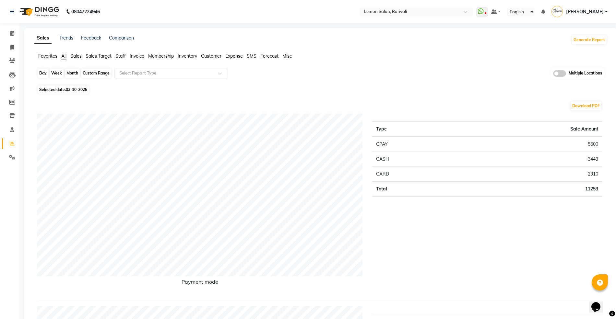
click at [42, 70] on div "Day" at bounding box center [43, 73] width 11 height 9
select select "10"
select select "2025"
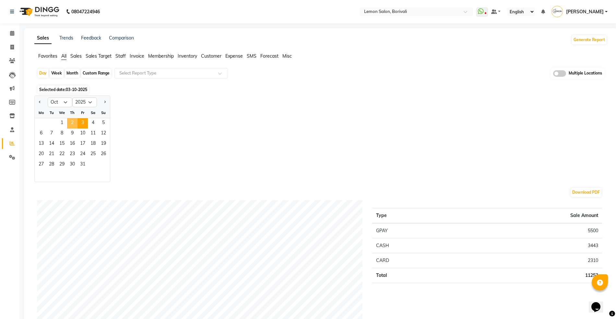
click at [76, 124] on span "2" at bounding box center [72, 123] width 10 height 10
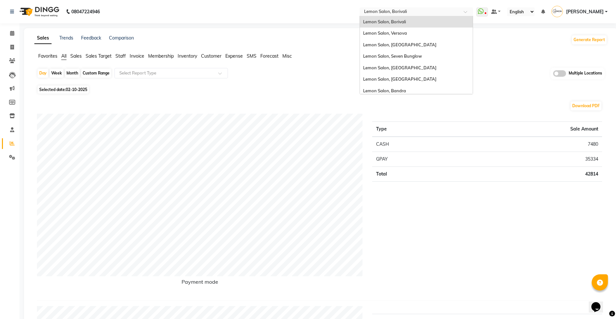
click at [410, 12] on input "text" at bounding box center [410, 12] width 94 height 6
click at [410, 23] on div "Lemon Salon, Borivali" at bounding box center [416, 22] width 113 height 12
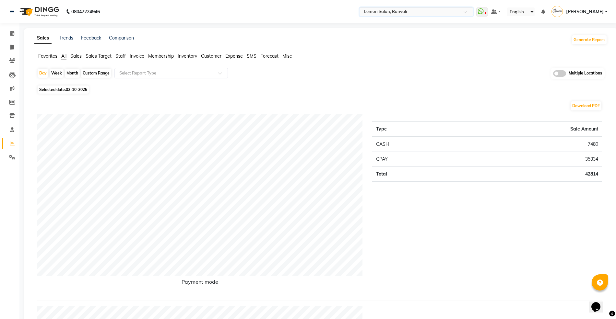
click at [419, 11] on input "text" at bounding box center [410, 12] width 94 height 6
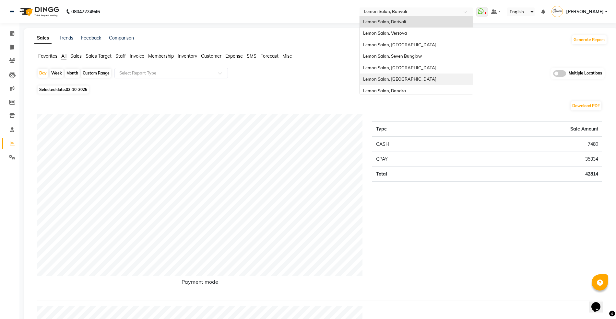
click at [415, 78] on div "Lemon Salon, [GEOGRAPHIC_DATA]" at bounding box center [416, 80] width 113 height 12
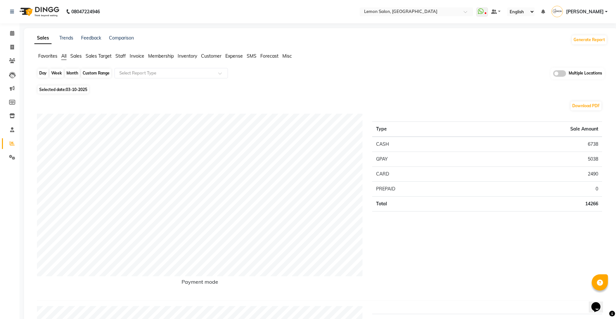
click at [42, 76] on div "Day" at bounding box center [43, 73] width 11 height 9
select select "10"
select select "2025"
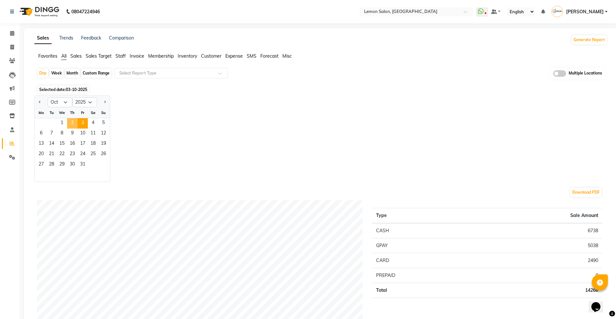
click at [73, 124] on span "2" at bounding box center [72, 123] width 10 height 10
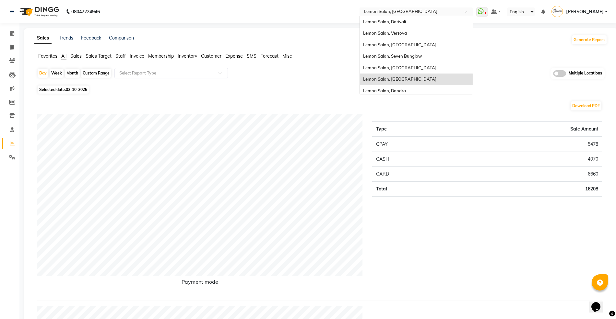
click at [413, 11] on input "text" at bounding box center [410, 12] width 94 height 6
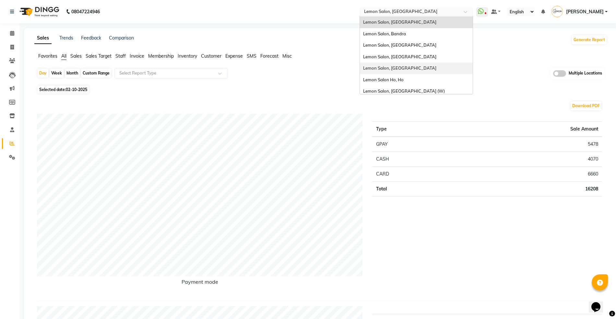
scroll to position [60, 0]
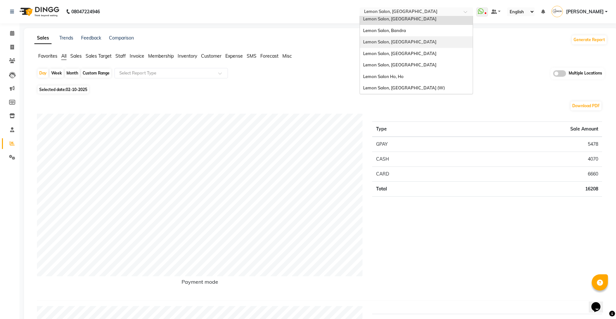
click at [415, 41] on span "Lemon Salon, [GEOGRAPHIC_DATA]" at bounding box center [399, 41] width 73 height 5
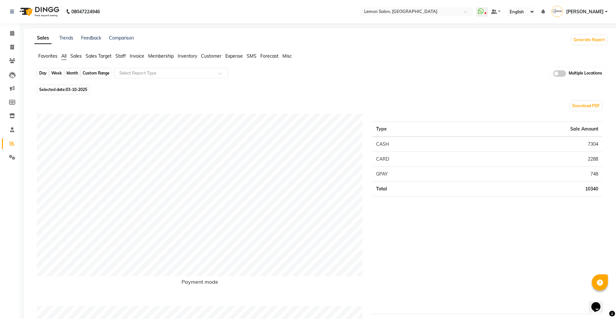
click at [42, 71] on div "Day" at bounding box center [43, 73] width 11 height 9
select select "10"
select select "2025"
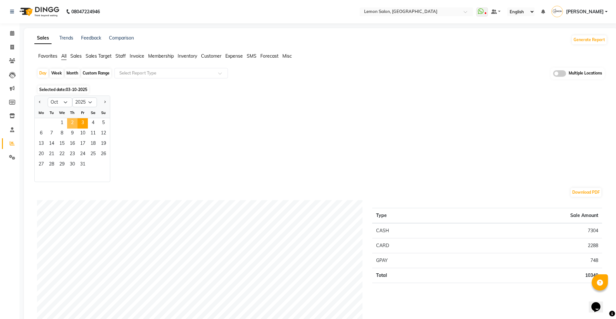
click at [69, 121] on span "2" at bounding box center [72, 123] width 10 height 10
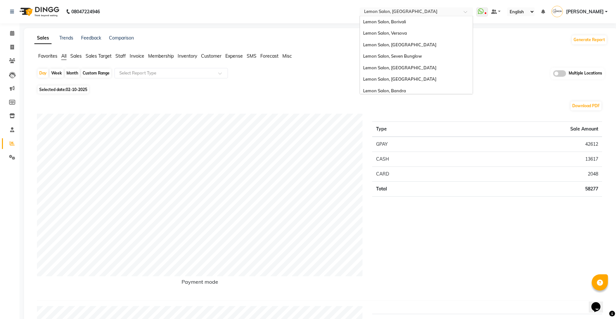
click at [376, 12] on input "text" at bounding box center [410, 12] width 94 height 6
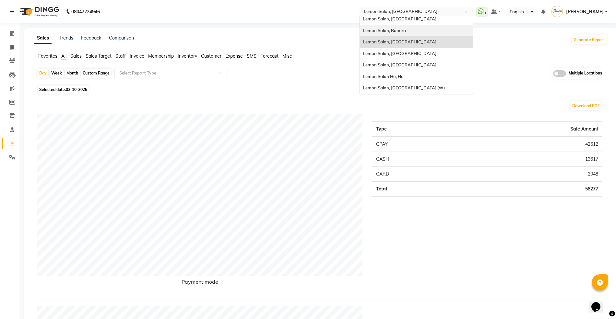
click at [416, 31] on div "Lemon Salon, Bandra" at bounding box center [416, 31] width 113 height 12
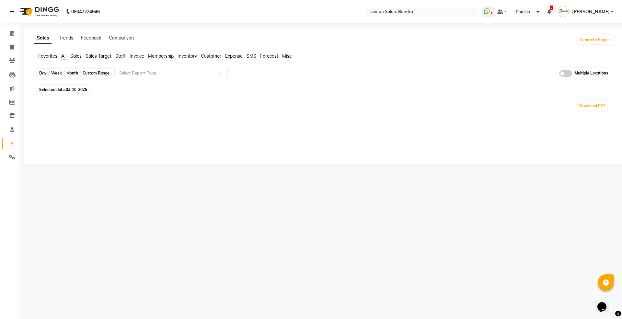
click at [38, 74] on div "Day" at bounding box center [43, 73] width 11 height 9
select select "10"
select select "2025"
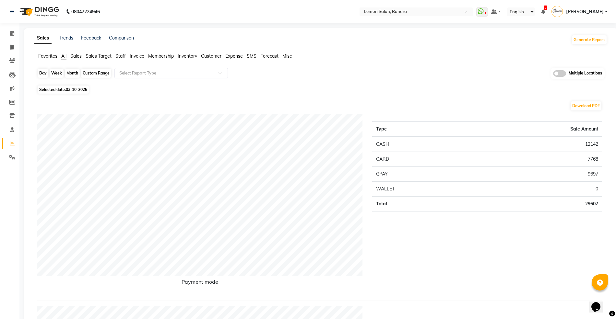
click at [43, 75] on div "Day" at bounding box center [43, 73] width 11 height 9
select select "10"
select select "2025"
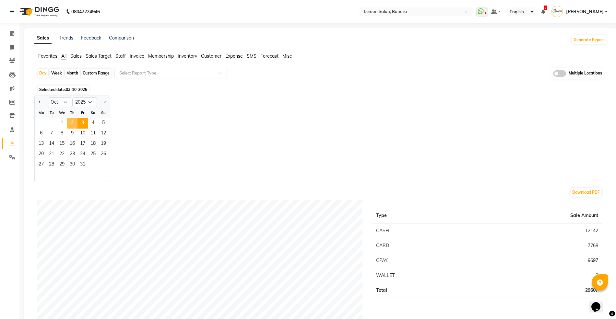
click at [69, 121] on span "2" at bounding box center [72, 123] width 10 height 10
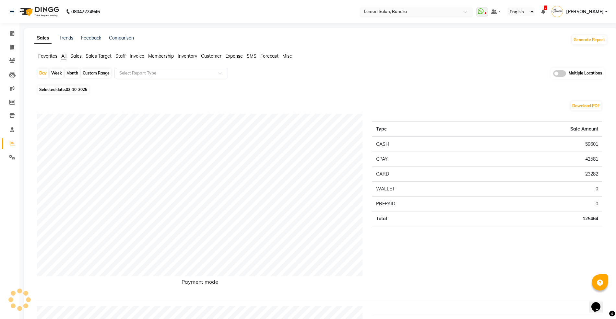
click at [393, 9] on input "text" at bounding box center [410, 12] width 94 height 6
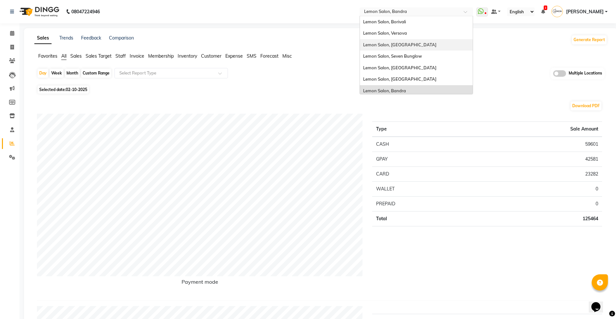
click at [413, 45] on span "Lemon Salon, [GEOGRAPHIC_DATA]" at bounding box center [399, 44] width 73 height 5
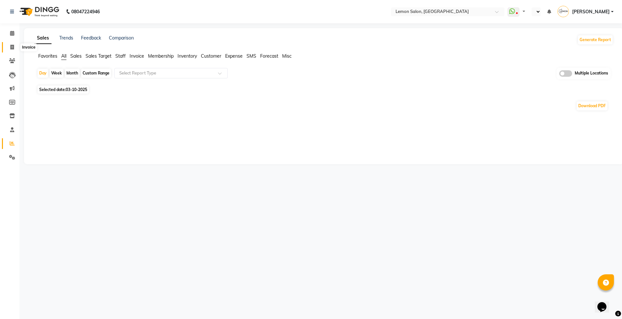
click at [13, 44] on span at bounding box center [11, 47] width 11 height 7
select select "service"
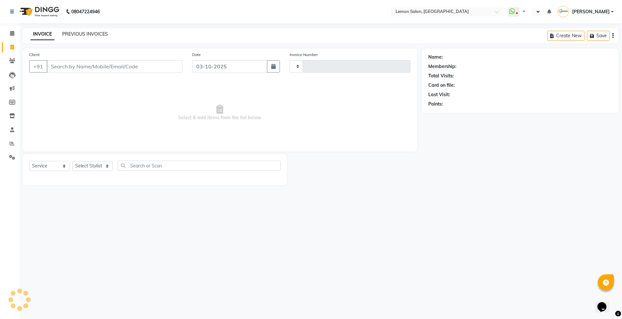
click at [86, 35] on link "PREVIOUS INVOICES" at bounding box center [85, 34] width 46 height 6
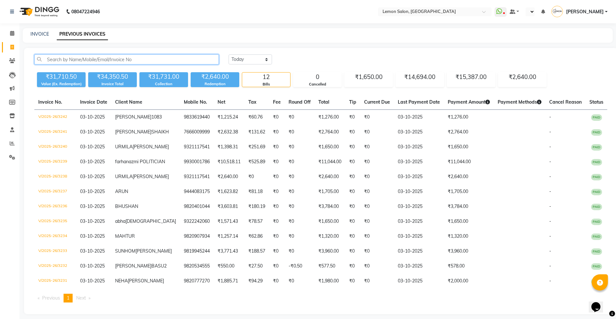
click at [150, 60] on input "text" at bounding box center [126, 59] width 184 height 10
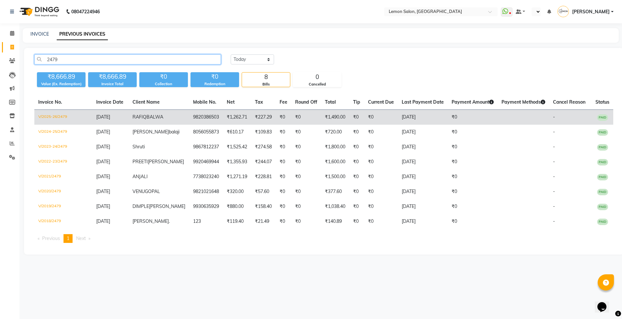
type input "2479"
click at [251, 113] on td "₹227.29" at bounding box center [263, 117] width 25 height 15
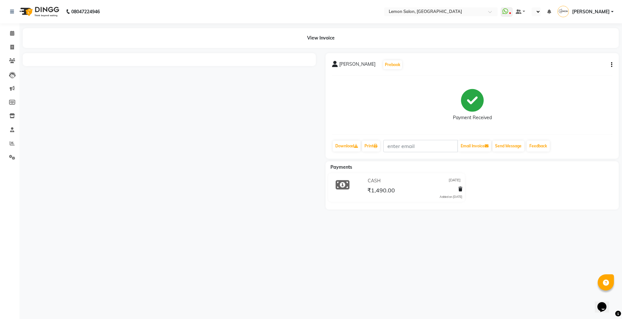
click at [609, 65] on button "button" at bounding box center [611, 65] width 4 height 7
click at [581, 60] on div "Split Service Amount" at bounding box center [579, 56] width 44 height 8
select select "en"
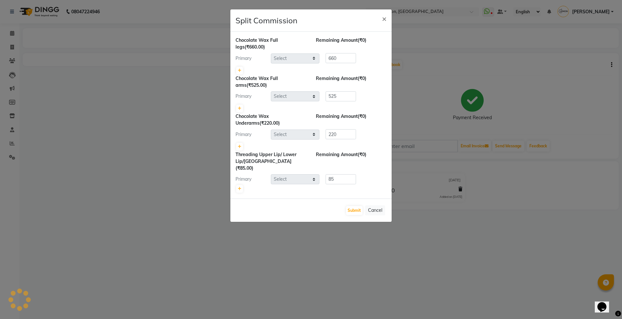
select select "7417"
click at [551, 88] on ngb-modal-window "Split Commission × Chocolate Wax Full legs (₹660.00) Remaining Amount (₹0) Prim…" at bounding box center [311, 159] width 622 height 319
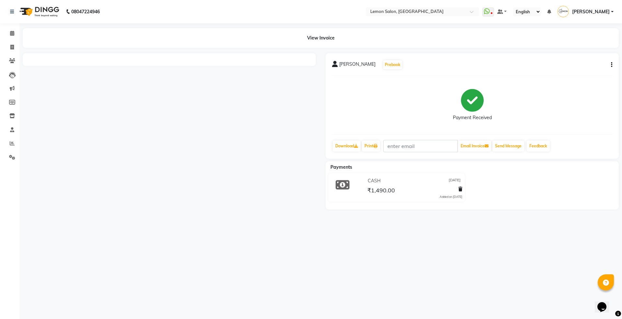
click at [611, 65] on icon "button" at bounding box center [611, 65] width 1 height 0
click at [568, 65] on div "Edit Item Staff" at bounding box center [579, 65] width 44 height 8
select select "7417"
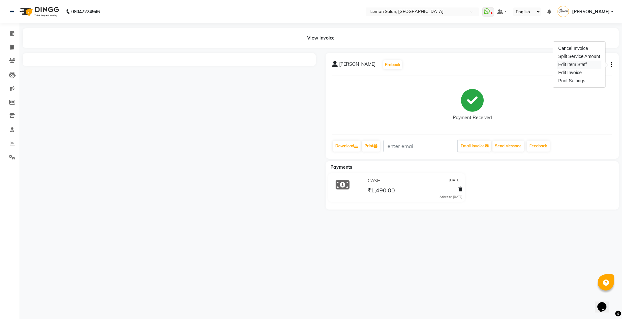
select select "7417"
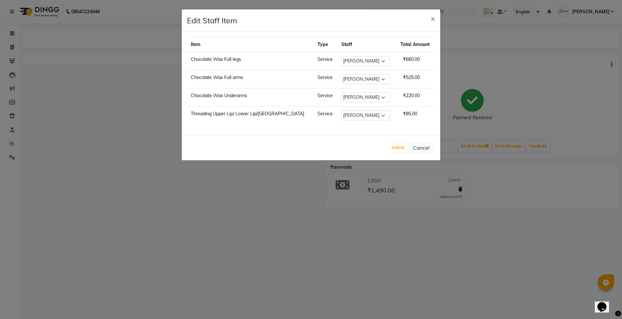
drag, startPoint x: 168, startPoint y: 229, endPoint x: 310, endPoint y: 95, distance: 195.3
click at [169, 229] on ngb-modal-window "Edit Staff Item × Item Type Staff Total Amount Chocolate Wax Full legs Service …" at bounding box center [311, 159] width 622 height 319
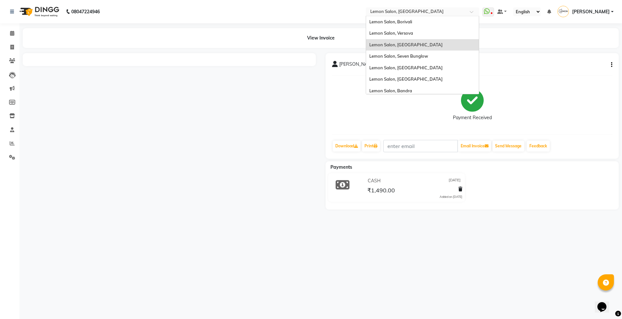
click at [401, 11] on input "text" at bounding box center [416, 12] width 94 height 6
click at [409, 55] on span "Lemon Salon, Seven Bunglow" at bounding box center [398, 55] width 59 height 5
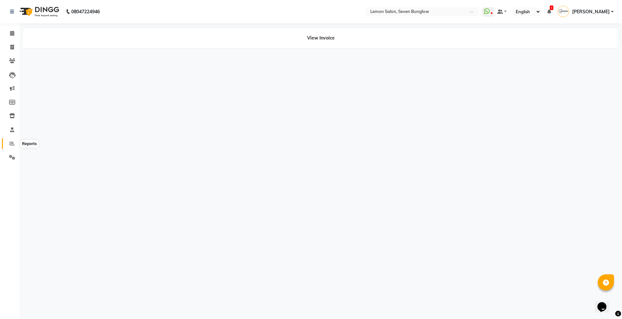
click at [8, 141] on span at bounding box center [11, 143] width 11 height 7
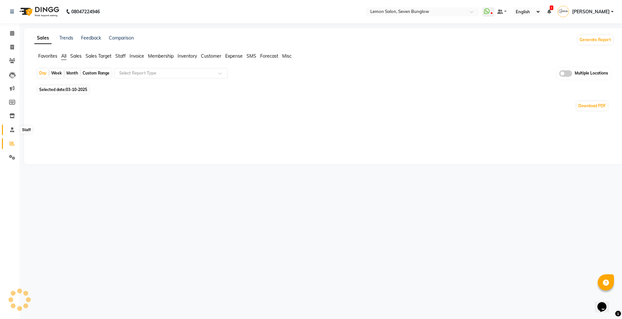
click at [6, 127] on span at bounding box center [11, 129] width 11 height 7
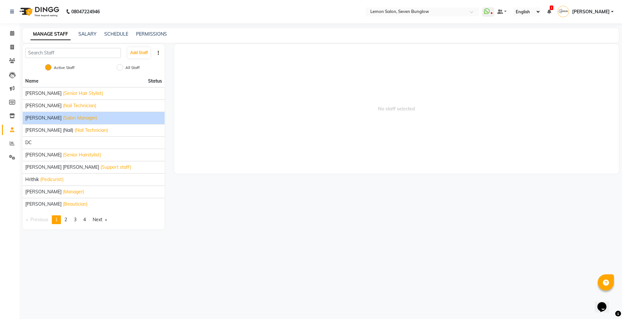
click at [63, 117] on span "(Salon Manager)" at bounding box center [80, 118] width 34 height 7
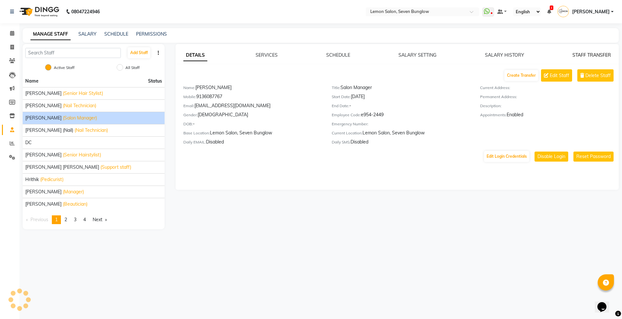
click at [590, 54] on link "STAFF TRANSFER" at bounding box center [592, 55] width 39 height 6
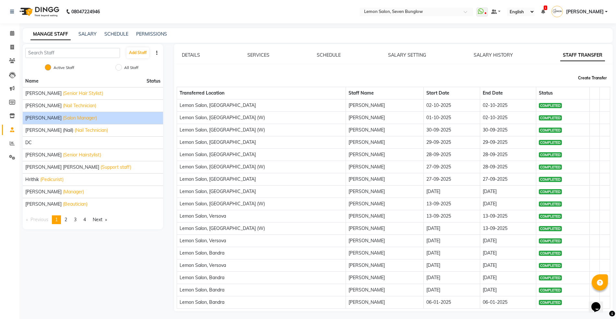
click at [598, 81] on button "Create Transfer" at bounding box center [592, 78] width 34 height 11
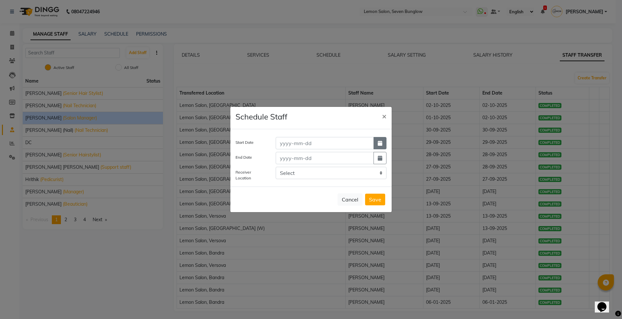
click at [380, 143] on icon "button" at bounding box center [380, 143] width 5 height 5
select select "10"
select select "2025"
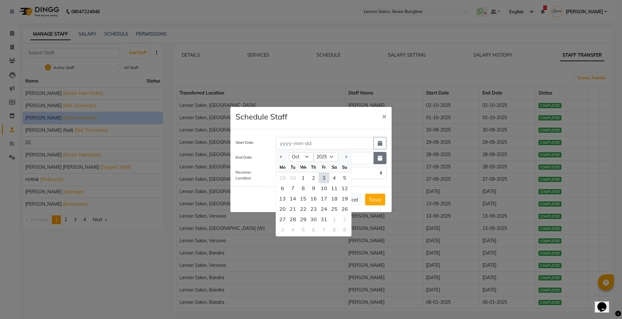
drag, startPoint x: 324, startPoint y: 178, endPoint x: 378, endPoint y: 159, distance: 56.4
click at [325, 177] on div "3" at bounding box center [324, 178] width 10 height 10
type input "03-10-2025"
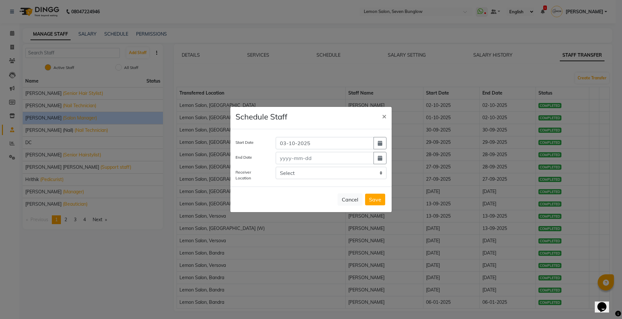
click at [388, 156] on div at bounding box center [331, 158] width 121 height 12
click at [384, 156] on button "button" at bounding box center [380, 158] width 13 height 12
select select "10"
select select "2025"
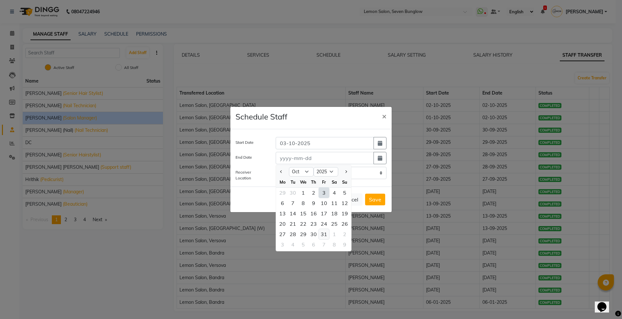
click at [327, 234] on div "31" at bounding box center [324, 234] width 10 height 10
type input "31-10-2025"
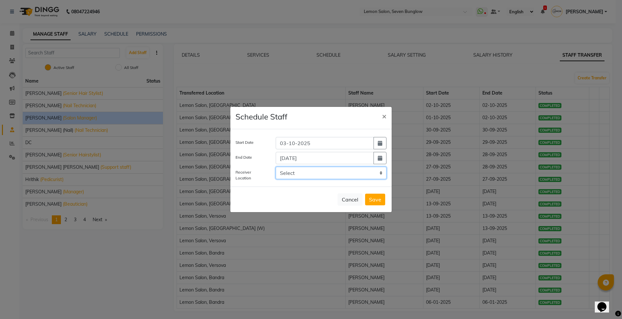
click at [380, 174] on select "Select LEMON SALON, Lokhandwala Lemon Salon, Malad Lemon Salon, Bandra Lemon Sa…" at bounding box center [331, 173] width 111 height 12
select select "3565"
click at [276, 167] on select "Select LEMON SALON, Lokhandwala Lemon Salon, Malad Lemon Salon, Bandra Lemon Sa…" at bounding box center [331, 173] width 111 height 12
click at [377, 197] on button "Save" at bounding box center [375, 200] width 20 height 12
select select
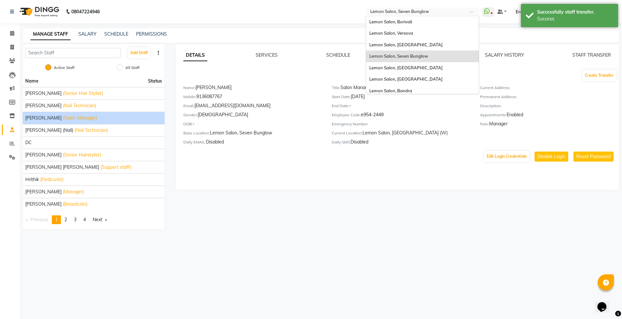
click at [412, 10] on input "text" at bounding box center [416, 12] width 94 height 6
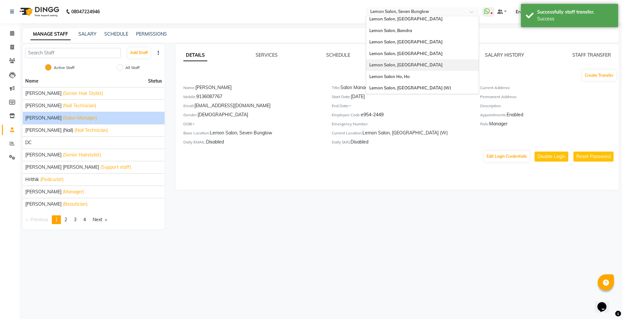
drag, startPoint x: 420, startPoint y: 83, endPoint x: 406, endPoint y: 70, distance: 19.7
click at [406, 70] on div "Lemon Salon, Borivali Lemon Salon, Versova Lemon Salon, Goregaon Lemon Salon, S…" at bounding box center [422, 25] width 113 height 138
click at [407, 65] on span "Lemon Salon, [GEOGRAPHIC_DATA]" at bounding box center [405, 64] width 73 height 5
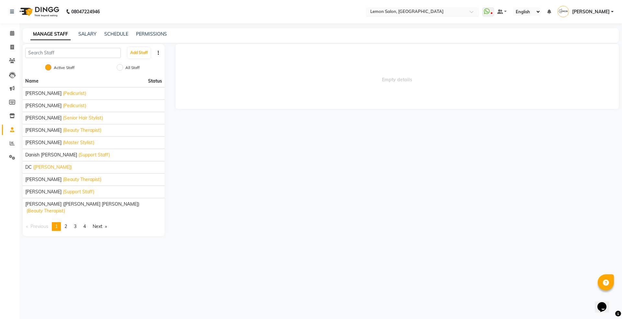
click at [427, 9] on input "text" at bounding box center [416, 12] width 94 height 6
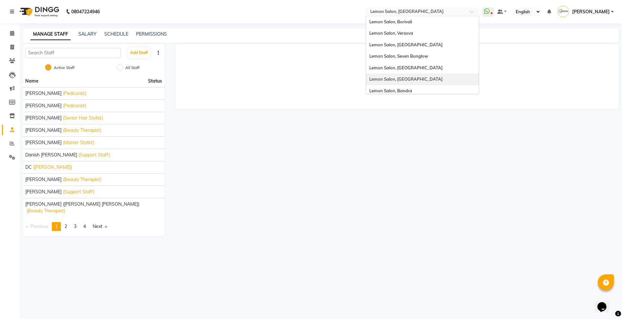
click at [425, 74] on div "Lemon Salon, [GEOGRAPHIC_DATA]" at bounding box center [422, 80] width 113 height 12
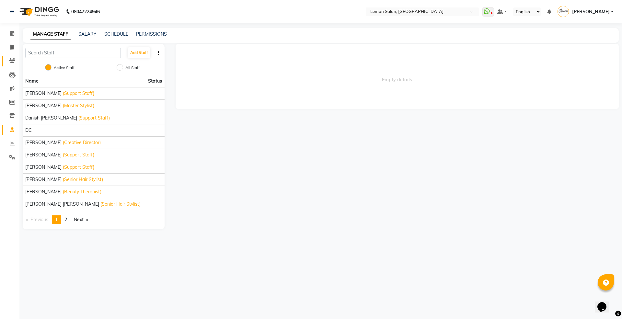
click at [12, 65] on link "Clients" at bounding box center [10, 61] width 16 height 11
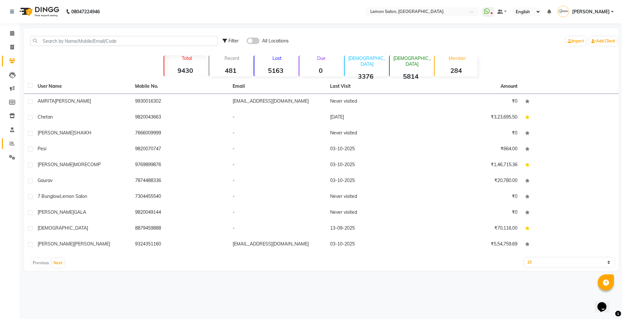
click at [11, 143] on icon at bounding box center [12, 143] width 5 height 5
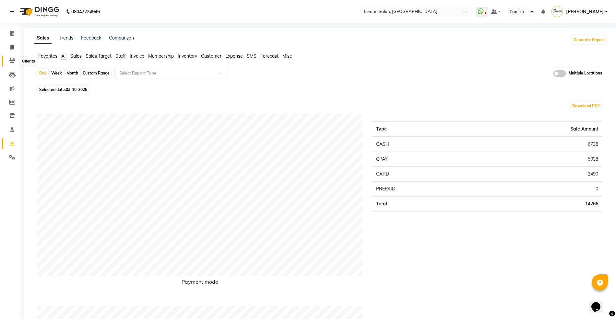
click at [6, 64] on span at bounding box center [11, 60] width 11 height 7
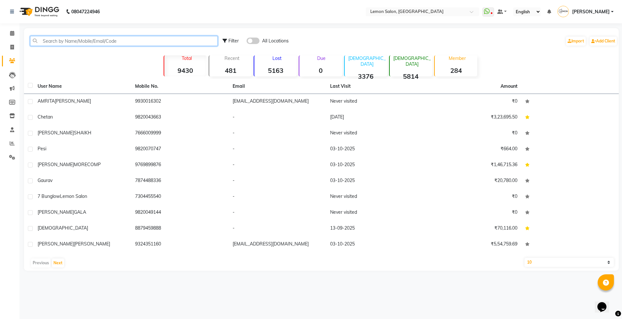
click at [75, 43] on input "text" at bounding box center [124, 41] width 188 height 10
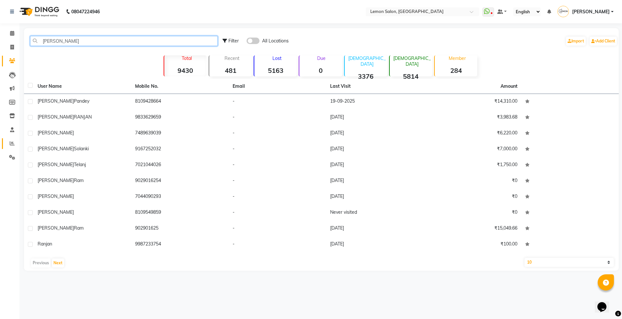
type input "[PERSON_NAME]"
click at [8, 139] on link "Reports" at bounding box center [10, 143] width 16 height 11
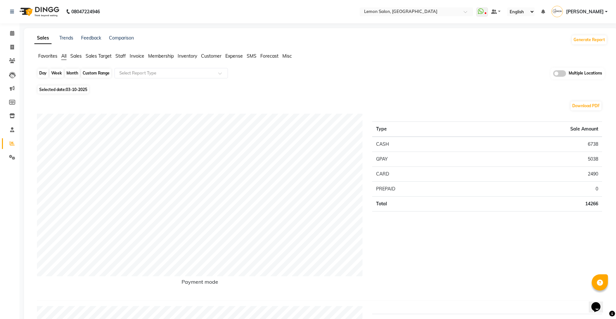
click at [42, 70] on div "Day" at bounding box center [43, 73] width 11 height 9
select select "10"
select select "2025"
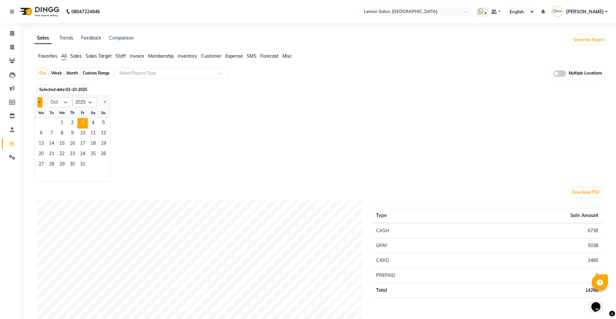
click at [38, 101] on button "Previous month" at bounding box center [39, 102] width 5 height 10
select select "9"
click at [51, 155] on span "23" at bounding box center [51, 154] width 10 height 10
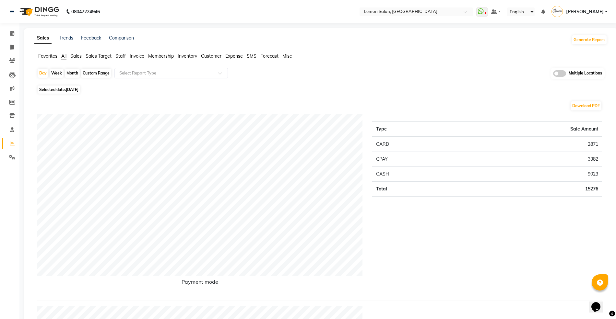
click at [121, 58] on span "Staff" at bounding box center [120, 56] width 10 height 6
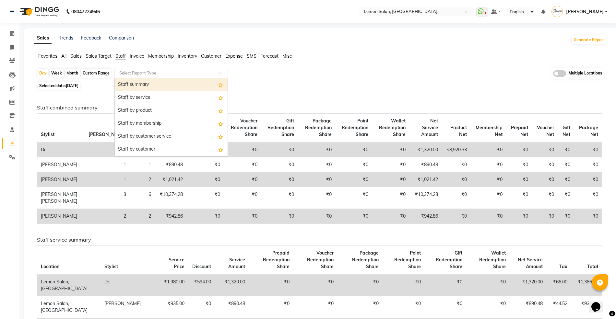
click at [133, 73] on input "text" at bounding box center [164, 73] width 93 height 6
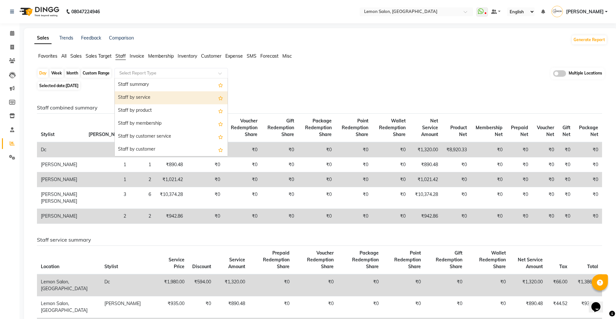
click at [152, 96] on div "Staff by service" at bounding box center [171, 97] width 113 height 13
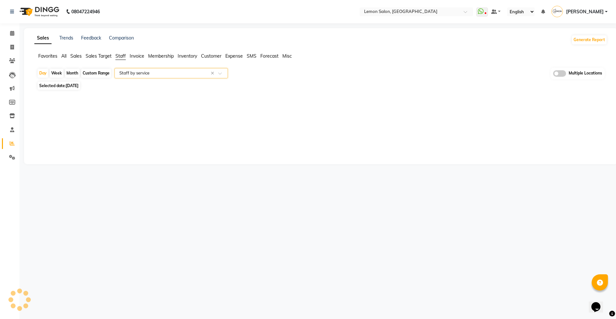
select select "full_report"
select select "csv"
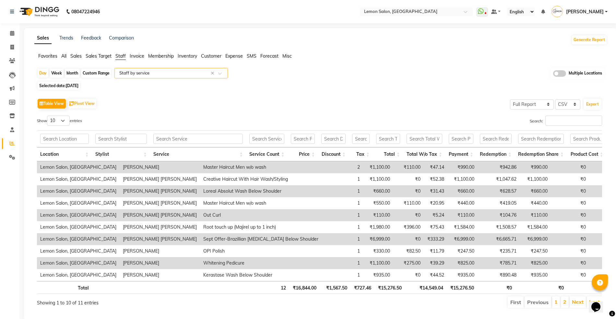
click at [566, 115] on div "Table View Pivot View Select Full Report Filtered Report Select CSV PDF Export …" at bounding box center [319, 203] width 565 height 212
click at [157, 73] on input "text" at bounding box center [164, 73] width 93 height 6
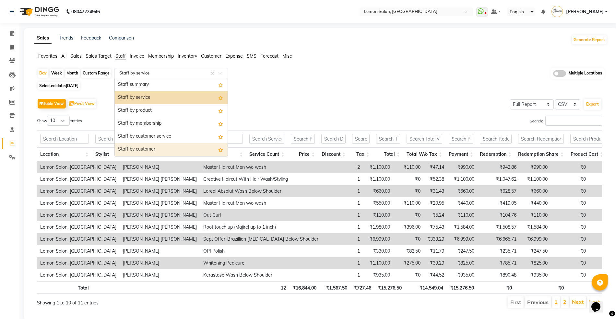
click at [147, 147] on div "Staff by customer" at bounding box center [171, 149] width 113 height 13
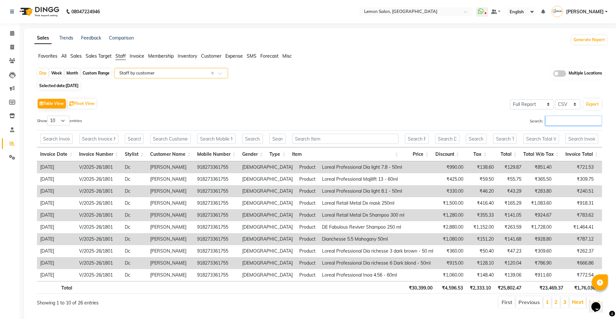
click at [557, 122] on input "Search:" at bounding box center [573, 121] width 57 height 10
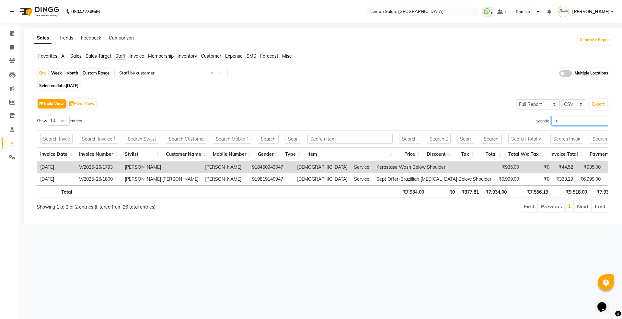
type input "ra"
click at [92, 73] on div "Custom Range" at bounding box center [96, 73] width 30 height 9
select select "9"
select select "2025"
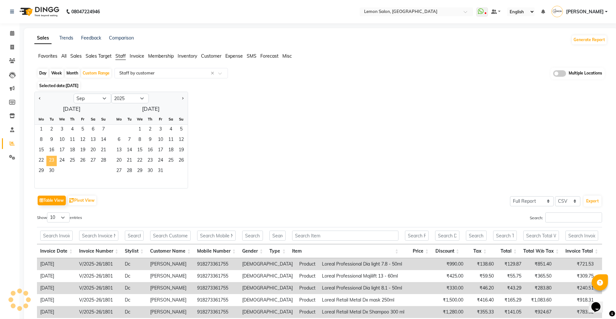
click at [51, 161] on span "23" at bounding box center [51, 161] width 10 height 10
click at [50, 170] on span "30" at bounding box center [51, 171] width 10 height 10
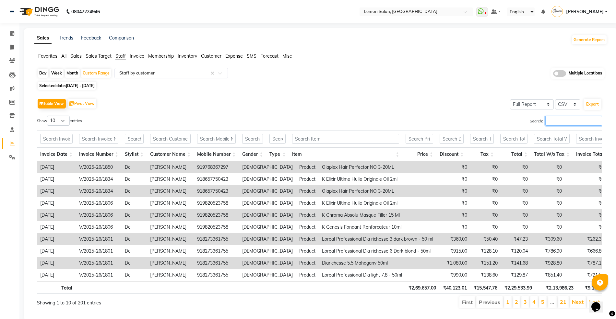
click at [582, 123] on input "Search:" at bounding box center [573, 121] width 57 height 10
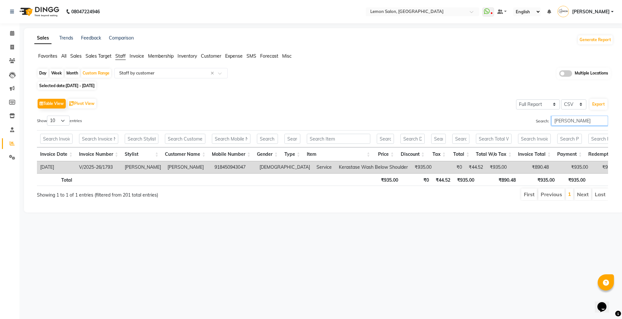
type input "[PERSON_NAME]"
click at [69, 73] on div "Month" at bounding box center [72, 73] width 15 height 9
